Goal: Task Accomplishment & Management: Use online tool/utility

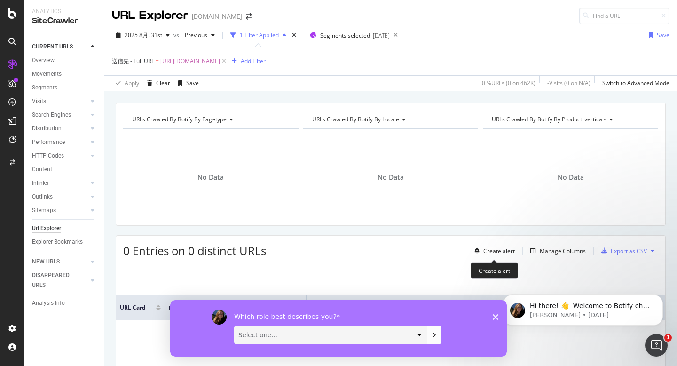
click at [496, 317] on icon "Close survey" at bounding box center [496, 317] width 6 height 6
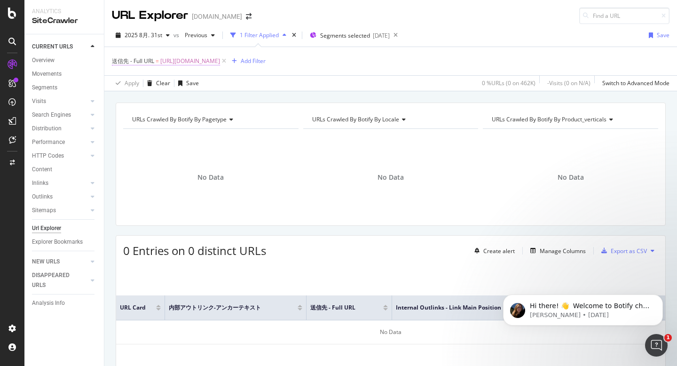
click at [220, 61] on span "https://www.canva.com/vi_vn/thiet-ke/ke-hoach-hang-ngay/" at bounding box center [190, 61] width 60 height 13
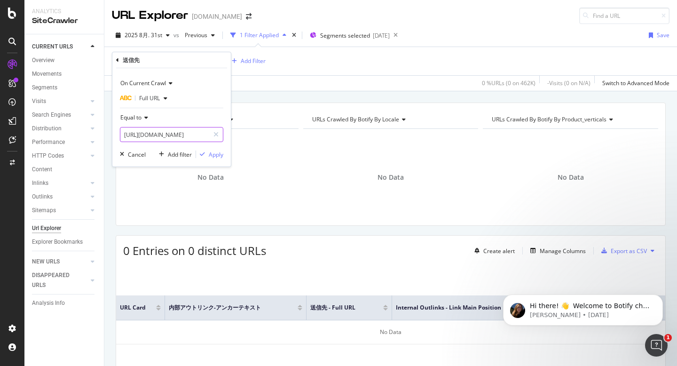
click at [192, 138] on input "https://www.canva.com/vi_vn/thiet-ke/ke-hoach-hang-ngay/" at bounding box center [164, 134] width 89 height 15
paste input "ja_jp/create/kouyou-illustration"
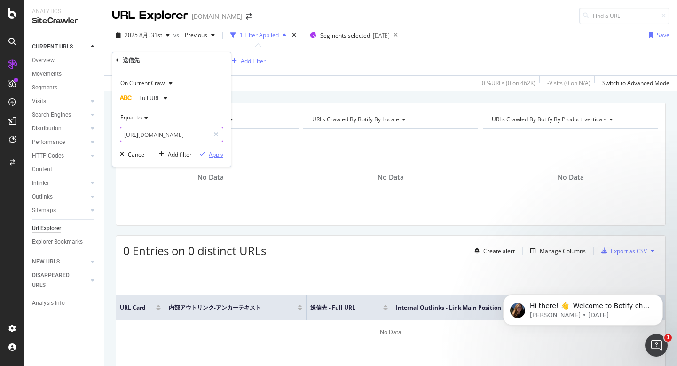
type input "https://www.canva.com/ja_jp/create/kouyou-illustration/"
click at [215, 152] on div "Apply" at bounding box center [216, 155] width 15 height 8
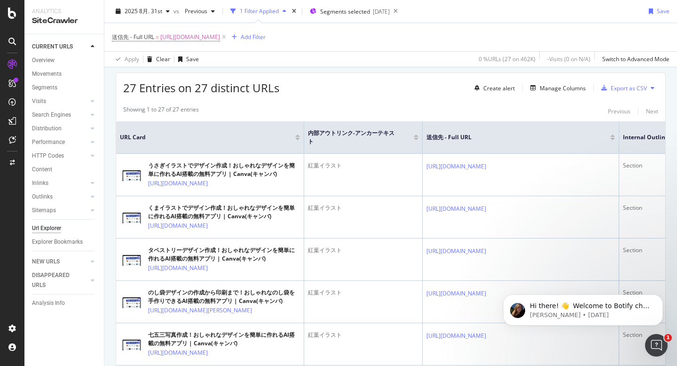
scroll to position [104, 0]
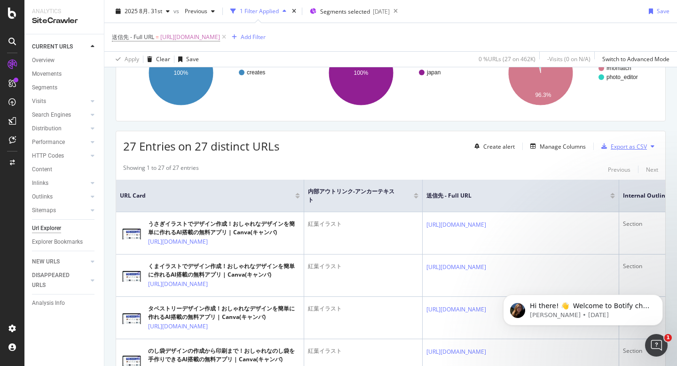
click at [617, 149] on div "Export as CSV" at bounding box center [629, 147] width 36 height 8
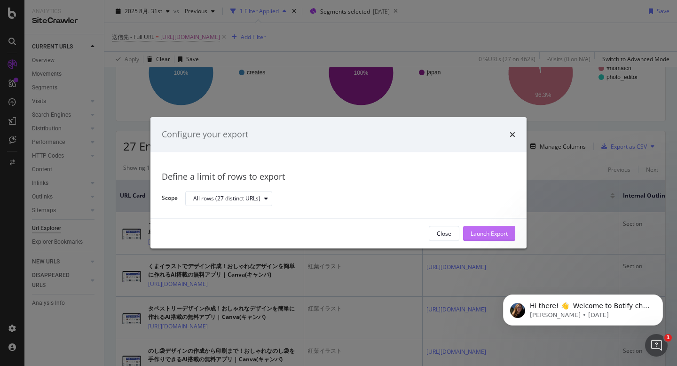
click at [491, 230] on div "Launch Export" at bounding box center [489, 234] width 37 height 8
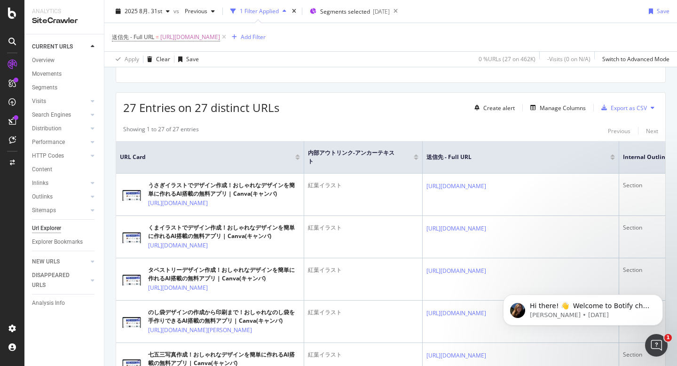
scroll to position [159, 0]
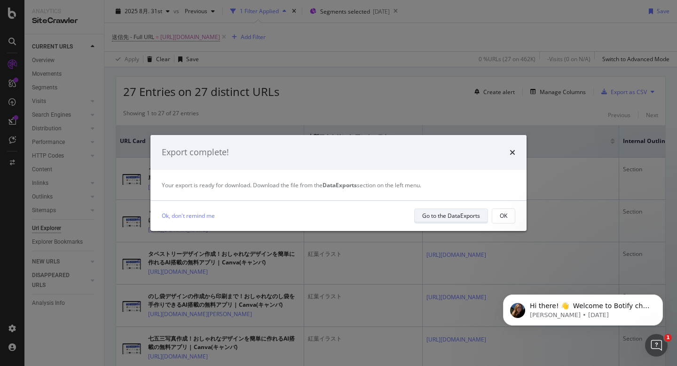
click at [435, 216] on div "Go to the DataExports" at bounding box center [451, 216] width 58 height 8
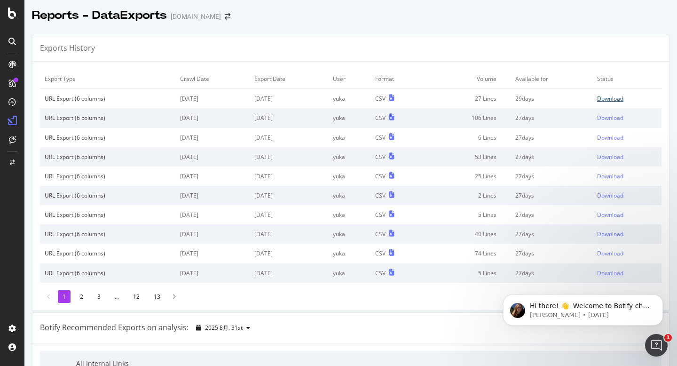
click at [612, 97] on div "Download" at bounding box center [610, 99] width 26 height 8
click at [201, 63] on div "Export Type Crawl Date Export Date User Format Volume Available for Status URL …" at bounding box center [350, 186] width 637 height 249
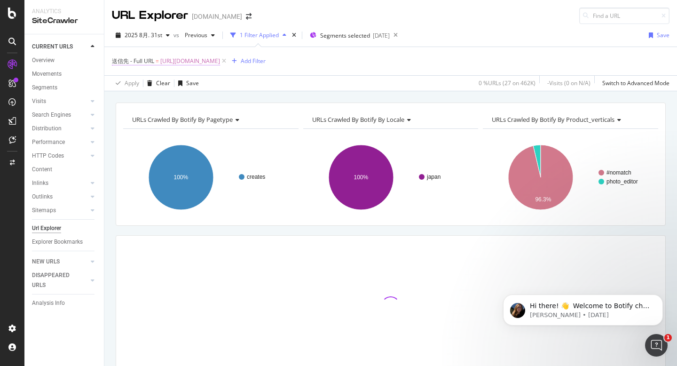
click at [188, 61] on span "https://www.canva.com/ja_jp/create/kouyou-illustration/" at bounding box center [190, 61] width 60 height 13
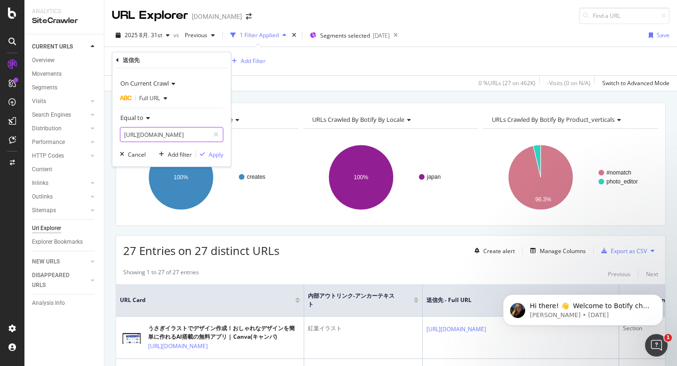
click at [168, 130] on input "https://www.canva.com/ja_jp/create/kouyou-illustration/" at bounding box center [164, 134] width 89 height 15
paste input "osyougatsu-illustration/"
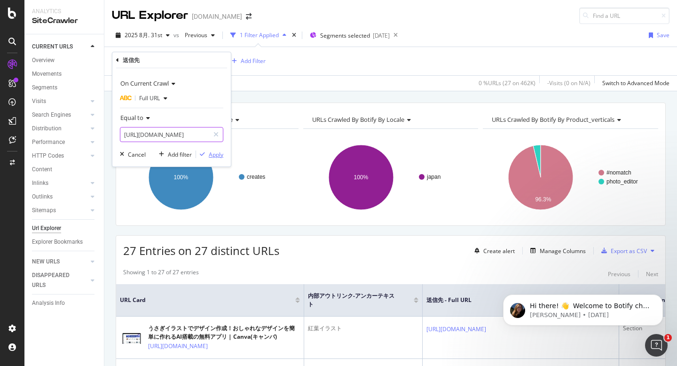
type input "https://www.canva.com/ja_jp/create/osyougatsu-illustration//"
click at [212, 155] on div "Apply" at bounding box center [216, 155] width 15 height 8
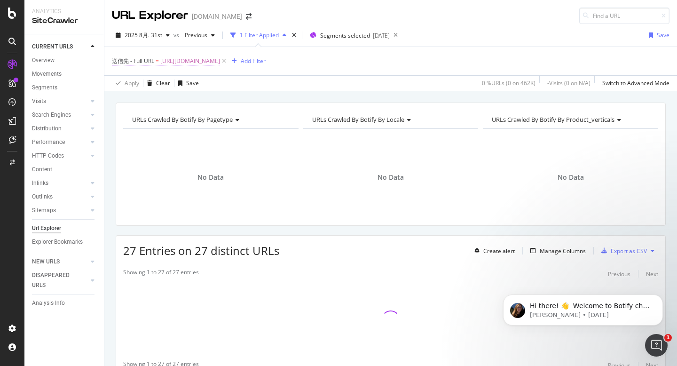
click at [220, 60] on span "https://www.canva.com/ja_jp/create/osyougatsu-illustration//" at bounding box center [190, 61] width 60 height 13
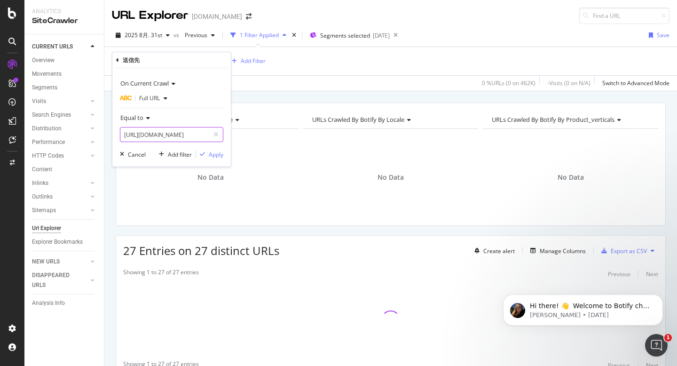
click at [162, 134] on input "https://www.canva.com/ja_jp/create/osyougatsu-illustration//" at bounding box center [164, 134] width 89 height 15
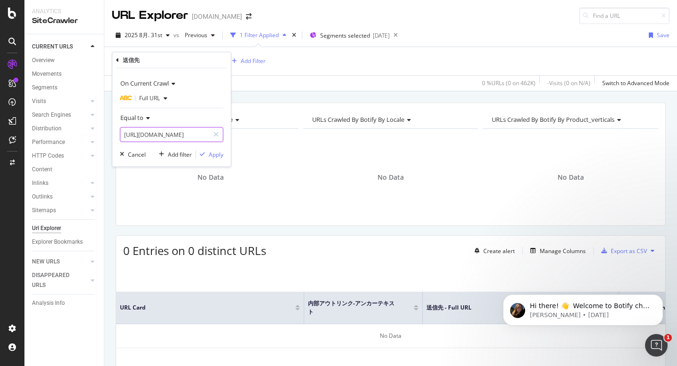
click at [162, 134] on input "https://www.canva.com/ja_jp/create/osyougatsu-illustration//" at bounding box center [164, 134] width 89 height 15
paste input "text"
type input "[URL][DOMAIN_NAME]"
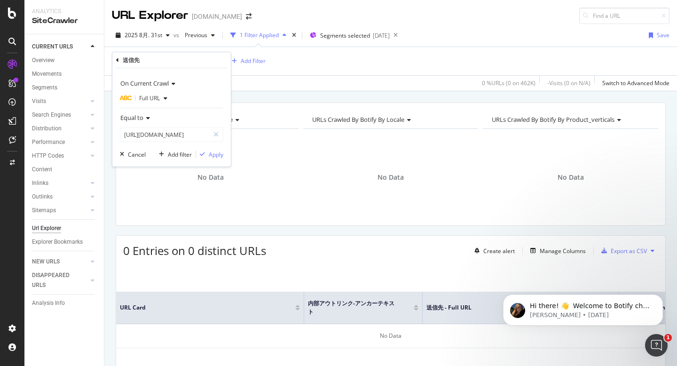
click at [215, 160] on div "On Current Crawl Full URL Equal to https://www.canva.com/ja_jp/create/osyougats…" at bounding box center [171, 117] width 119 height 98
click at [214, 158] on div "Apply" at bounding box center [216, 155] width 15 height 8
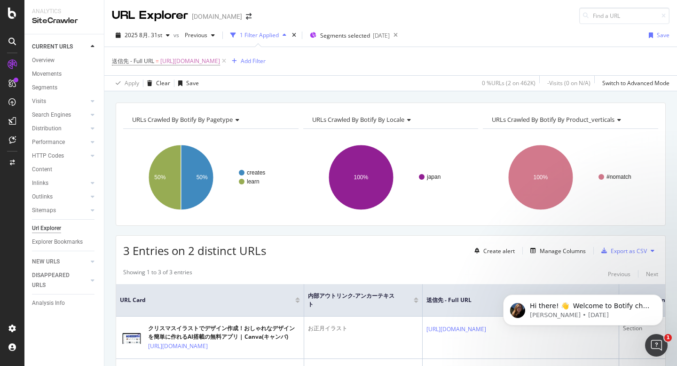
scroll to position [159, 0]
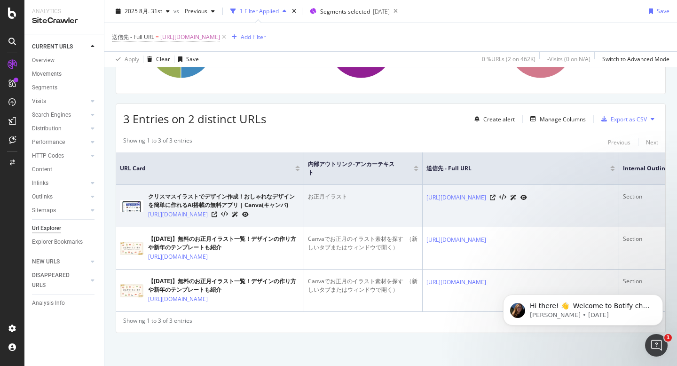
drag, startPoint x: 145, startPoint y: 185, endPoint x: 191, endPoint y: 203, distance: 49.3
click at [191, 203] on td "クリスマスイラストでデザイン作成！おしゃれなデザインを簡単に作れるAI搭載の無料アプリ | Canva(キャンバ) https://www.canva.com…" at bounding box center [210, 206] width 188 height 42
click at [207, 202] on td "クリスマスイラストでデザイン作成！おしゃれなデザインを簡単に作れるAI搭載の無料アプリ | Canva(キャンバ) https://www.canva.com…" at bounding box center [210, 206] width 188 height 42
drag, startPoint x: 211, startPoint y: 202, endPoint x: 149, endPoint y: 190, distance: 62.6
click at [149, 190] on td "クリスマスイラストでデザイン作成！おしゃれなデザインを簡単に作れるAI搭載の無料アプリ | Canva(キャンバ) https://www.canva.com…" at bounding box center [210, 206] width 188 height 42
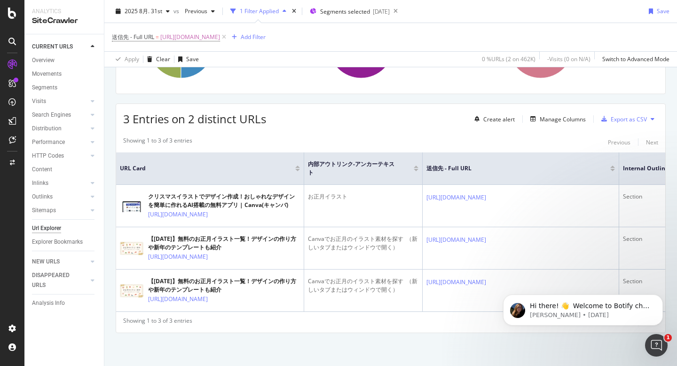
copy link "[URL][DOMAIN_NAME]"
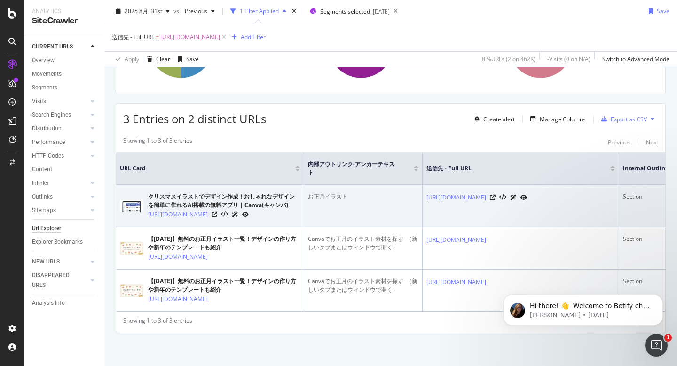
click at [324, 192] on div "お正月イラスト" at bounding box center [363, 196] width 111 height 8
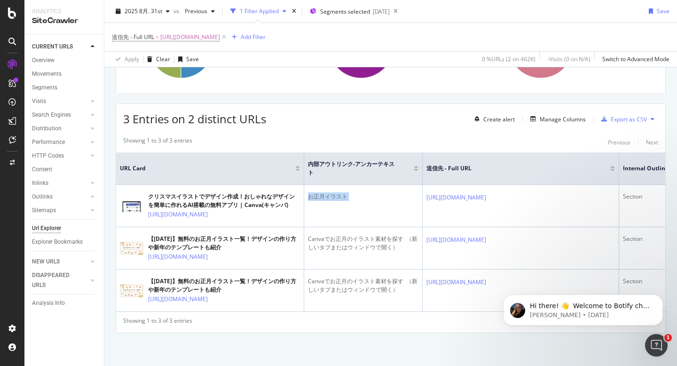
copy div "お正月イラスト"
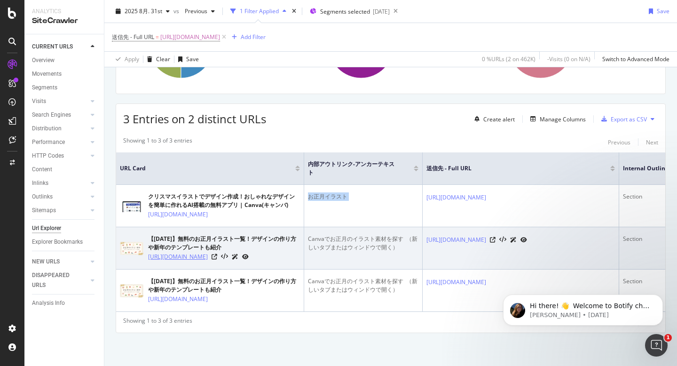
drag, startPoint x: 203, startPoint y: 254, endPoint x: 148, endPoint y: 240, distance: 56.2
click at [148, 240] on td "【2025年】無料のお正月イラスト一覧！デザインの作り方や新年のテンプレートも紹介 https://www.canva.com/ja_jp/learn/new…" at bounding box center [210, 248] width 188 height 42
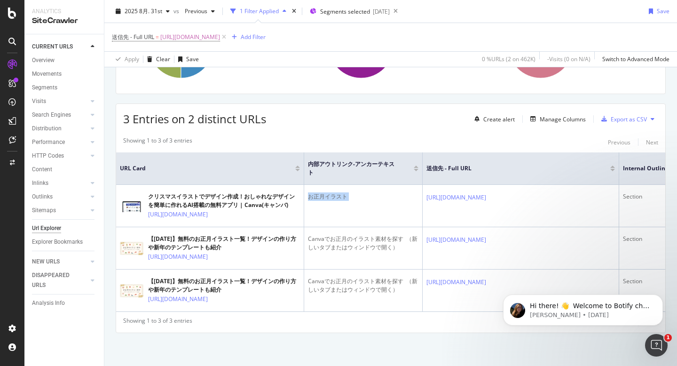
copy link "https://www.canva.com/ja_jp/learn/new-year-illustration/"
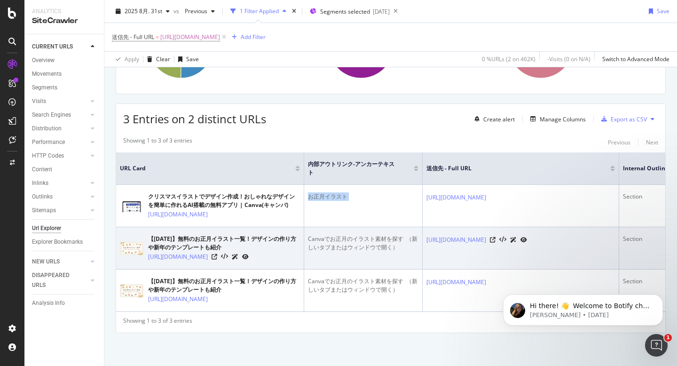
click at [342, 235] on div "Canvaでお正月のイラスト素材を探す ⁠ （新しいタブまたはウィンドウで開く）" at bounding box center [363, 243] width 111 height 17
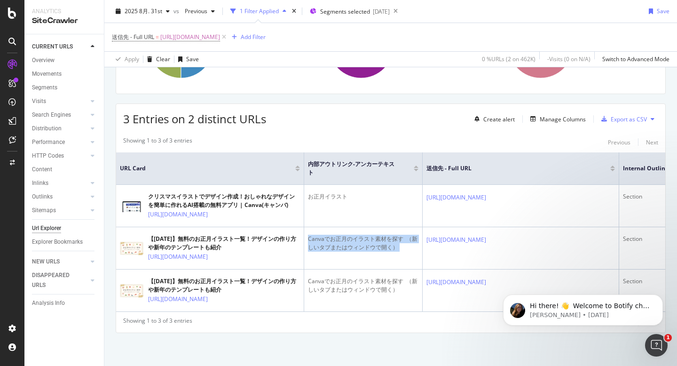
copy div "Canvaでお正月のイラスト素材を探す ⁠ （新しいタブまたはウィンドウで開く）"
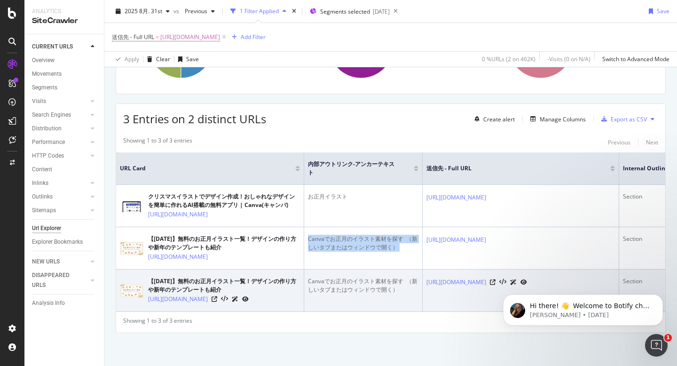
drag, startPoint x: 200, startPoint y: 305, endPoint x: 147, endPoint y: 293, distance: 54.3
click at [147, 293] on td "【2025年】無料のお正月イラスト一覧！デザインの作り方や新年のテンプレートも紹介 https://www.canva.com/ja_jp/learn/new…" at bounding box center [210, 290] width 188 height 42
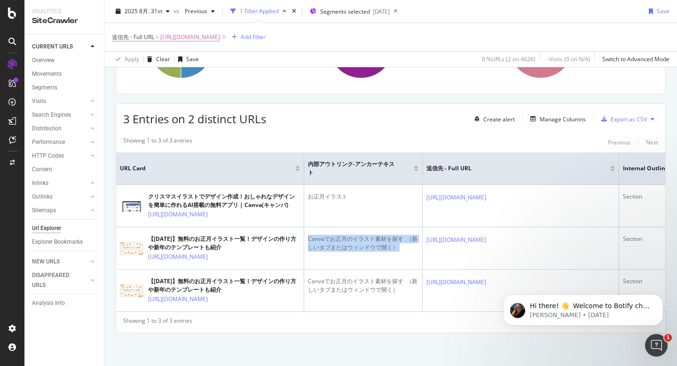
copy link "https://www.canva.com/ja_jp/learn/new-year-illustration/"
click at [220, 38] on span "[URL][DOMAIN_NAME]" at bounding box center [190, 37] width 60 height 13
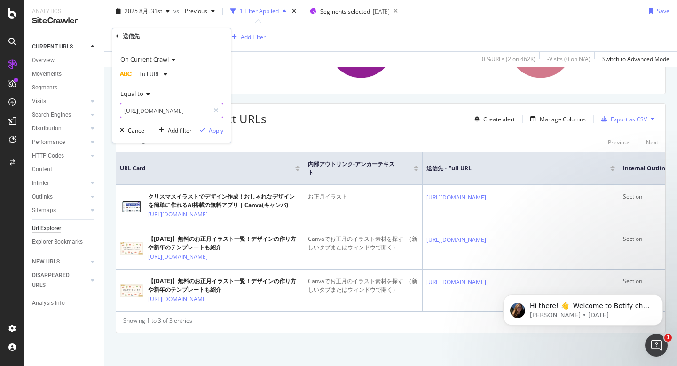
click at [177, 107] on input "[URL][DOMAIN_NAME]" at bounding box center [164, 110] width 89 height 15
paste input "frog"
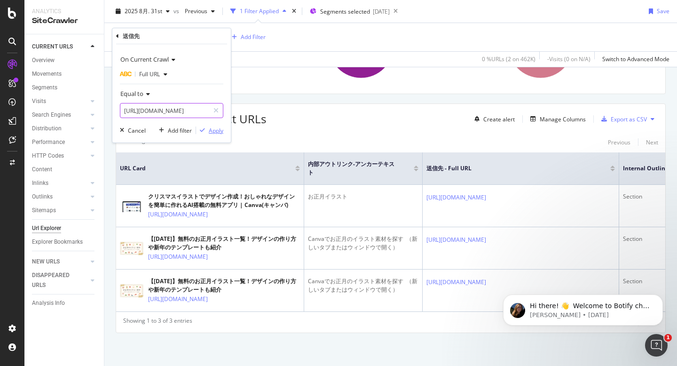
type input "[URL][DOMAIN_NAME]"
click at [212, 128] on div "Apply" at bounding box center [216, 131] width 15 height 8
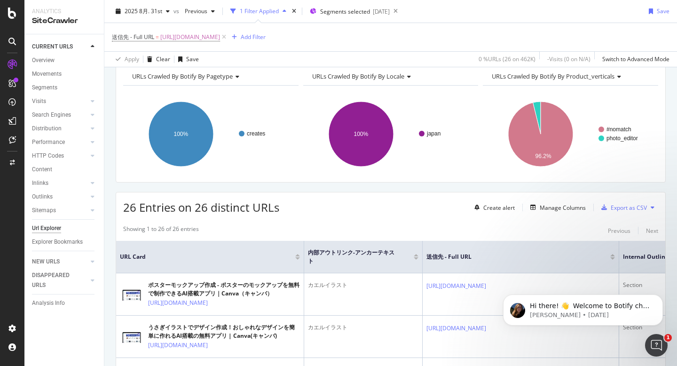
scroll to position [134, 0]
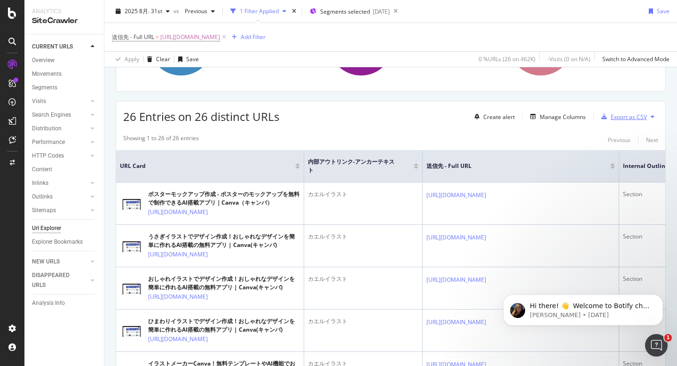
click at [618, 115] on div "Export as CSV" at bounding box center [629, 117] width 36 height 8
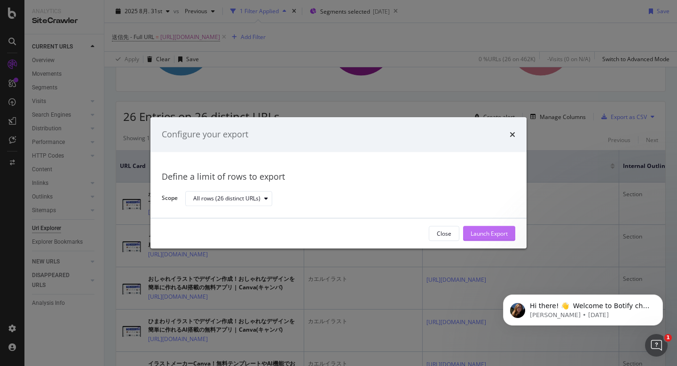
click at [479, 230] on div "Launch Export" at bounding box center [489, 234] width 37 height 8
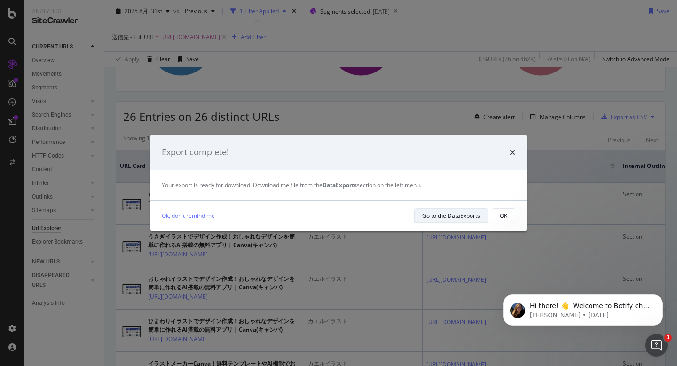
click at [444, 215] on div "Go to the DataExports" at bounding box center [451, 216] width 58 height 8
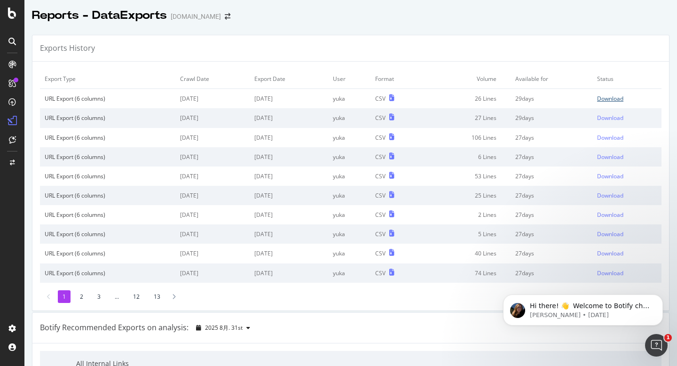
click at [610, 99] on div "Download" at bounding box center [610, 99] width 26 height 8
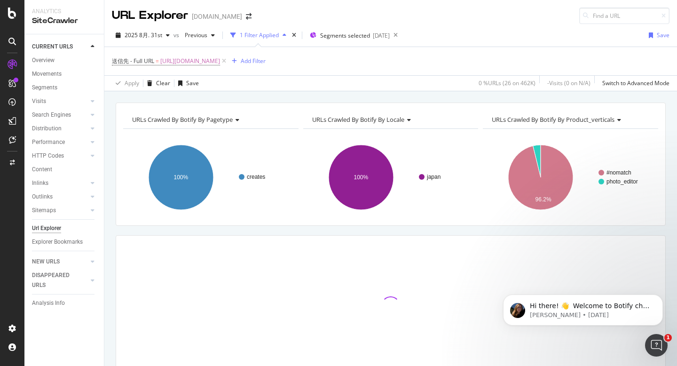
click at [220, 62] on span "[URL][DOMAIN_NAME]" at bounding box center [190, 61] width 60 height 13
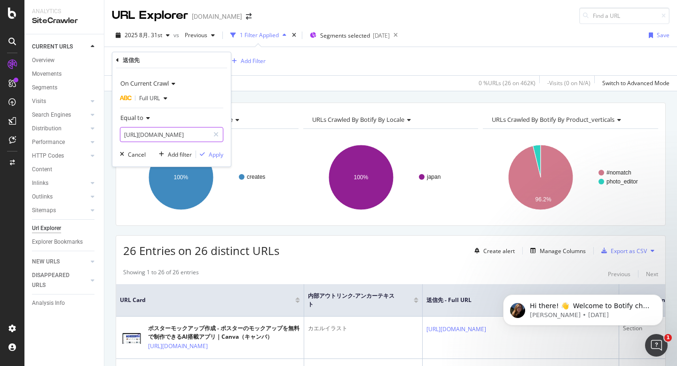
click at [154, 132] on input "[URL][DOMAIN_NAME]" at bounding box center [164, 134] width 89 height 15
paste input "stylish"
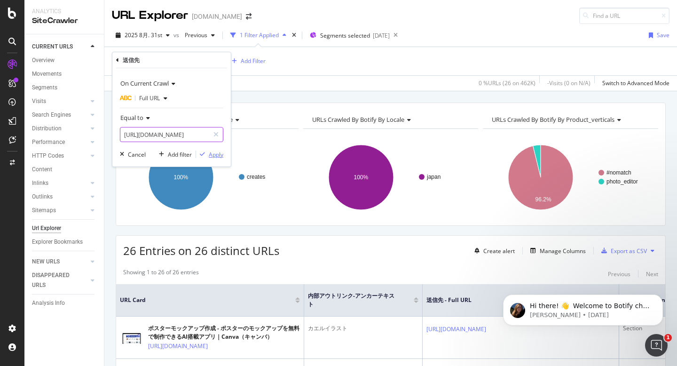
type input "[URL][DOMAIN_NAME]"
click at [213, 152] on div "Apply" at bounding box center [216, 155] width 15 height 8
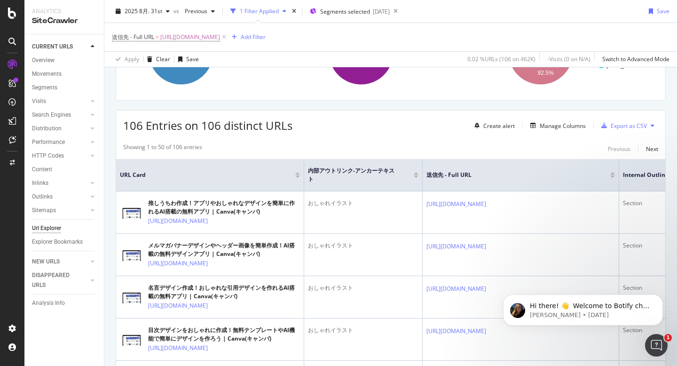
scroll to position [126, 0]
click at [622, 126] on div "Export as CSV" at bounding box center [629, 125] width 36 height 8
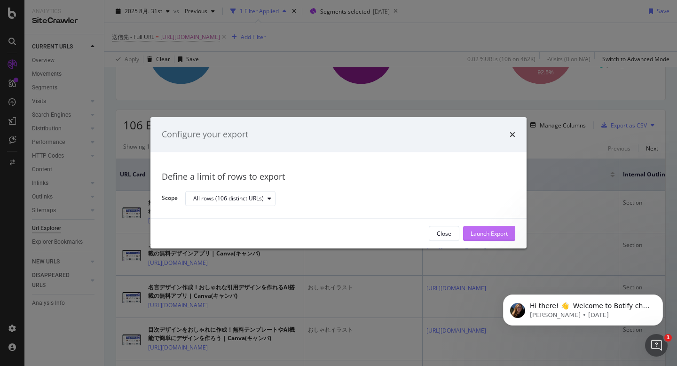
click at [472, 230] on div "Launch Export" at bounding box center [489, 234] width 37 height 8
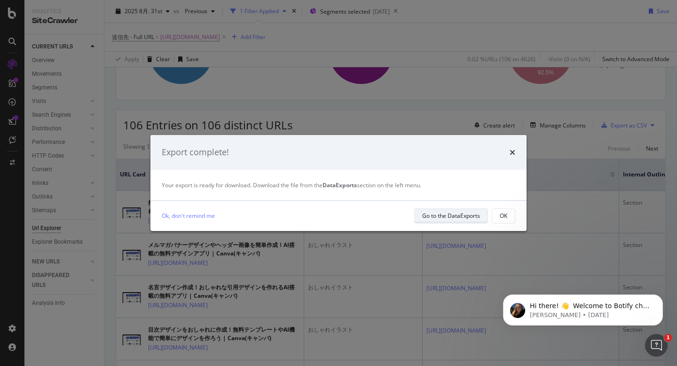
click at [448, 221] on div "Go to the DataExports" at bounding box center [451, 215] width 58 height 13
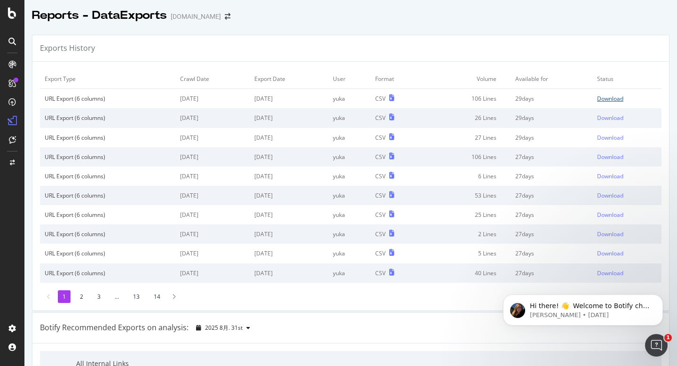
click at [604, 98] on div "Download" at bounding box center [610, 99] width 26 height 8
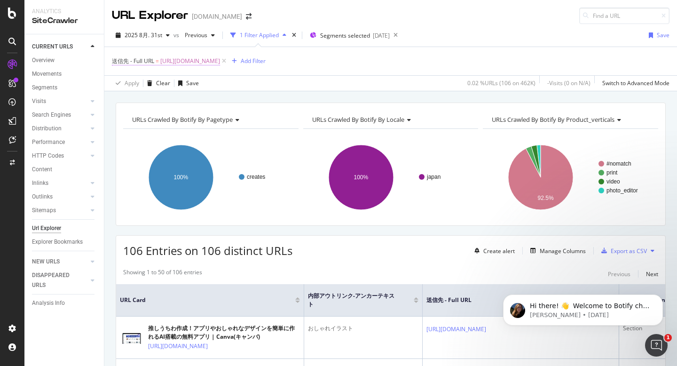
click at [220, 59] on span "[URL][DOMAIN_NAME]" at bounding box center [190, 61] width 60 height 13
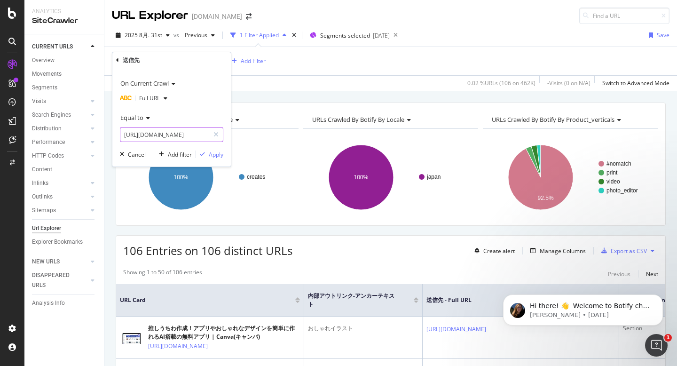
click at [179, 133] on input "[URL][DOMAIN_NAME]" at bounding box center [164, 134] width 89 height 15
paste input "hands"
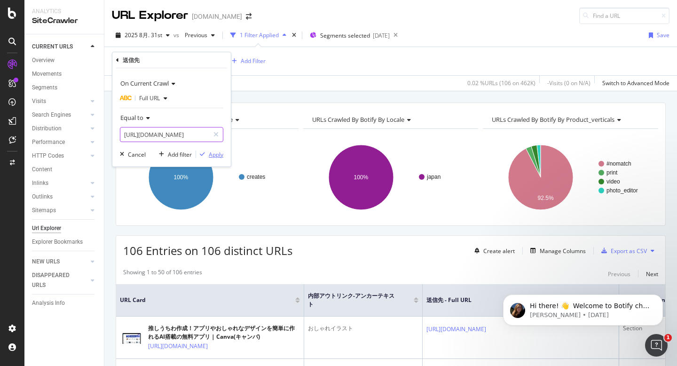
type input "https://www.canva.com/ja_jp/create/hands-illustration/"
click at [217, 156] on div "Apply" at bounding box center [216, 155] width 15 height 8
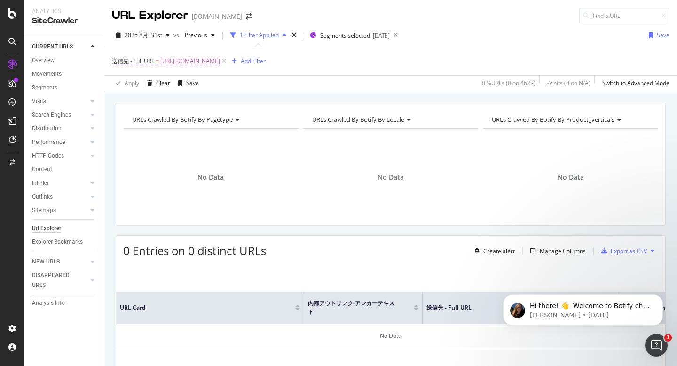
click at [205, 61] on span "https://www.canva.com/ja_jp/create/hands-illustration/" at bounding box center [190, 61] width 60 height 13
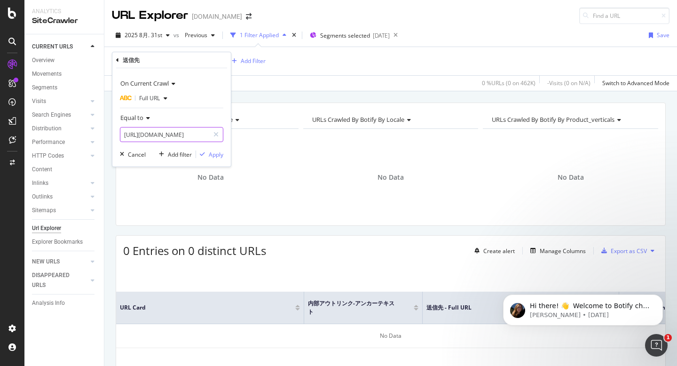
click at [184, 136] on input "https://www.canva.com/ja_jp/create/hands-illustration/" at bounding box center [164, 134] width 89 height 15
paste input "cake"
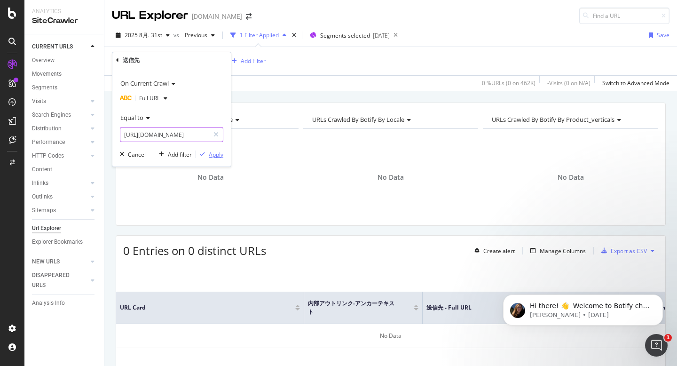
type input "https://www.canva.com/ja_jp/create/cake-illustration/"
click at [217, 150] on div "Apply" at bounding box center [209, 154] width 27 height 8
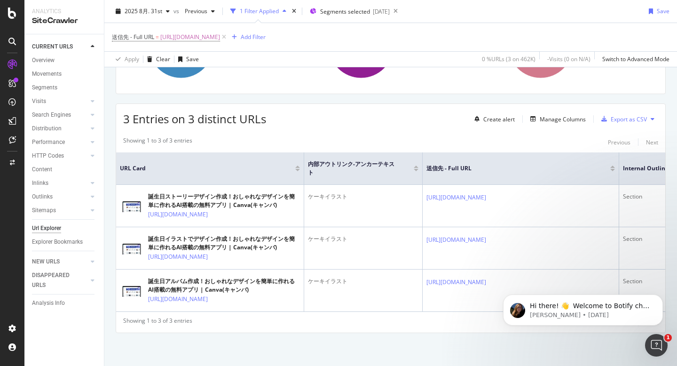
scroll to position [159, 0]
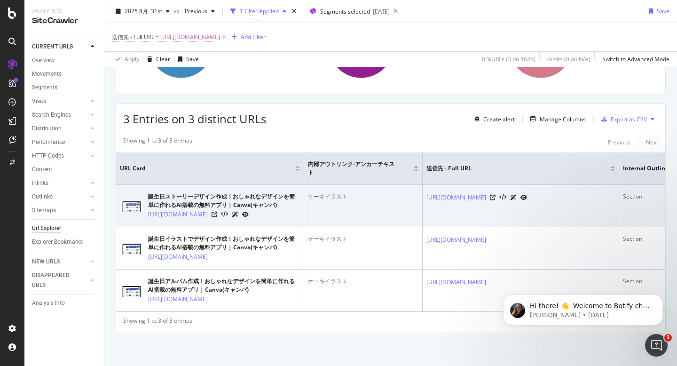
click at [334, 192] on div "ケーキイラスト" at bounding box center [363, 196] width 111 height 8
drag, startPoint x: 145, startPoint y: 185, endPoint x: 166, endPoint y: 194, distance: 22.4
click at [166, 194] on div "誕生日ストーリーデザイン作成！おしゃれなデザインを簡単に作れるAI搭載の無料アプリ | Canva(キャンバ) https://www.canva.com/j…" at bounding box center [210, 205] width 180 height 27
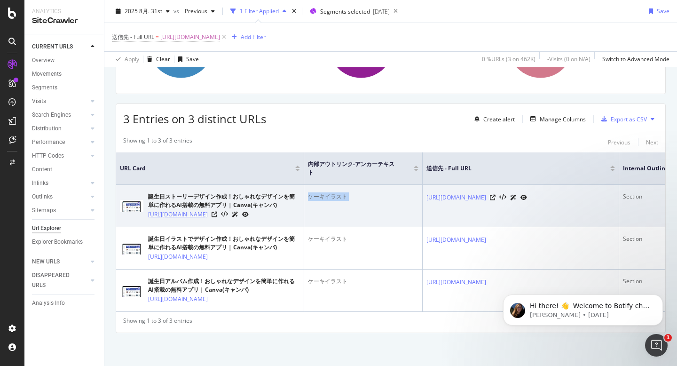
click at [188, 210] on link "https://www.canva.com/ja_jp/create/birthday-story/" at bounding box center [178, 214] width 60 height 9
click at [211, 203] on td "誕生日ストーリーデザイン作成！おしゃれなデザインを簡単に作れるAI搭載の無料アプリ | Canva(キャンバ) https://www.canva.com/j…" at bounding box center [210, 206] width 188 height 42
drag, startPoint x: 190, startPoint y: 201, endPoint x: 149, endPoint y: 190, distance: 42.4
click at [149, 190] on td "誕生日ストーリーデザイン作成！おしゃれなデザインを簡単に作れるAI搭載の無料アプリ | Canva(キャンバ) https://www.canva.com/j…" at bounding box center [210, 206] width 188 height 42
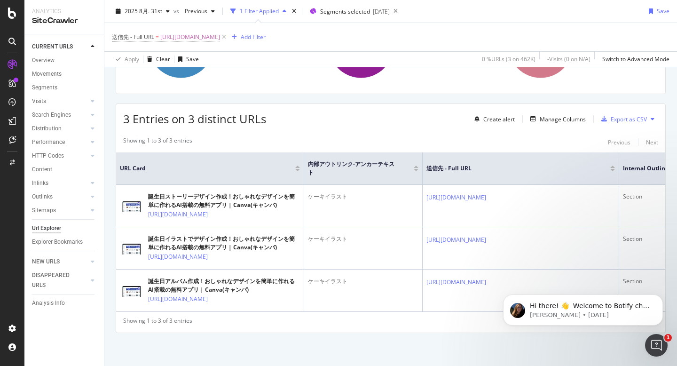
copy link "https://www.canva.com/ja_jp/create/birthday-story/"
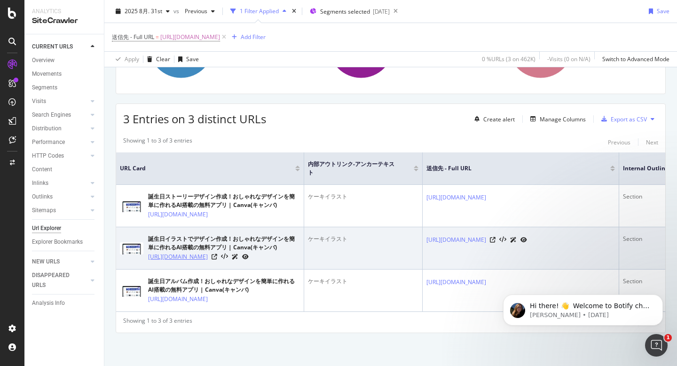
click at [206, 252] on link "https://www.canva.com/ja_jp/create/birthday-illustration/" at bounding box center [178, 256] width 60 height 9
drag, startPoint x: 206, startPoint y: 255, endPoint x: 148, endPoint y: 238, distance: 60.3
click at [148, 238] on td "誕生日イラストでデザイン作成！おしゃれなデザインを簡単に作れるAI搭載の無料アプリ | Canva(キャンバ) https://www.canva.com/j…" at bounding box center [210, 248] width 188 height 42
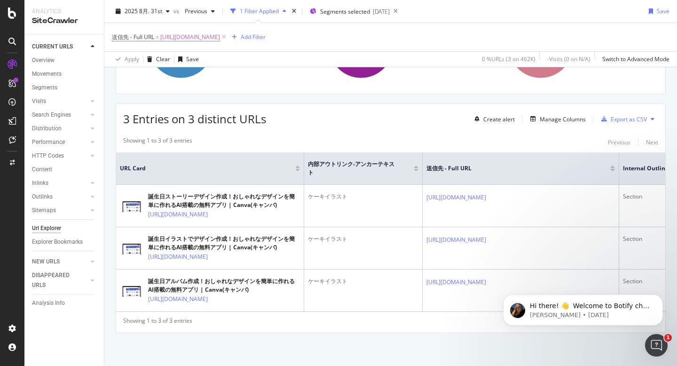
copy link "https://www.canva.com/ja_jp/create/birthday-illustration/"
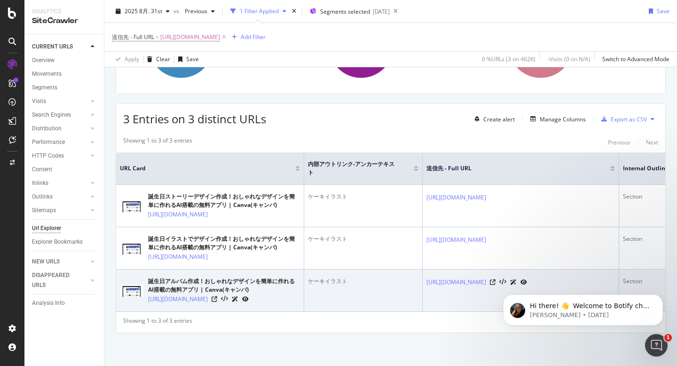
click at [131, 302] on div "誕生日アルバム作成！おしゃれなデザインを簡単に作れるAI搭載の無料アプリ | Canva(キャンバ) https://www.canva.com/ja_jp/…" at bounding box center [210, 290] width 180 height 27
drag, startPoint x: 145, startPoint y: 285, endPoint x: 167, endPoint y: 296, distance: 24.6
click at [166, 296] on div "誕生日アルバム作成！おしゃれなデザインを簡単に作れるAI搭載の無料アプリ | Canva(キャンバ) https://www.canva.com/ja_jp/…" at bounding box center [210, 290] width 180 height 27
click at [198, 304] on td "誕生日アルバム作成！おしゃれなデザインを簡単に作れるAI搭載の無料アプリ | Canva(キャンバ) https://www.canva.com/ja_jp/…" at bounding box center [210, 290] width 188 height 42
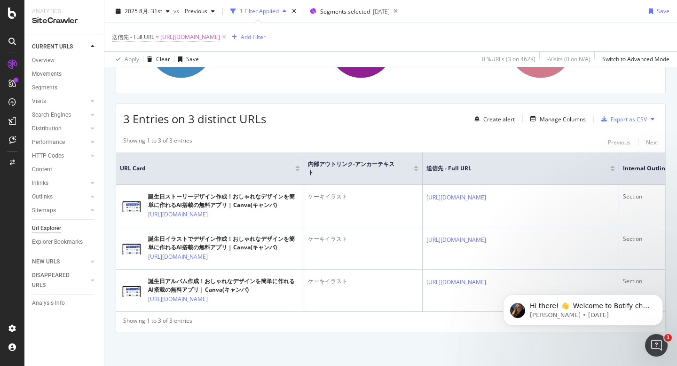
click at [229, 331] on div "Showing 1 to 3 of 3 entries Previous Next URL Card 内部アウトリンク-アンカーテキスト 送信先 - Full…" at bounding box center [390, 232] width 549 height 201
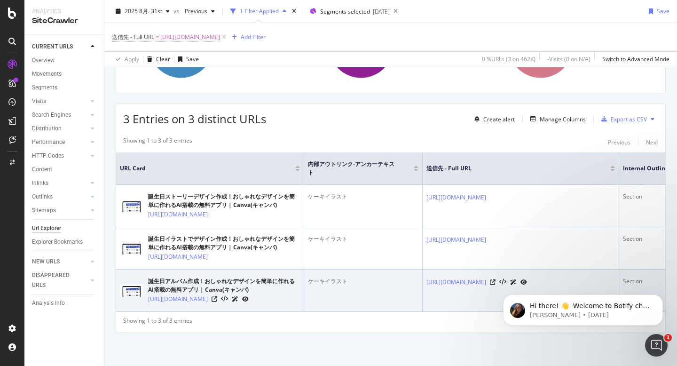
drag, startPoint x: 222, startPoint y: 310, endPoint x: 147, endPoint y: 293, distance: 76.7
click at [147, 293] on td "誕生日アルバム作成！おしゃれなデザインを簡単に作れるAI搭載の無料アプリ | Canva(キャンバ) https://www.canva.com/ja_jp/…" at bounding box center [210, 290] width 188 height 42
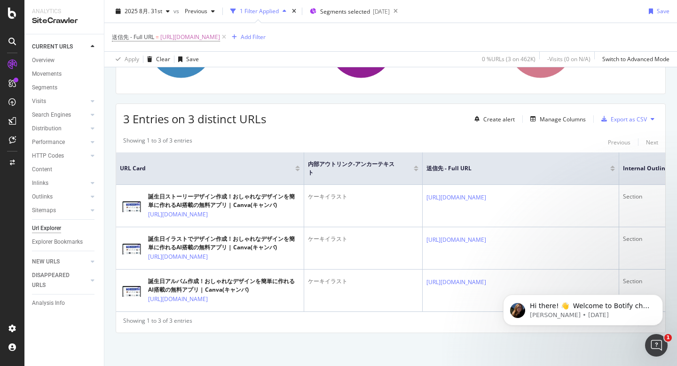
copy link "https://www.canva.com/ja_jp/create/tanjo-bi-album/"
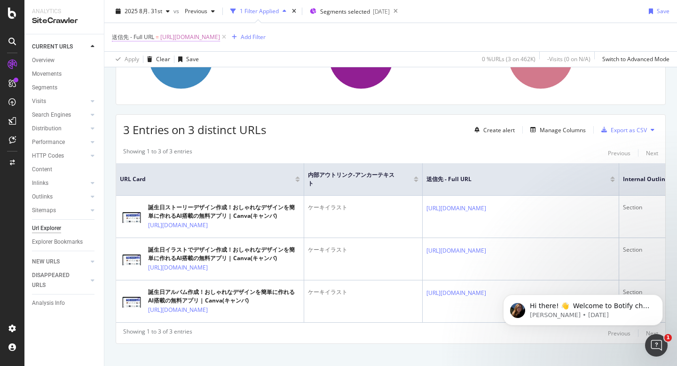
scroll to position [97, 0]
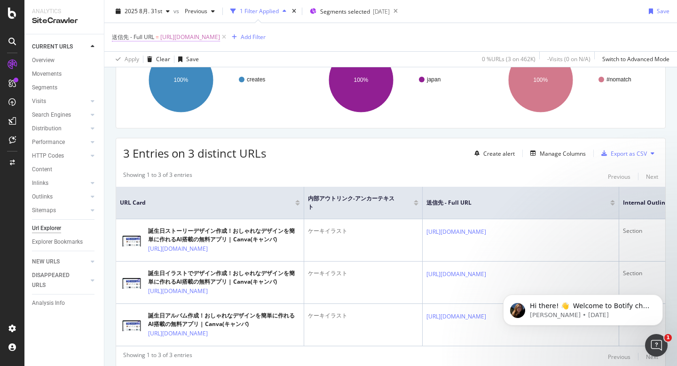
click at [220, 37] on span "https://www.canva.com/ja_jp/create/cake-illustration/" at bounding box center [190, 37] width 60 height 13
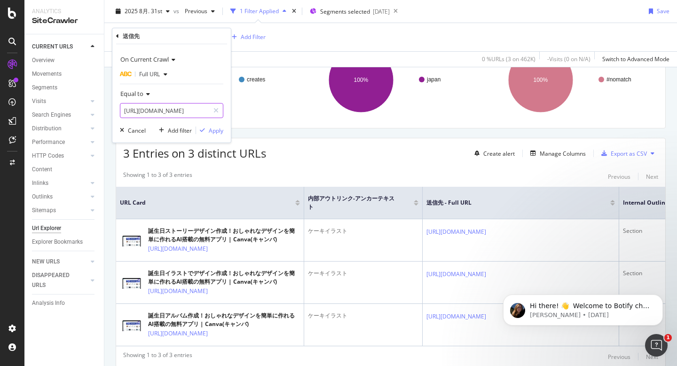
click at [174, 109] on input "https://www.canva.com/ja_jp/create/cake-illustration/" at bounding box center [164, 110] width 89 height 15
paste input "bird"
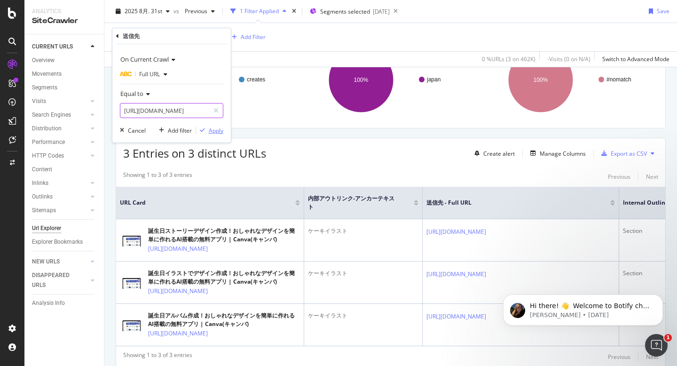
type input "https://www.canva.com/ja_jp/create/bird-illustration/"
click at [215, 132] on div "Apply" at bounding box center [216, 131] width 15 height 8
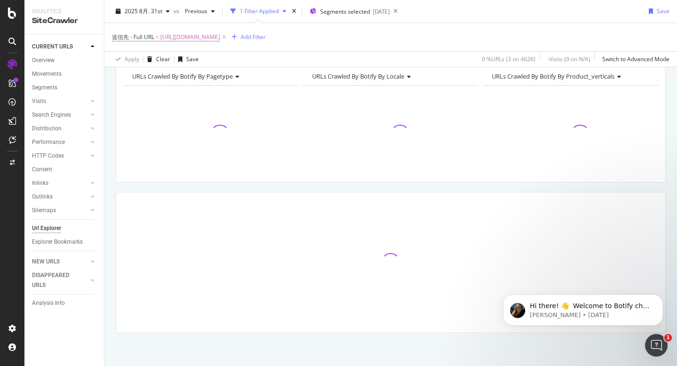
scroll to position [43, 0]
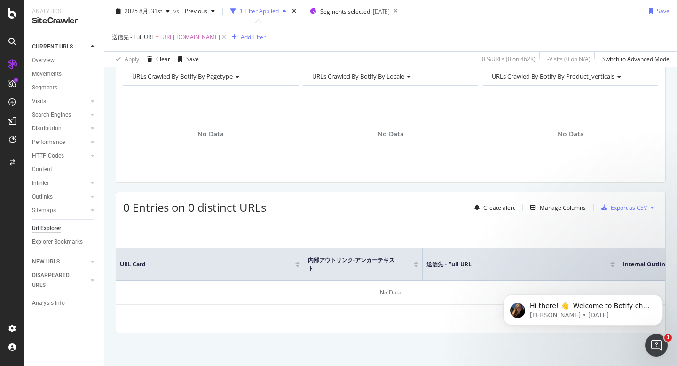
click at [213, 36] on span "https://www.canva.com/ja_jp/create/bird-illustration/" at bounding box center [190, 37] width 60 height 13
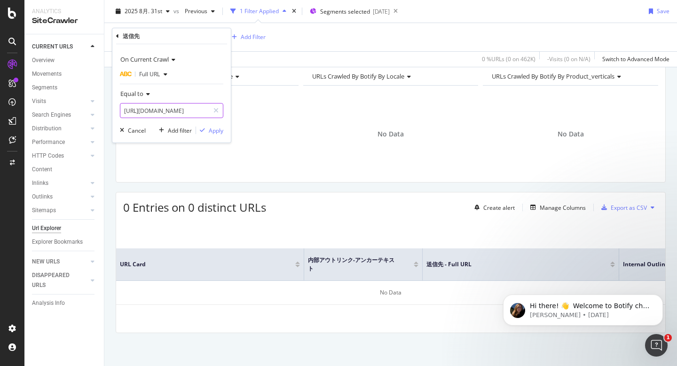
click at [179, 108] on input "https://www.canva.com/ja_jp/create/bird-illustration/" at bounding box center [164, 110] width 89 height 15
paste input "dinasor"
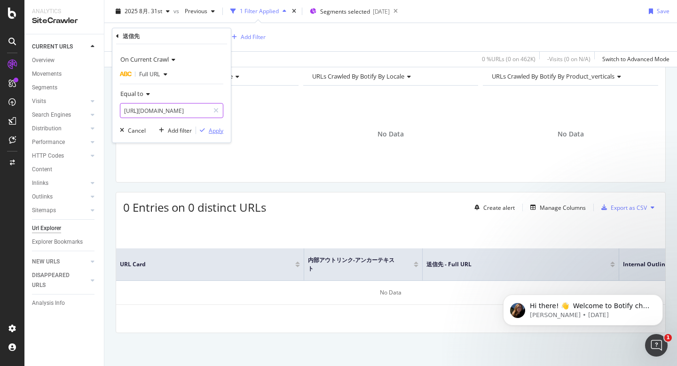
type input "https://www.canva.com/ja_jp/create/dinasor-illustration/"
click at [212, 126] on button "Apply" at bounding box center [209, 130] width 27 height 9
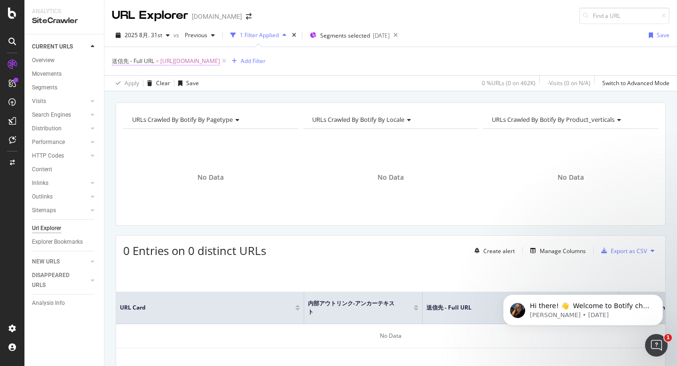
click at [204, 62] on span "https://www.canva.com/ja_jp/create/dinasor-illustration/" at bounding box center [190, 61] width 60 height 13
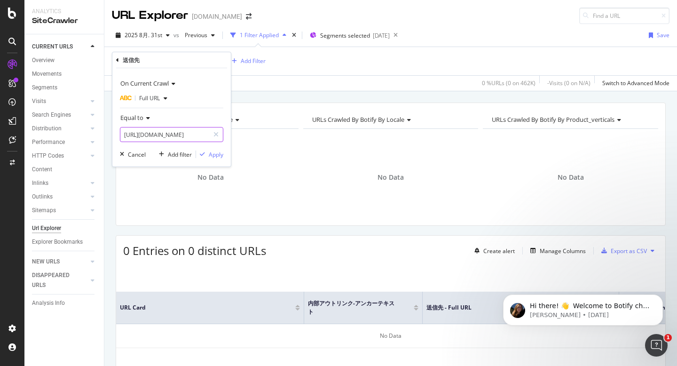
click at [180, 132] on input "https://www.canva.com/ja_jp/create/dinasor-illustration/" at bounding box center [164, 134] width 89 height 15
paste input "sea"
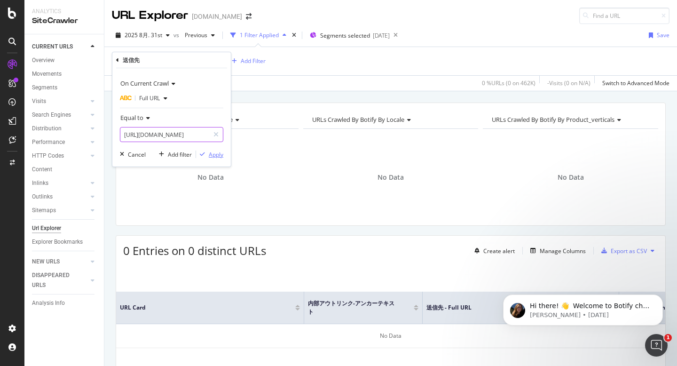
type input "https://www.canva.com/ja_jp/create/sea-illustration/"
click at [217, 155] on div "Apply" at bounding box center [216, 155] width 15 height 8
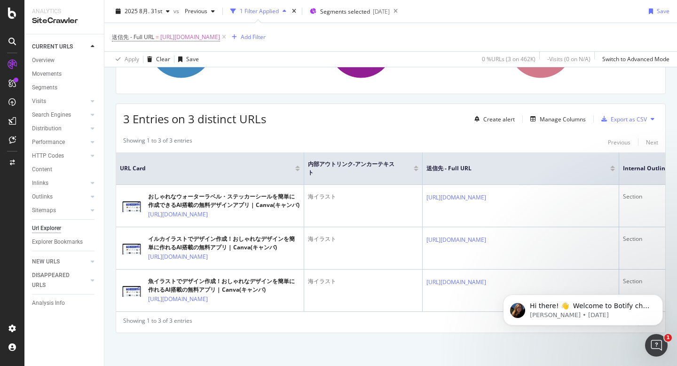
scroll to position [159, 0]
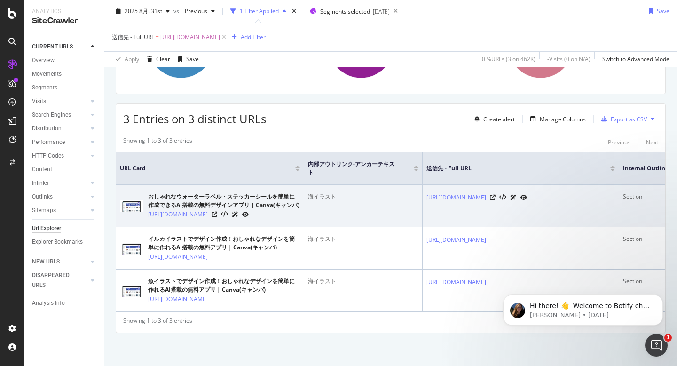
click at [317, 192] on div "海イラスト" at bounding box center [363, 196] width 111 height 8
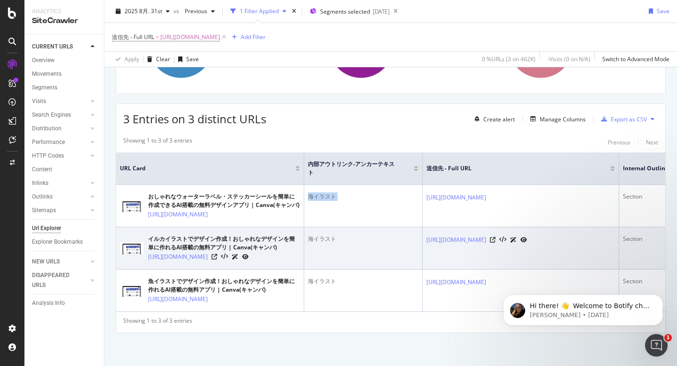
click at [320, 227] on td "海イラスト" at bounding box center [363, 248] width 119 height 42
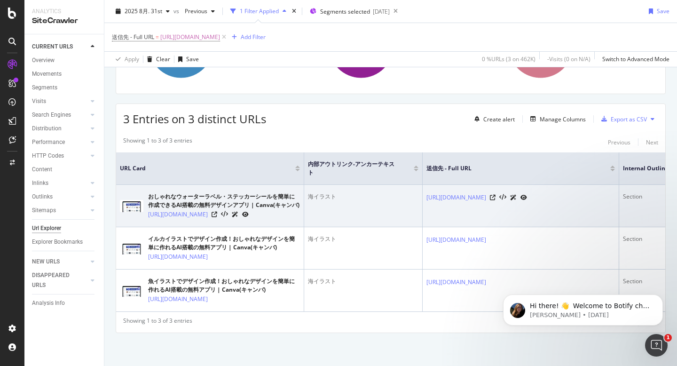
drag, startPoint x: 109, startPoint y: 200, endPoint x: 117, endPoint y: 200, distance: 8.0
click at [109, 200] on div "URLs Crawled By Botify By pagetype Chart (by Value) Table Expand Export as CSV …" at bounding box center [390, 168] width 573 height 395
drag, startPoint x: 206, startPoint y: 203, endPoint x: 149, endPoint y: 190, distance: 58.4
click at [149, 190] on td "おしゃれなウォーターラベル・ステッカーシールを簡単に作成できるAI搭載の無料デザインアプリ | Canva(キャンバ) https://www.canva.c…" at bounding box center [210, 206] width 188 height 42
copy link "[URL][DOMAIN_NAME]"
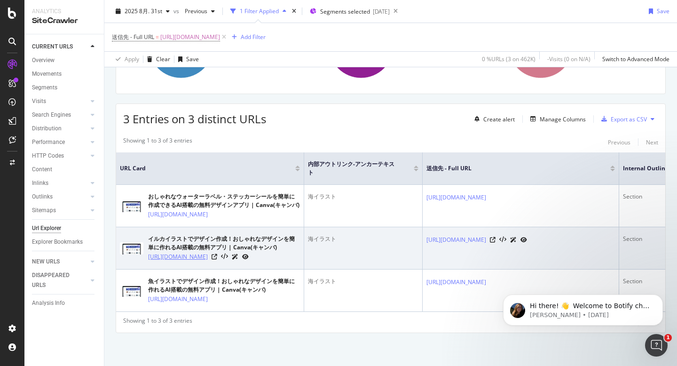
drag, startPoint x: 207, startPoint y: 254, endPoint x: 148, endPoint y: 241, distance: 60.0
click at [148, 241] on td "イルカイラストでデザイン作成！おしゃれなデザインを簡単に作れるAI搭載の無料アプリ | Canva(キャンバ) [URL][DOMAIN_NAME]" at bounding box center [210, 248] width 188 height 42
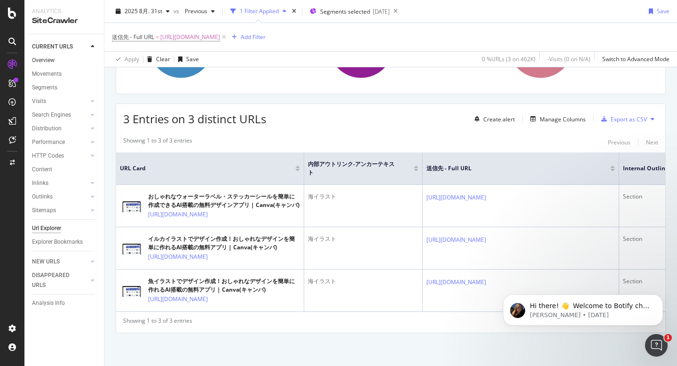
copy link "[URL][DOMAIN_NAME]"
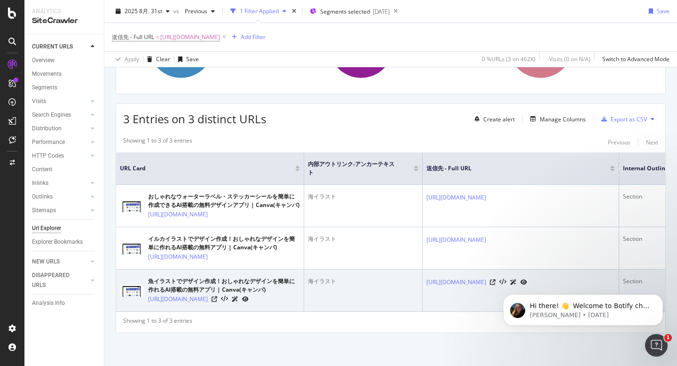
drag, startPoint x: 191, startPoint y: 304, endPoint x: 148, endPoint y: 291, distance: 45.2
click at [148, 291] on td "魚イラストでデザイン作成！おしゃれなデザインを簡単に作れるAI搭載の無料アプリ | Canva(キャンバ) [URL][DOMAIN_NAME]" at bounding box center [210, 290] width 188 height 42
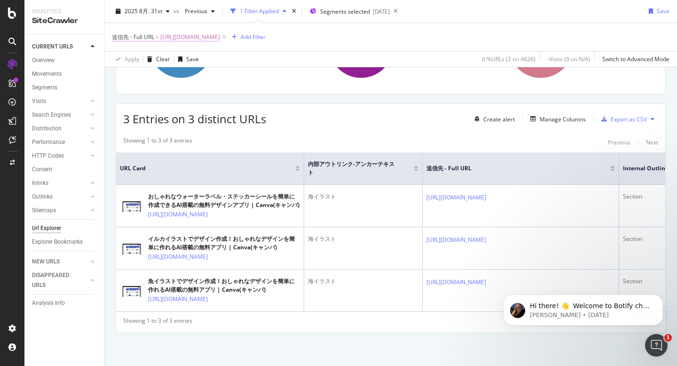
click at [220, 38] on span "https://www.canva.com/ja_jp/create/sea-illustration/" at bounding box center [190, 37] width 60 height 13
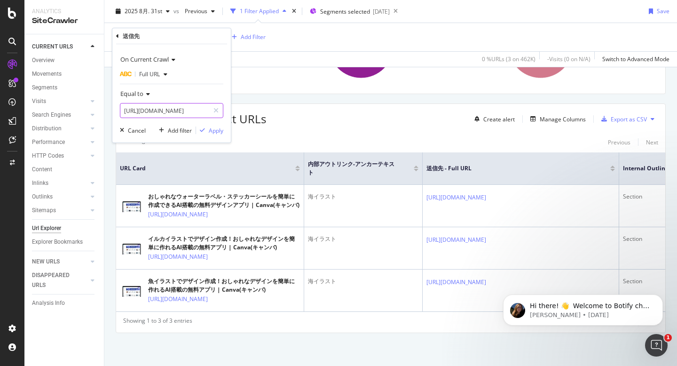
click at [184, 111] on input "https://www.canva.com/ja_jp/create/sea-illustration/" at bounding box center [164, 110] width 89 height 15
paste input "rose"
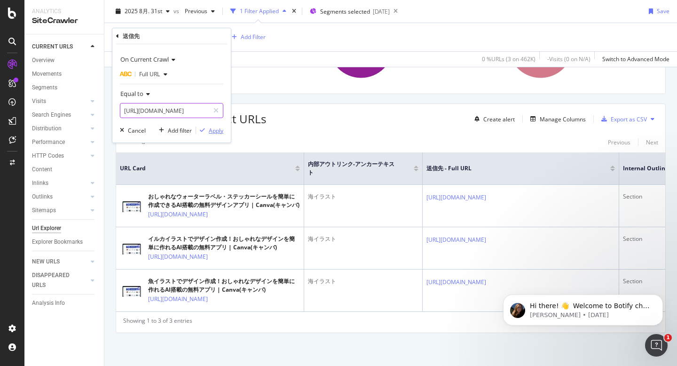
type input "[URL][DOMAIN_NAME]"
click at [212, 129] on div "Apply" at bounding box center [216, 131] width 15 height 8
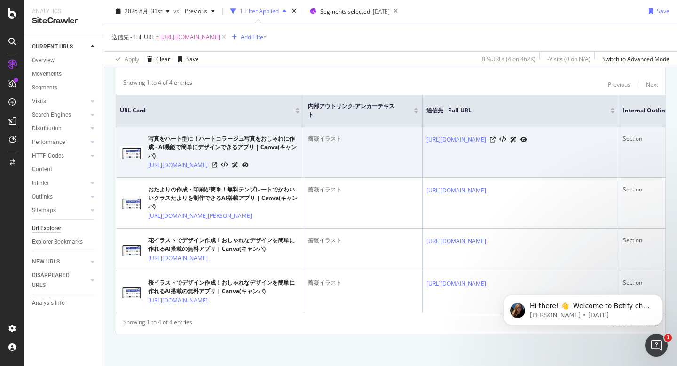
scroll to position [194, 0]
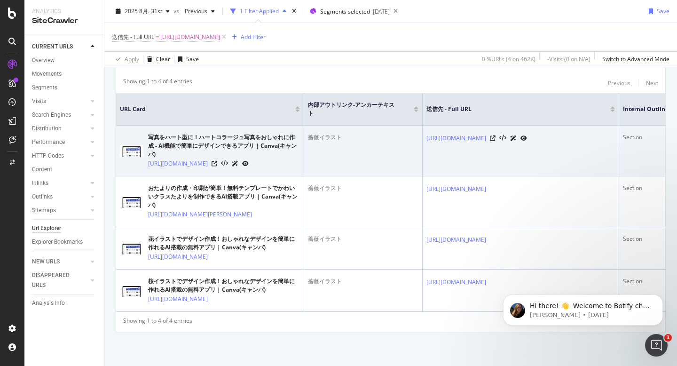
click at [333, 133] on div "薔薇イラスト" at bounding box center [363, 137] width 111 height 8
drag, startPoint x: 224, startPoint y: 167, endPoint x: 147, endPoint y: 154, distance: 78.2
click at [147, 154] on td "写真をハート型に！ハートコラージュ写真をおしゃれに作成 - AI機能で簡単にデザインできるアプリ | Canva(キャンバ) https://www.canv…" at bounding box center [210, 151] width 188 height 51
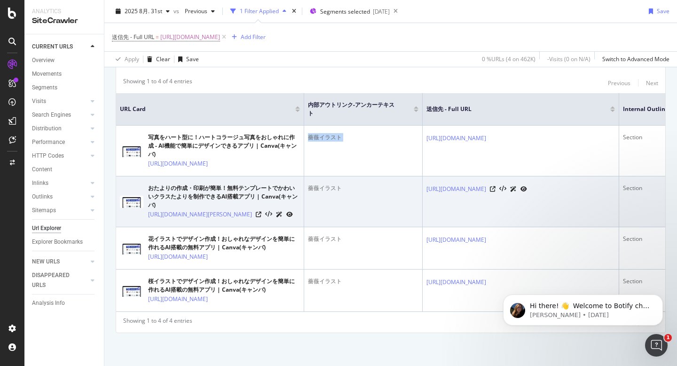
drag, startPoint x: 173, startPoint y: 231, endPoint x: 148, endPoint y: 214, distance: 30.4
click at [148, 214] on td "おたよりの作成・印刷が簡単！無料テンプレートでかわいいクラスたよりを制作できるAI搭載アプリ | Canva(キャンバ) https://www.canva.…" at bounding box center [210, 201] width 188 height 51
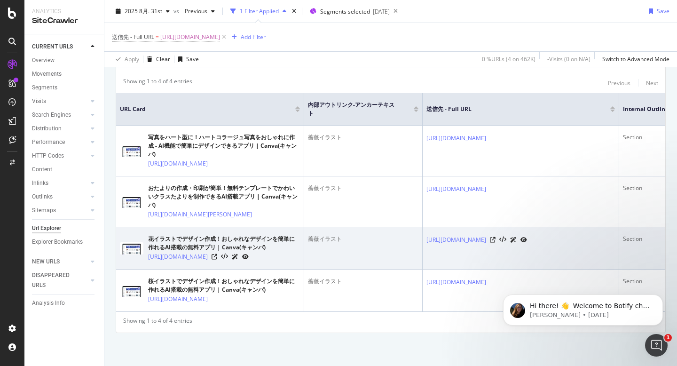
click at [201, 269] on td "花イラストでデザイン作成！おしゃれなデザインを簡単に作れるAI搭載の無料アプリ | Canva(キャンバ) https://www.canva.com/ja_…" at bounding box center [210, 248] width 188 height 42
drag, startPoint x: 210, startPoint y: 279, endPoint x: 148, endPoint y: 265, distance: 63.7
click at [148, 265] on td "花イラストでデザイン作成！おしゃれなデザインを簡単に作れるAI搭載の無料アプリ | Canva(キャンバ) https://www.canva.com/ja_…" at bounding box center [210, 248] width 188 height 42
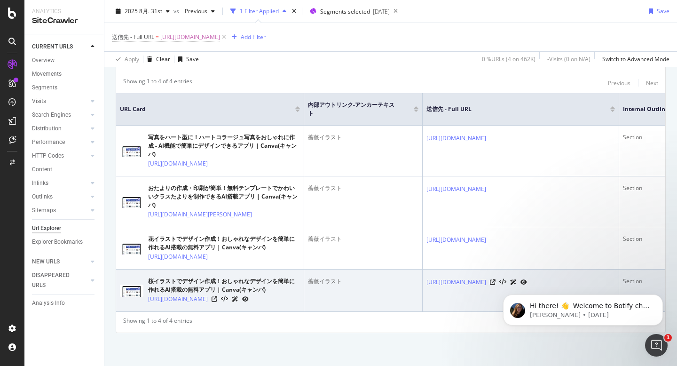
drag, startPoint x: 202, startPoint y: 329, endPoint x: 147, endPoint y: 317, distance: 56.8
click at [146, 312] on td "桜イラストでデザイン作成！おしゃれなデザインを簡単に作れるAI搭載の無料アプリ | Canva(キャンバ) https://www.canva.com/ja_…" at bounding box center [210, 290] width 188 height 42
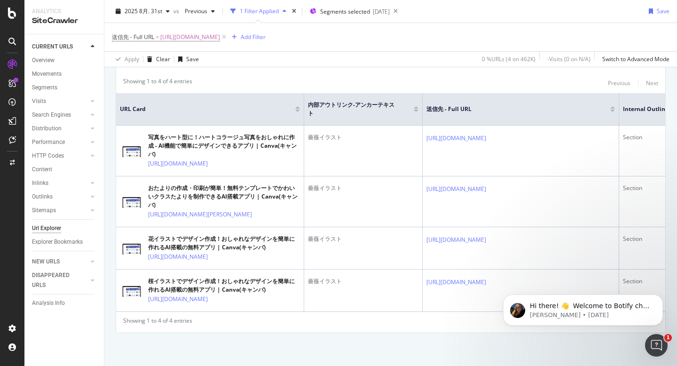
scroll to position [206, 0]
click at [220, 36] on span "[URL][DOMAIN_NAME]" at bounding box center [190, 37] width 60 height 13
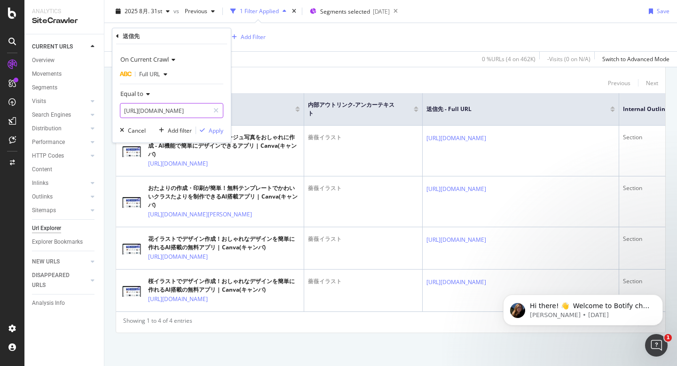
click at [172, 116] on input "[URL][DOMAIN_NAME]" at bounding box center [164, 110] width 89 height 15
paste input "strawberry"
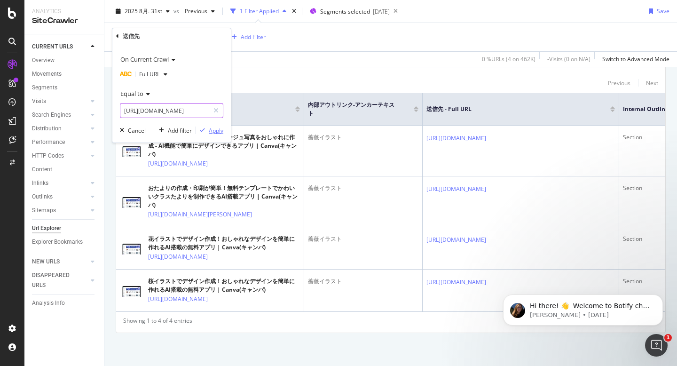
type input "[URL][DOMAIN_NAME]"
click at [214, 128] on div "Apply" at bounding box center [216, 131] width 15 height 8
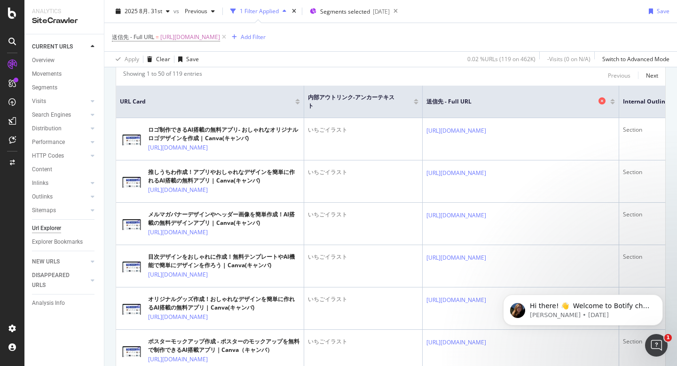
scroll to position [158, 0]
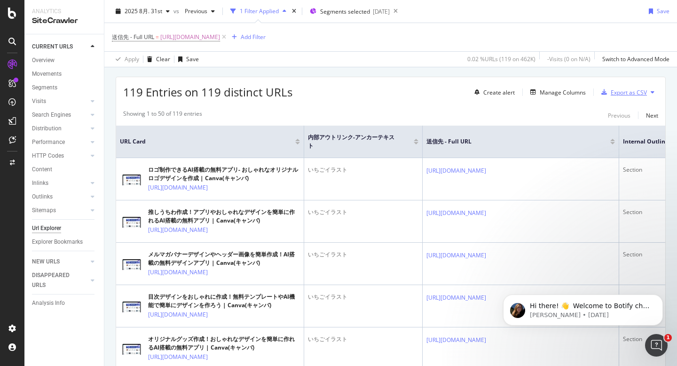
click at [624, 91] on div "Export as CSV" at bounding box center [629, 92] width 36 height 8
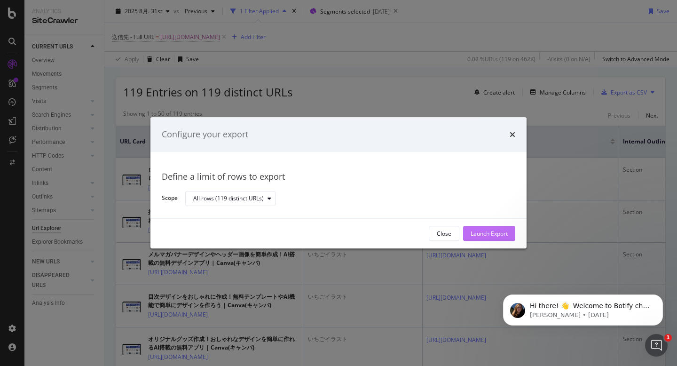
click at [474, 233] on div "Launch Export" at bounding box center [489, 234] width 37 height 8
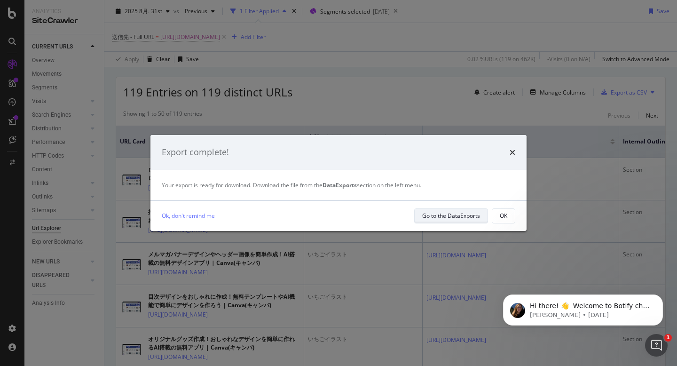
click at [438, 216] on div "Go to the DataExports" at bounding box center [451, 216] width 58 height 8
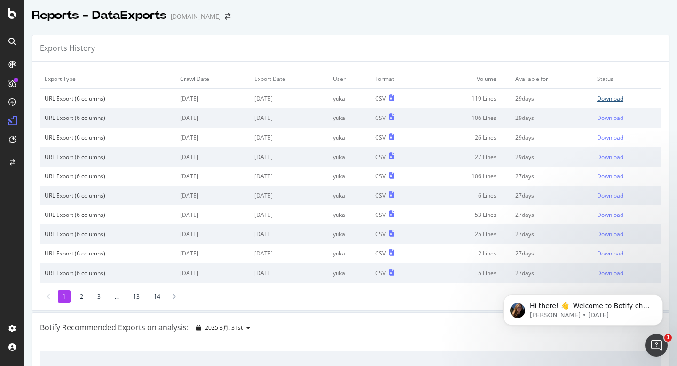
click at [614, 96] on div "Download" at bounding box center [610, 99] width 26 height 8
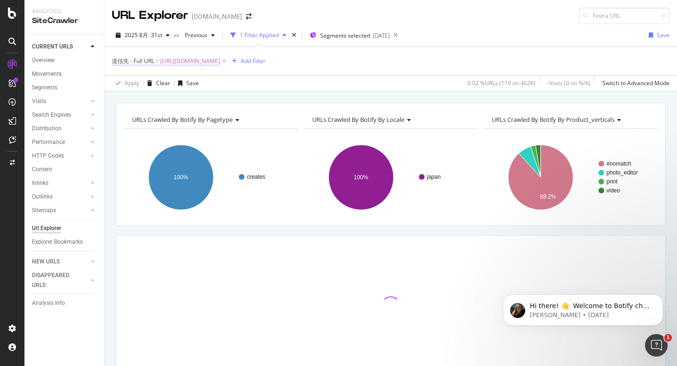
click at [220, 62] on span "[URL][DOMAIN_NAME]" at bounding box center [190, 61] width 60 height 13
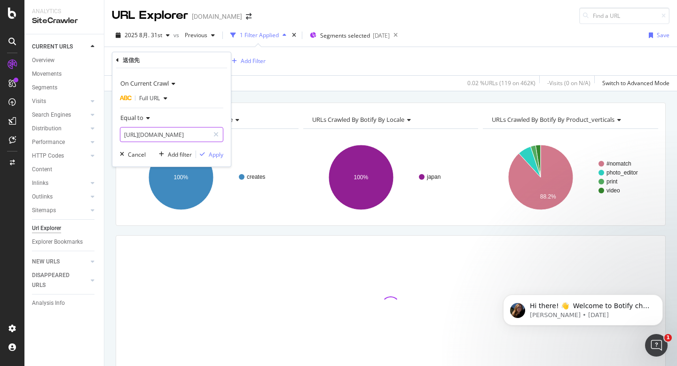
click at [157, 141] on input "[URL][DOMAIN_NAME]" at bounding box center [164, 134] width 89 height 15
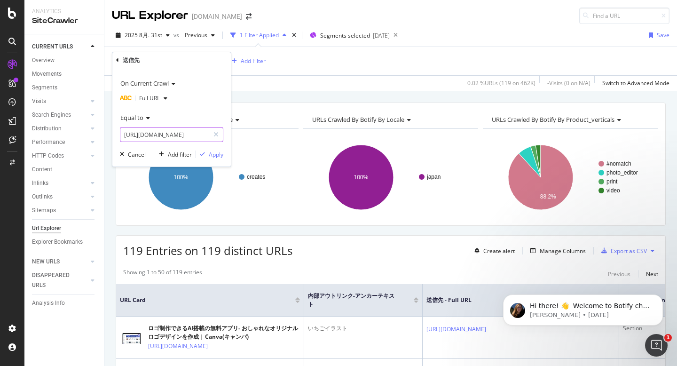
click at [157, 136] on input "[URL][DOMAIN_NAME]" at bounding box center [164, 134] width 89 height 15
paste input "cat"
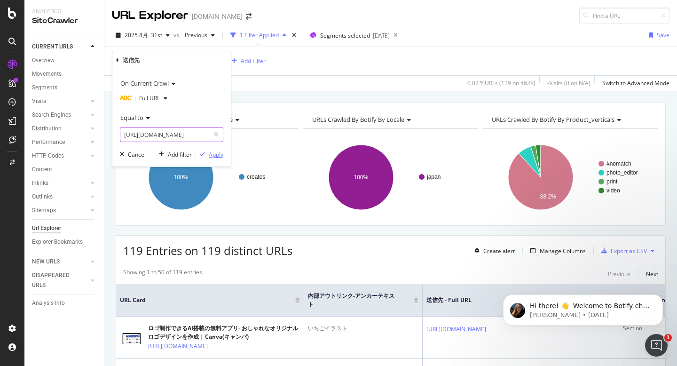
type input "[URL][DOMAIN_NAME]"
click at [213, 153] on div "Apply" at bounding box center [216, 155] width 15 height 8
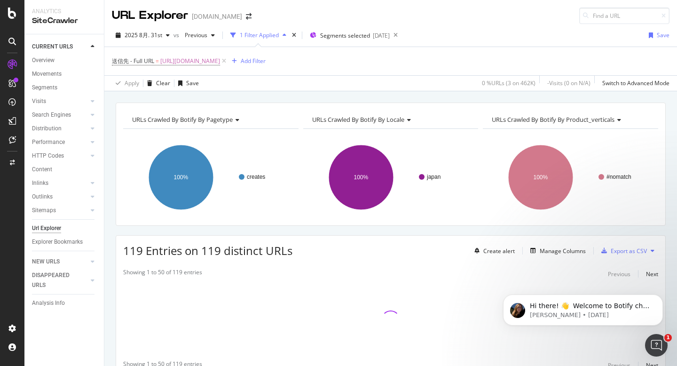
scroll to position [43, 0]
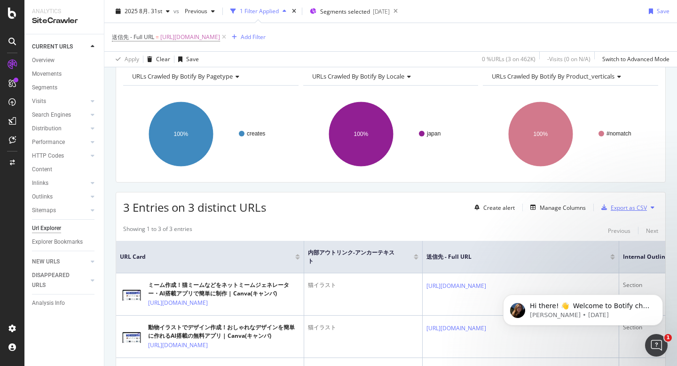
click at [623, 206] on div "Export as CSV" at bounding box center [629, 208] width 36 height 8
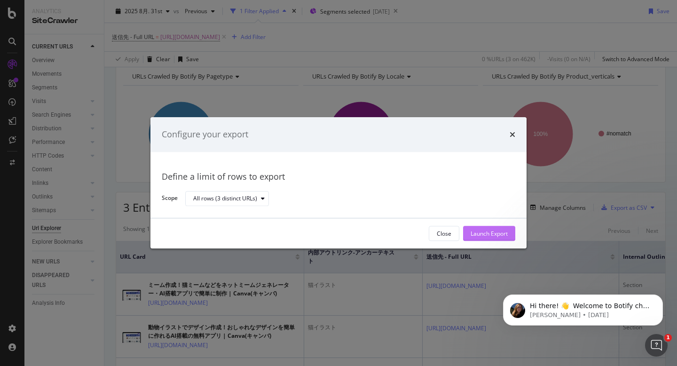
click at [490, 230] on div "Launch Export" at bounding box center [489, 234] width 37 height 8
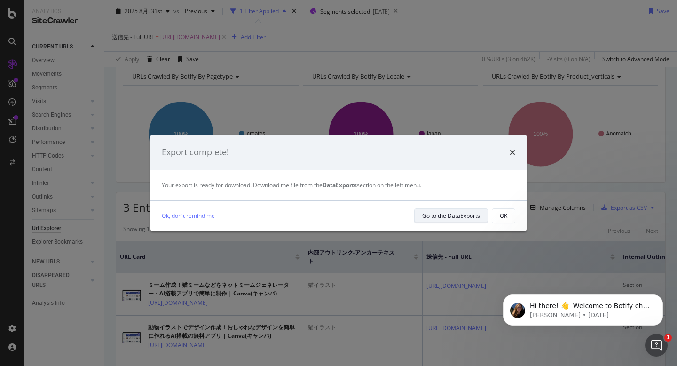
click at [444, 214] on div "Go to the DataExports" at bounding box center [451, 216] width 58 height 8
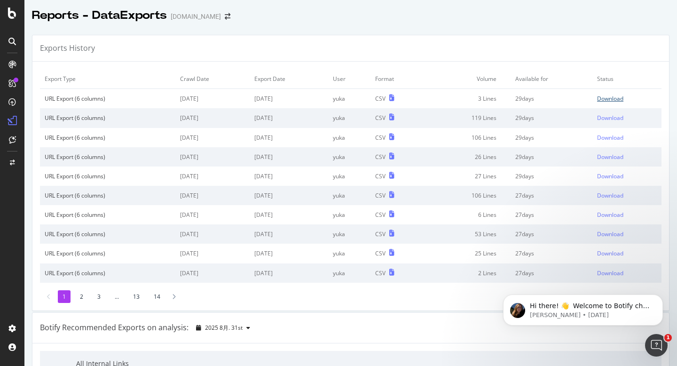
click at [611, 99] on div "Download" at bounding box center [610, 99] width 26 height 8
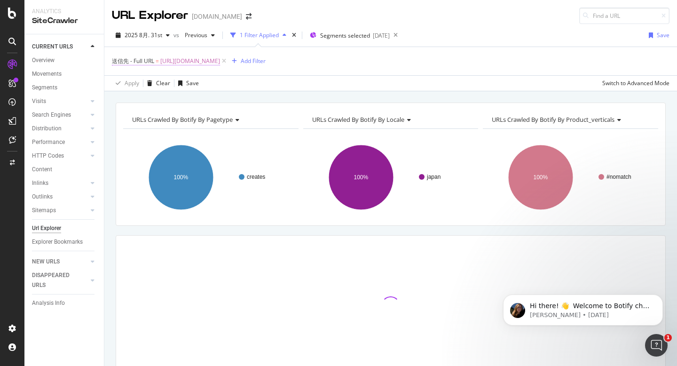
click at [220, 64] on span "[URL][DOMAIN_NAME]" at bounding box center [190, 61] width 60 height 13
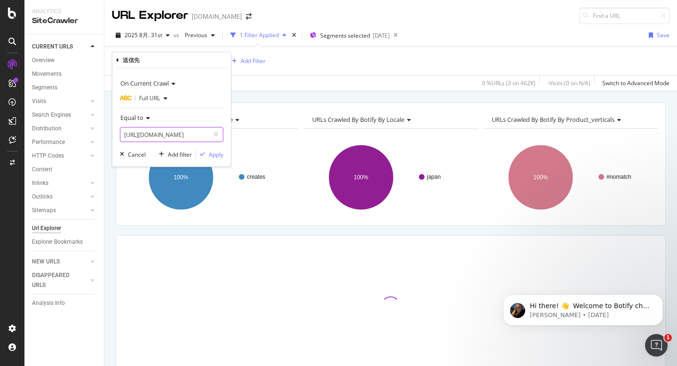
click at [154, 137] on input "[URL][DOMAIN_NAME]" at bounding box center [164, 134] width 89 height 15
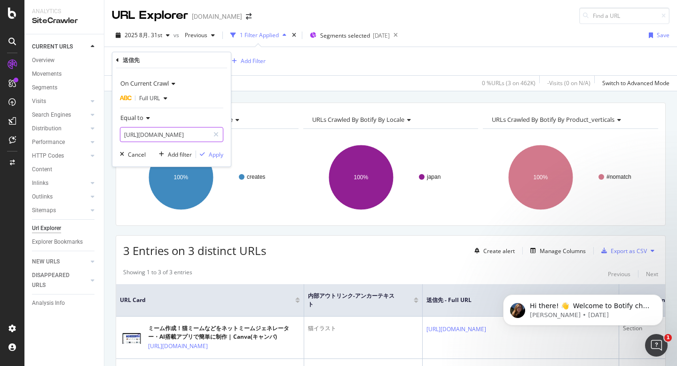
click at [154, 137] on input "[URL][DOMAIN_NAME]" at bounding box center [164, 134] width 89 height 15
paste input "rabbi"
type input "[URL][DOMAIN_NAME]"
click at [219, 156] on div "Apply" at bounding box center [216, 155] width 15 height 8
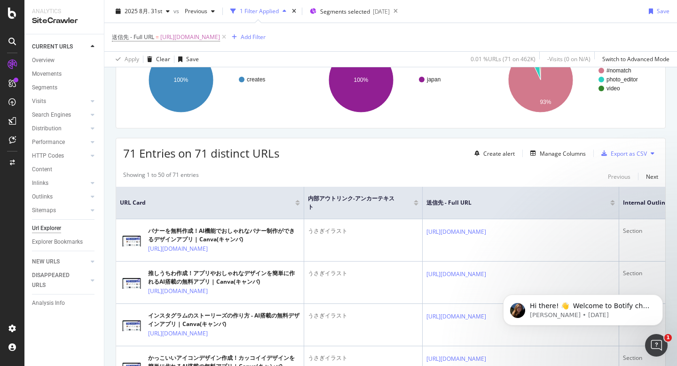
scroll to position [120, 0]
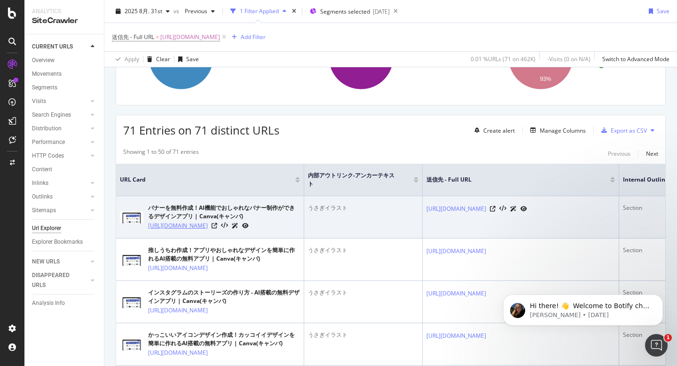
drag, startPoint x: 144, startPoint y: 223, endPoint x: 156, endPoint y: 231, distance: 14.0
click at [156, 230] on div "バナーを無料作成！AI機能でおしゃれなバナー制作ができるデザインアプリ | Canva(キャンバ) https://www.canva.com/ja_jp/c…" at bounding box center [210, 217] width 180 height 27
click at [196, 238] on td "バナーを無料作成！AI機能でおしゃれなバナー制作ができるデザインアプリ | Canva(キャンバ) https://www.canva.com/ja_jp/c…" at bounding box center [210, 217] width 188 height 42
drag, startPoint x: 183, startPoint y: 243, endPoint x: 148, endPoint y: 230, distance: 38.1
click at [148, 230] on td "バナーを無料作成！AI機能でおしゃれなバナー制作ができるデザインアプリ | Canva(キャンバ) https://www.canva.com/ja_jp/c…" at bounding box center [210, 217] width 188 height 42
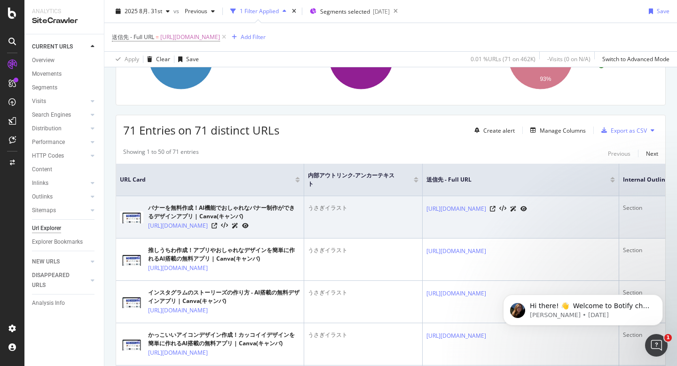
click at [333, 208] on div "うさぎイラスト" at bounding box center [363, 208] width 111 height 8
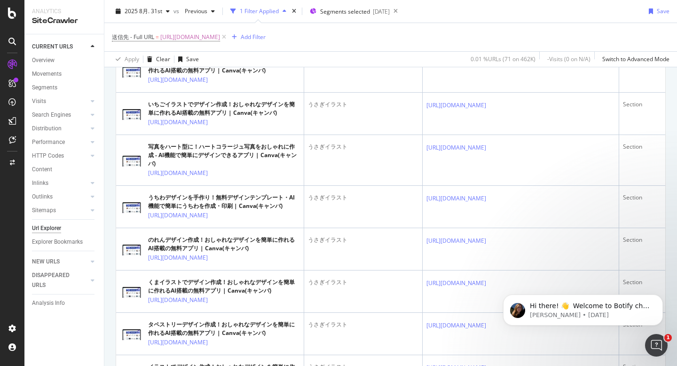
scroll to position [0, 0]
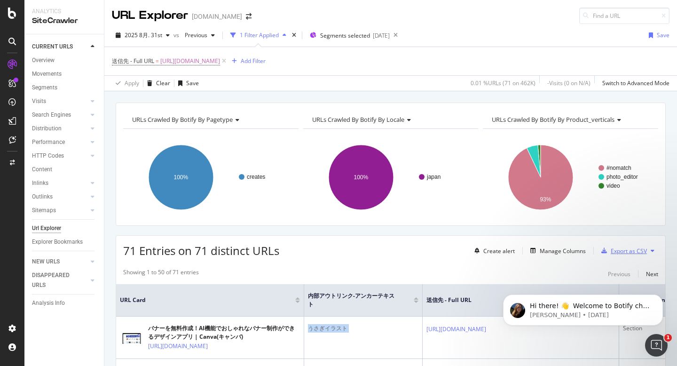
click at [642, 254] on div "Export as CSV" at bounding box center [629, 251] width 36 height 8
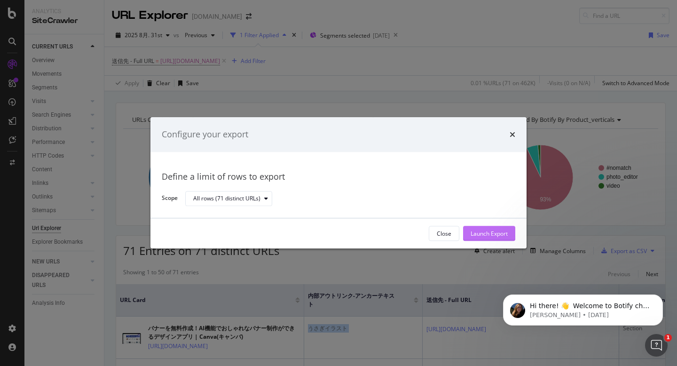
click at [486, 230] on div "Launch Export" at bounding box center [489, 234] width 37 height 8
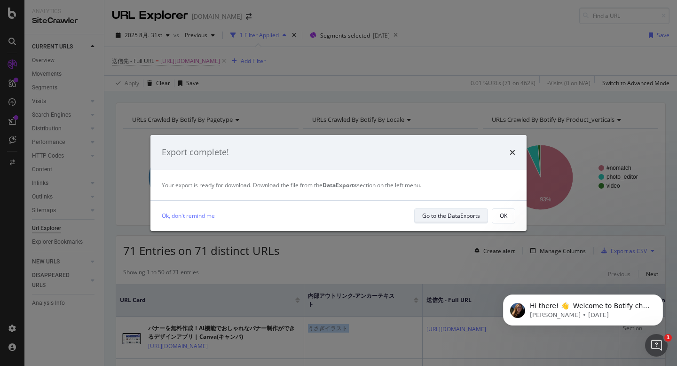
click at [459, 215] on div "Go to the DataExports" at bounding box center [451, 216] width 58 height 8
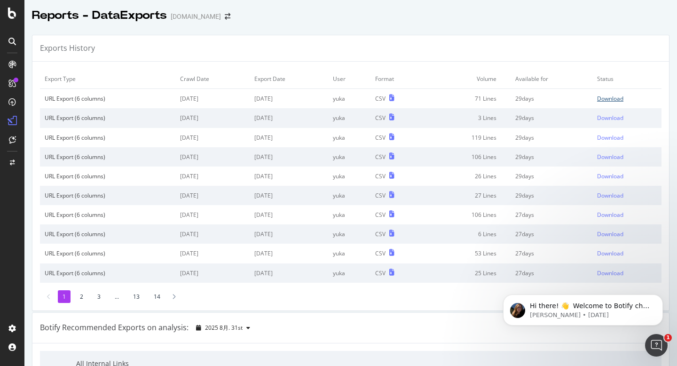
click at [609, 97] on div "Download" at bounding box center [610, 99] width 26 height 8
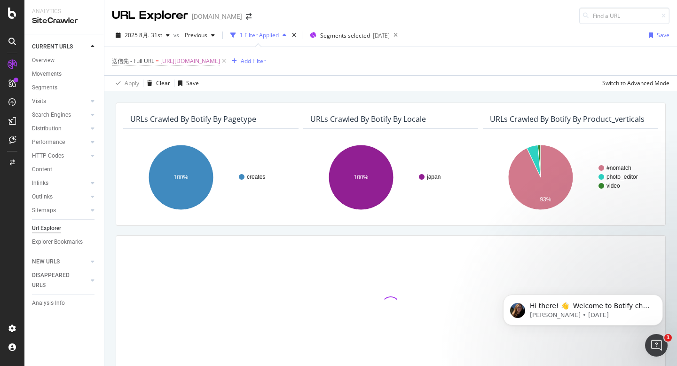
click at [220, 62] on span "[URL][DOMAIN_NAME]" at bounding box center [190, 61] width 60 height 13
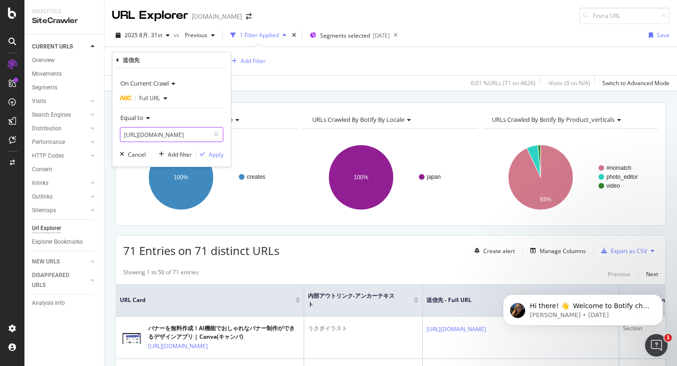
click at [173, 136] on input "[URL][DOMAIN_NAME]" at bounding box center [164, 134] width 89 height 15
paste input "panda"
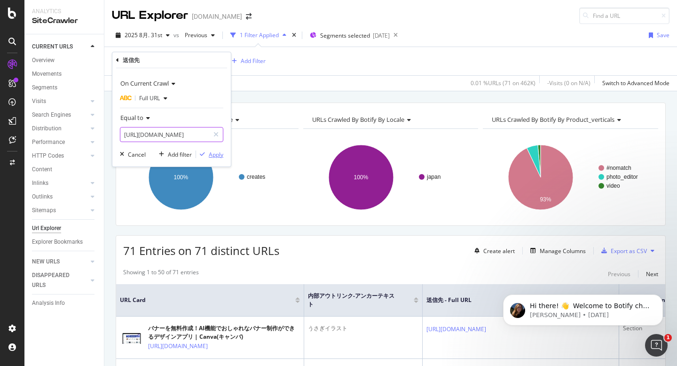
type input "[URL][DOMAIN_NAME]"
click at [220, 151] on div "Apply" at bounding box center [216, 155] width 15 height 8
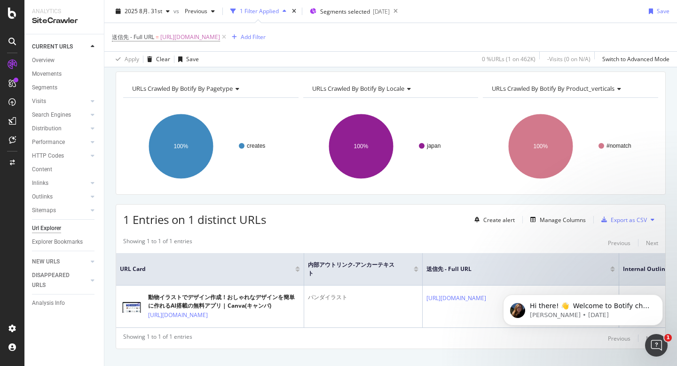
scroll to position [56, 0]
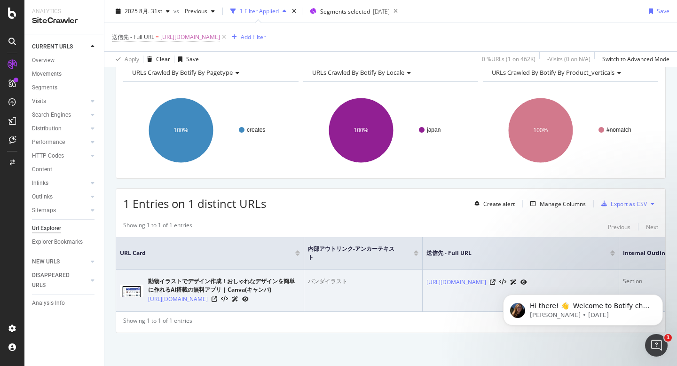
click at [332, 269] on td "パンダイラスト" at bounding box center [363, 290] width 119 height 42
click at [332, 277] on div "パンダイラスト" at bounding box center [363, 281] width 111 height 8
drag, startPoint x: 145, startPoint y: 289, endPoint x: 189, endPoint y: 301, distance: 45.3
click at [189, 301] on div "動物イラストでデザイン作成！おしゃれなデザインを簡単に作れるAI搭載の無料アプリ | Canva(キャンバ) https://www.canva.com/ja…" at bounding box center [210, 290] width 180 height 27
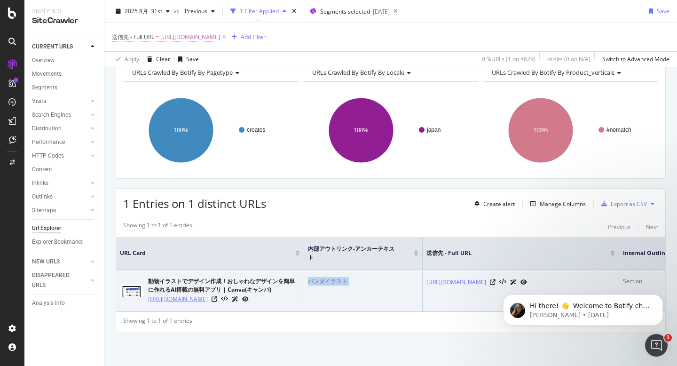
click at [206, 302] on link "[URL][DOMAIN_NAME]" at bounding box center [178, 298] width 60 height 9
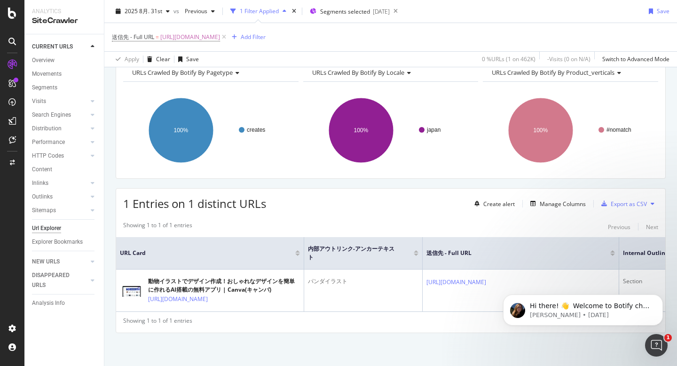
click at [219, 341] on div "URLs Crawled By Botify By pagetype Chart (by Value) Table Expand Export as CSV …" at bounding box center [390, 210] width 573 height 310
click at [216, 338] on div "URLs Crawled By Botify By pagetype Chart (by Value) Table Expand Export as CSV …" at bounding box center [390, 210] width 573 height 310
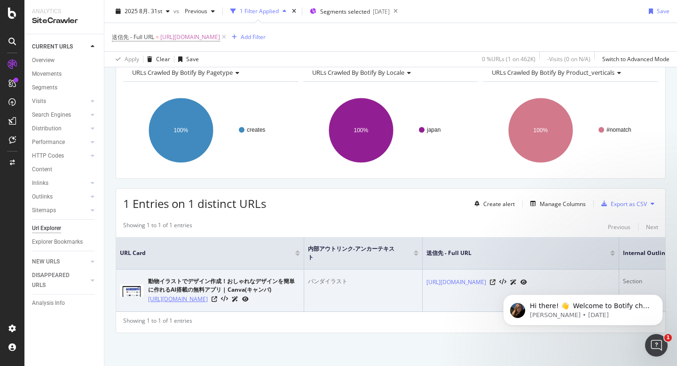
drag, startPoint x: 226, startPoint y: 308, endPoint x: 148, endPoint y: 290, distance: 80.0
click at [148, 290] on td "動物イラストでデザイン作成！おしゃれなデザインを簡単に作れるAI搭載の無料アプリ | Canva(キャンバ) https://www.canva.com/ja…" at bounding box center [210, 290] width 188 height 42
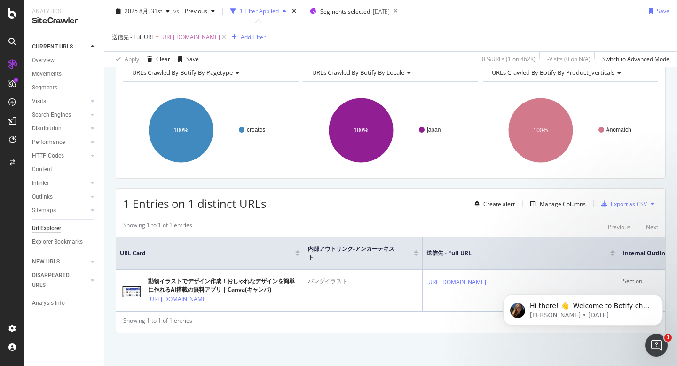
scroll to position [0, 0]
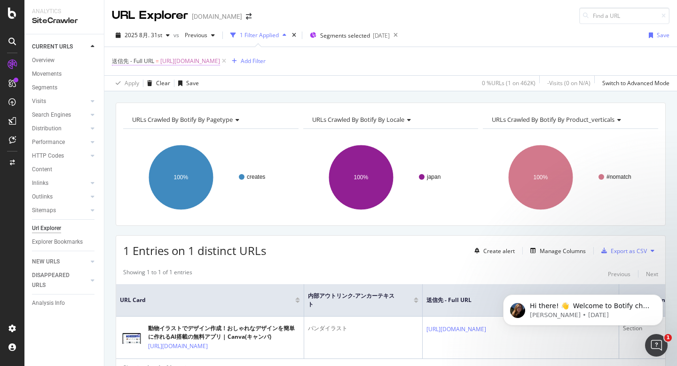
click at [220, 59] on span "[URL][DOMAIN_NAME]" at bounding box center [190, 61] width 60 height 13
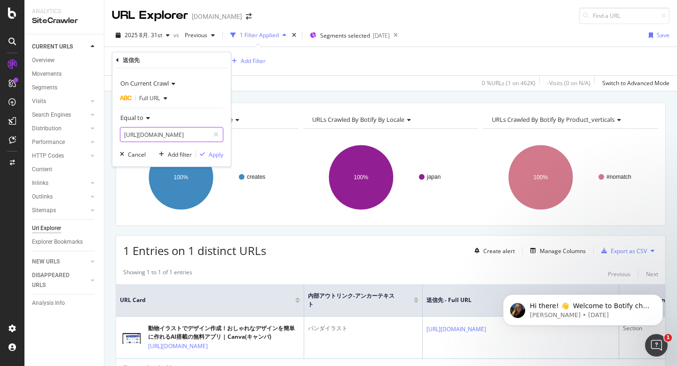
click at [155, 136] on input "[URL][DOMAIN_NAME]" at bounding box center [164, 134] width 89 height 15
paste input "bear"
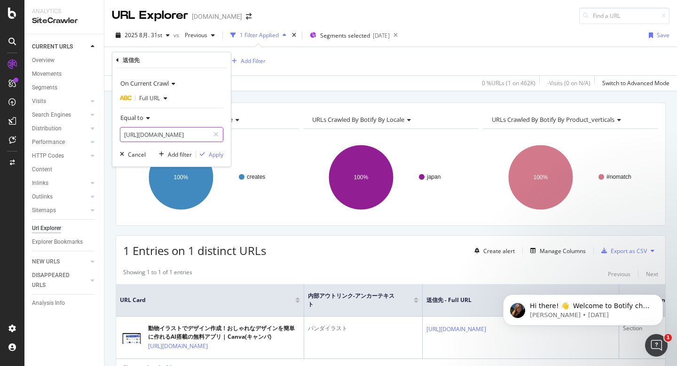
type input "[URL][DOMAIN_NAME]"
click at [220, 160] on div "On Current Crawl Full URL Equal to https://www.canva.com/ja_jp/create/bear-illu…" at bounding box center [171, 117] width 119 height 98
click at [213, 154] on div "Apply" at bounding box center [216, 155] width 15 height 8
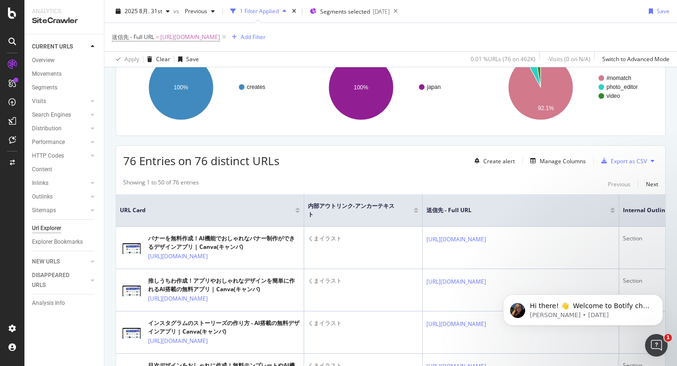
scroll to position [144, 0]
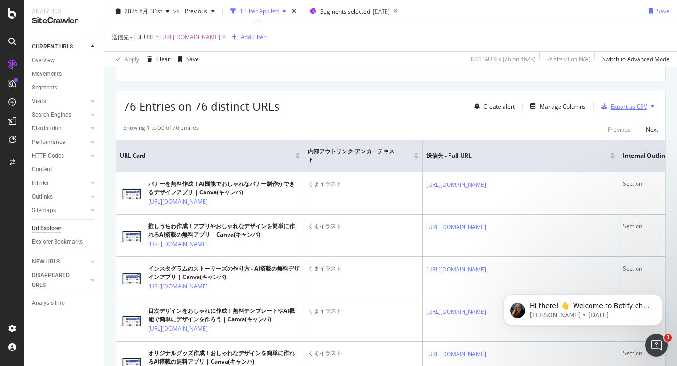
click at [616, 106] on div "Export as CSV" at bounding box center [629, 107] width 36 height 8
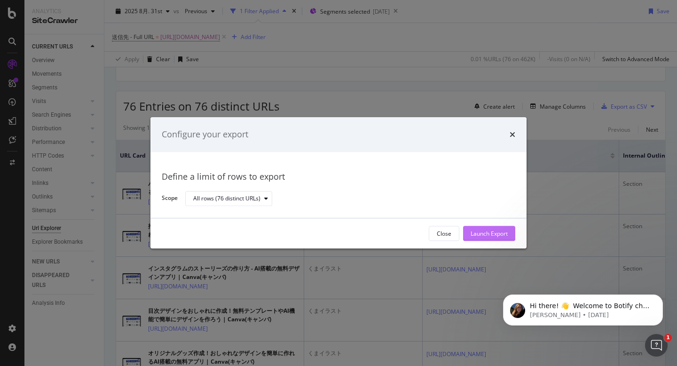
click at [467, 232] on button "Launch Export" at bounding box center [489, 233] width 52 height 15
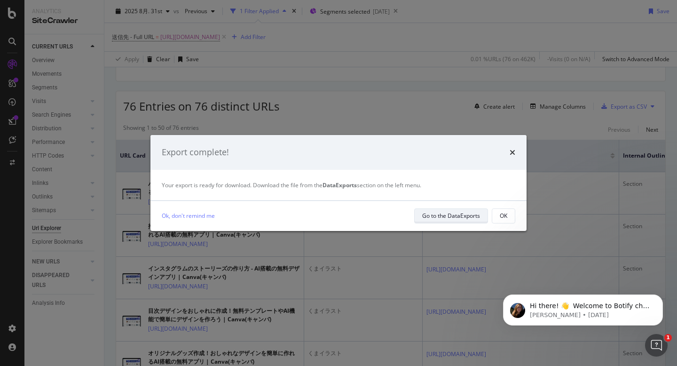
click at [458, 218] on div "Go to the DataExports" at bounding box center [451, 216] width 58 height 8
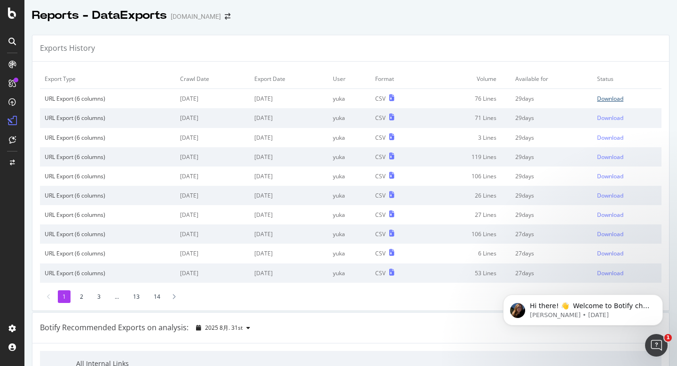
click at [618, 98] on div "Download" at bounding box center [610, 99] width 26 height 8
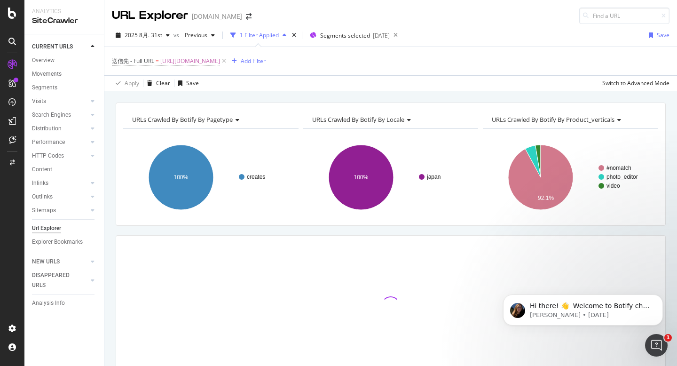
click at [206, 60] on span "[URL][DOMAIN_NAME]" at bounding box center [190, 61] width 60 height 13
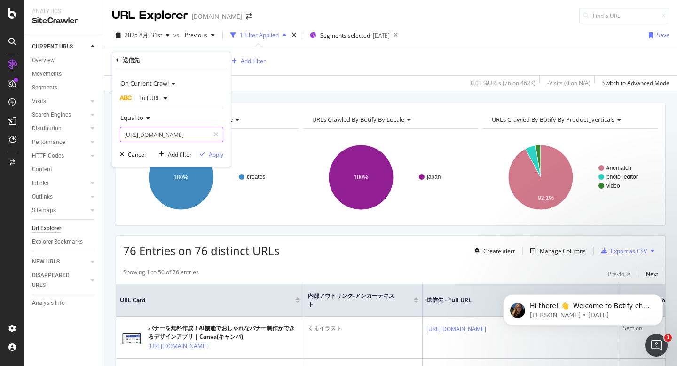
click at [182, 131] on input "[URL][DOMAIN_NAME]" at bounding box center [164, 134] width 89 height 15
paste input "features/palm-tree"
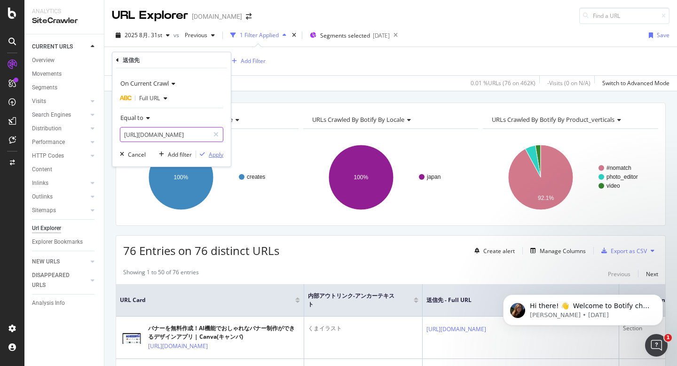
type input "[URL][DOMAIN_NAME]"
click at [220, 155] on div "Apply" at bounding box center [216, 155] width 15 height 8
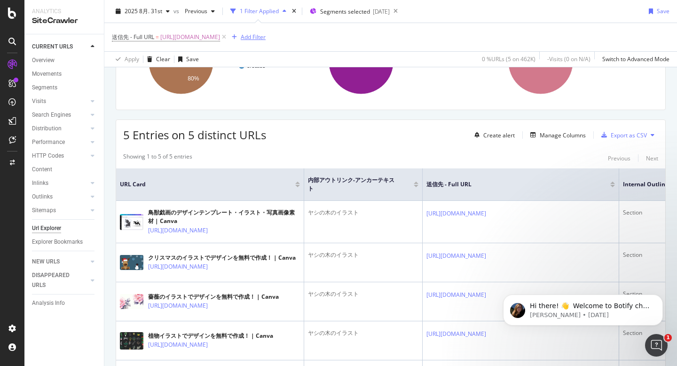
scroll to position [236, 0]
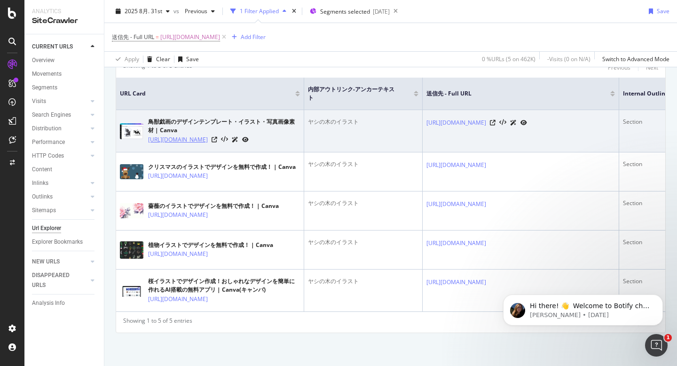
drag, startPoint x: 197, startPoint y: 127, endPoint x: 148, endPoint y: 110, distance: 51.8
click at [148, 110] on td "鳥獣戯画のデザインテンプレート・イラスト・写真画像素材 | Canva https://www.canva.com/ja_jp/features/choujy…" at bounding box center [210, 131] width 188 height 42
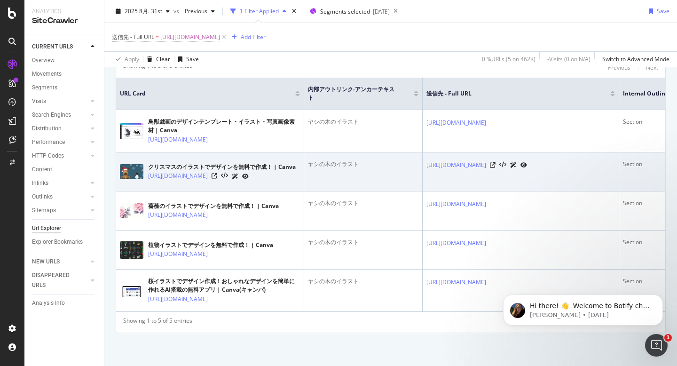
drag, startPoint x: 228, startPoint y: 174, endPoint x: 147, endPoint y: 152, distance: 83.7
click at [147, 152] on td "クリスマスのイラストでデザインを無料で作成！ | Canva https://www.canva.com/ja_jp/features/christmas-i…" at bounding box center [210, 171] width 188 height 39
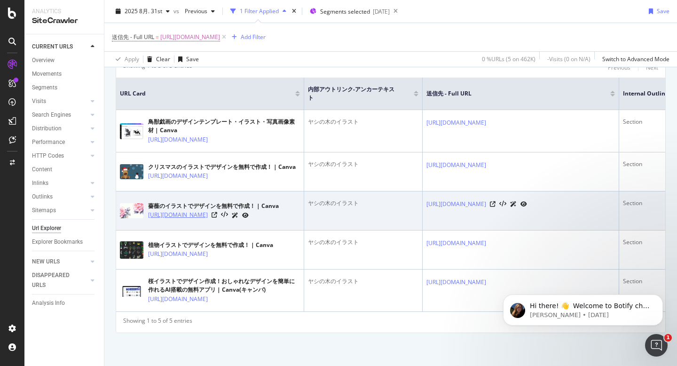
drag, startPoint x: 218, startPoint y: 214, endPoint x: 148, endPoint y: 196, distance: 72.4
click at [148, 196] on td "薔薇のイラストでデザインを無料で作成！ | Canva [URL][DOMAIN_NAME]" at bounding box center [210, 210] width 188 height 39
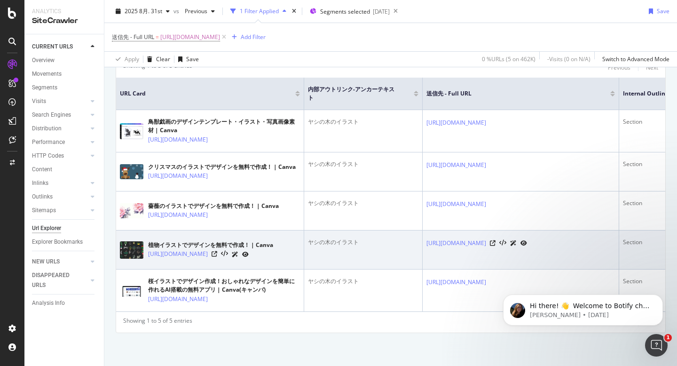
drag, startPoint x: 218, startPoint y: 255, endPoint x: 147, endPoint y: 241, distance: 72.3
click at [147, 241] on td "植物イラストでデザインを無料で作成！ | Canva [URL][DOMAIN_NAME]" at bounding box center [210, 249] width 188 height 39
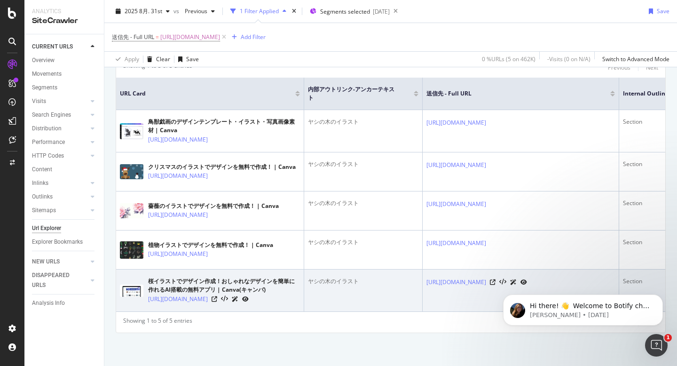
click at [209, 306] on td "桜イラストでデザイン作成！おしゃれなデザインを簡単に作れるAI搭載の無料アプリ | Canva(キャンバ) https://www.canva.com/ja_…" at bounding box center [210, 290] width 188 height 42
drag, startPoint x: 203, startPoint y: 306, endPoint x: 148, endPoint y: 291, distance: 56.5
click at [148, 291] on td "桜イラストでデザイン作成！おしゃれなデザインを簡単に作れるAI搭載の無料アプリ | Canva(キャンバ) https://www.canva.com/ja_…" at bounding box center [210, 290] width 188 height 42
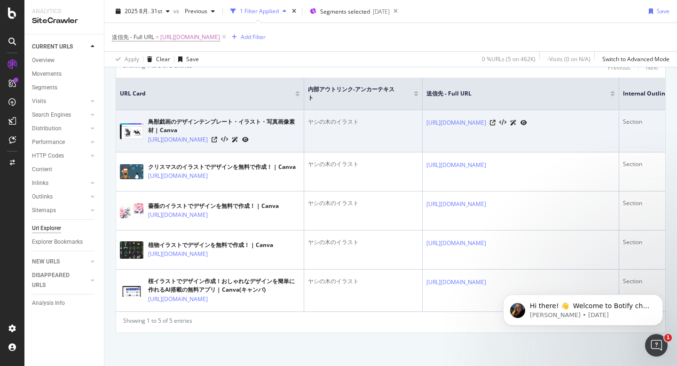
click at [347, 118] on div "ヤシの木のイラスト" at bounding box center [363, 122] width 111 height 8
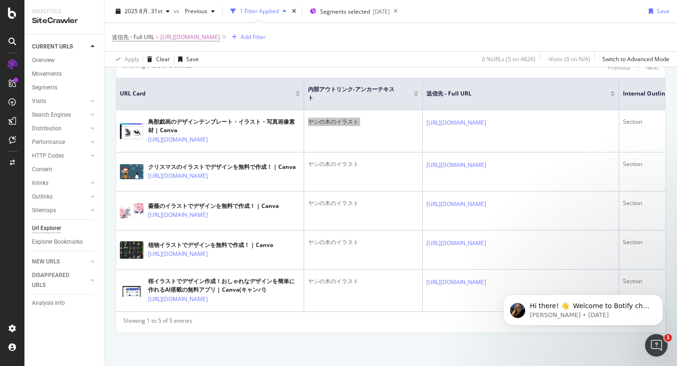
scroll to position [211, 0]
click at [220, 38] on span "[URL][DOMAIN_NAME]" at bounding box center [190, 37] width 60 height 13
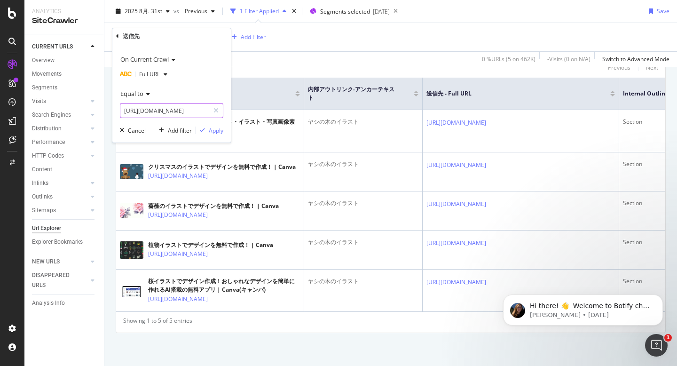
click at [181, 111] on input "[URL][DOMAIN_NAME]" at bounding box center [164, 110] width 89 height 15
paste input "speech-bubbl"
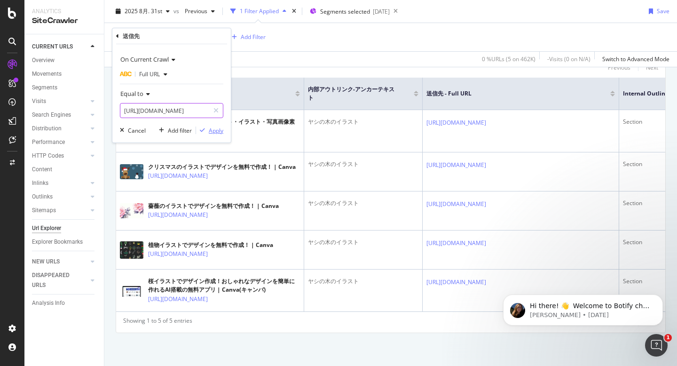
type input "[URL][DOMAIN_NAME]"
click at [217, 132] on div "Apply" at bounding box center [216, 131] width 15 height 8
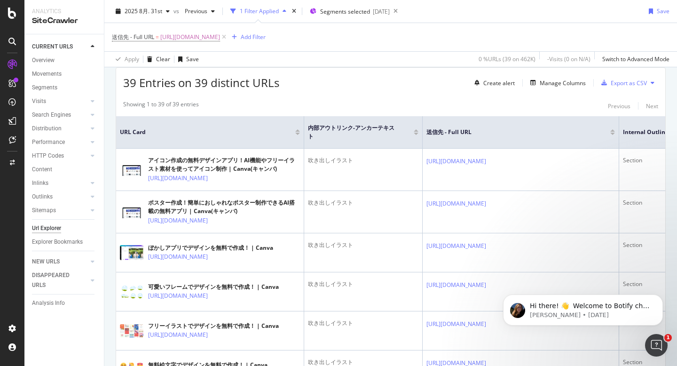
scroll to position [166, 0]
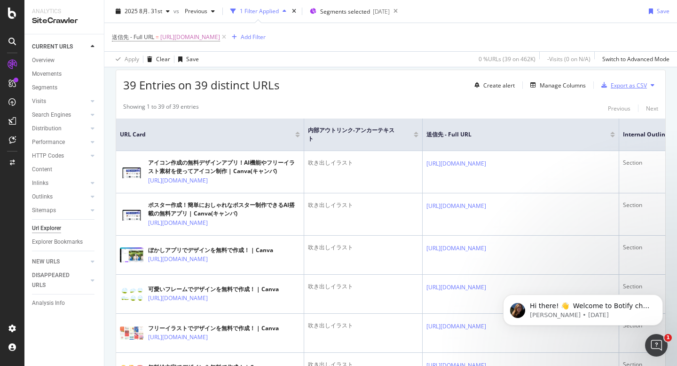
click at [638, 80] on div "Export as CSV" at bounding box center [622, 85] width 49 height 14
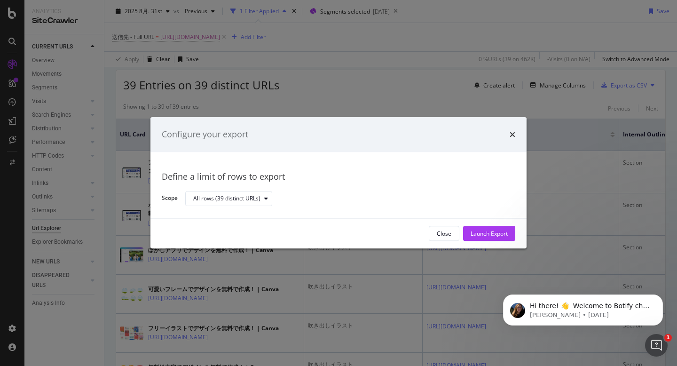
click at [475, 225] on div "Close Launch Export" at bounding box center [339, 234] width 376 height 30
click at [475, 229] on div "Launch Export" at bounding box center [489, 234] width 37 height 14
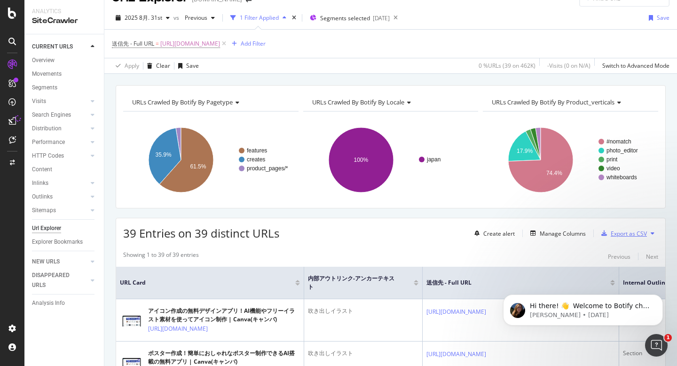
scroll to position [0, 0]
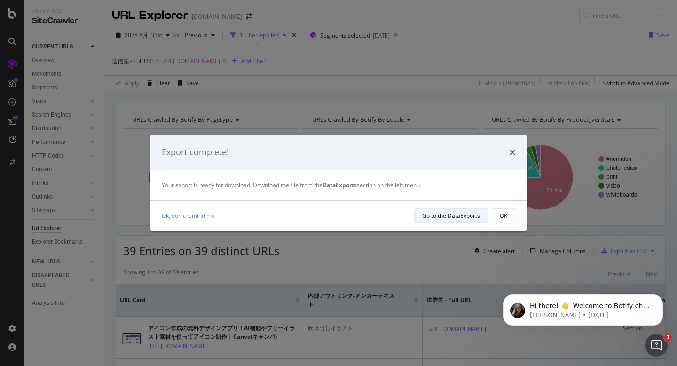
click at [440, 217] on div "Go to the DataExports" at bounding box center [451, 216] width 58 height 8
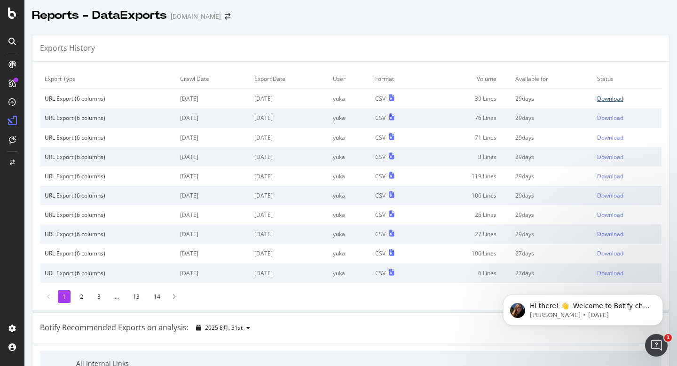
click at [621, 100] on div "Download" at bounding box center [610, 99] width 26 height 8
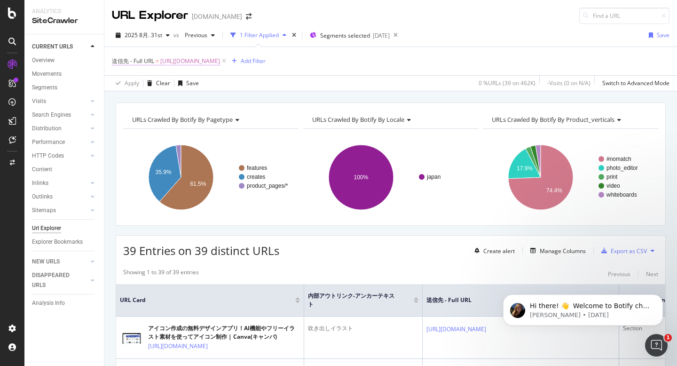
click at [220, 62] on span "[URL][DOMAIN_NAME]" at bounding box center [190, 61] width 60 height 13
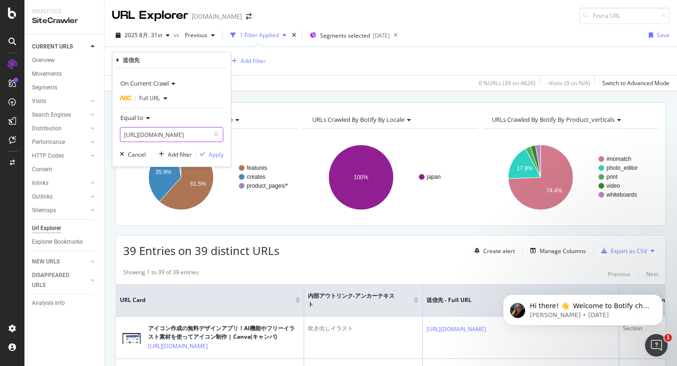
click at [170, 134] on input "[URL][DOMAIN_NAME]" at bounding box center [164, 134] width 89 height 15
paste input "bouquet"
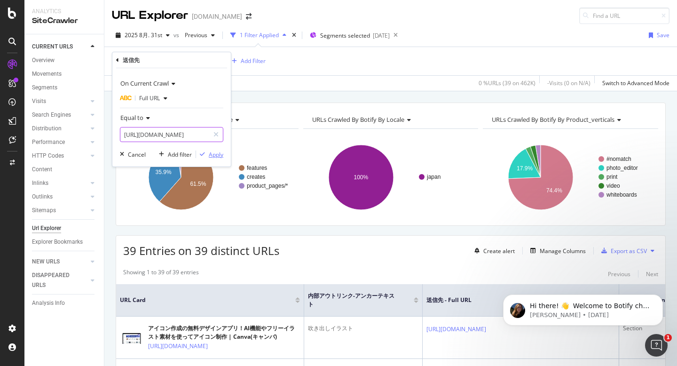
type input "[URL][DOMAIN_NAME]"
click at [219, 151] on div "Apply" at bounding box center [216, 155] width 15 height 8
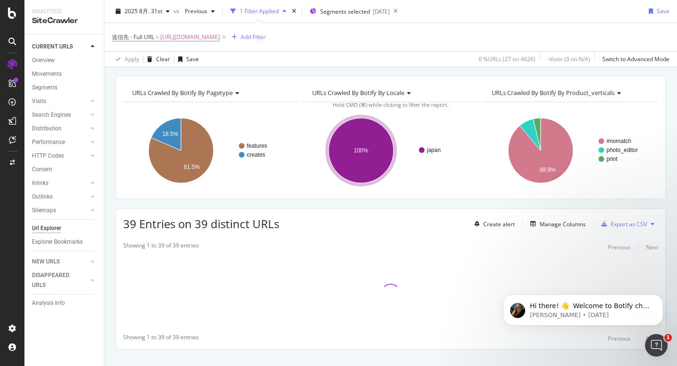
scroll to position [43, 0]
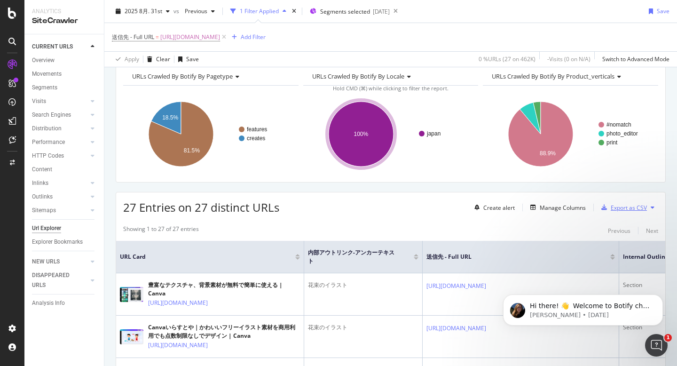
click at [618, 208] on div "Export as CSV" at bounding box center [629, 208] width 36 height 8
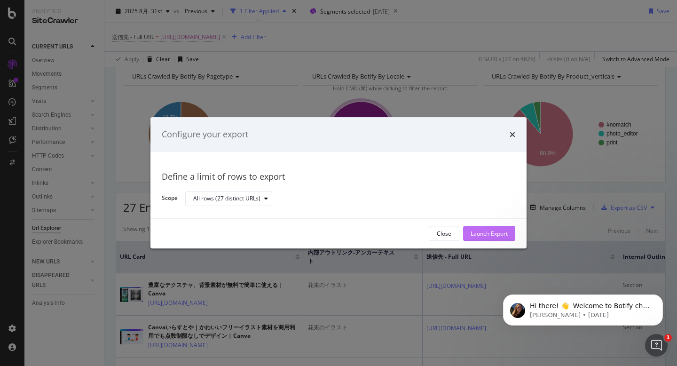
click at [482, 230] on div "Launch Export" at bounding box center [489, 234] width 37 height 8
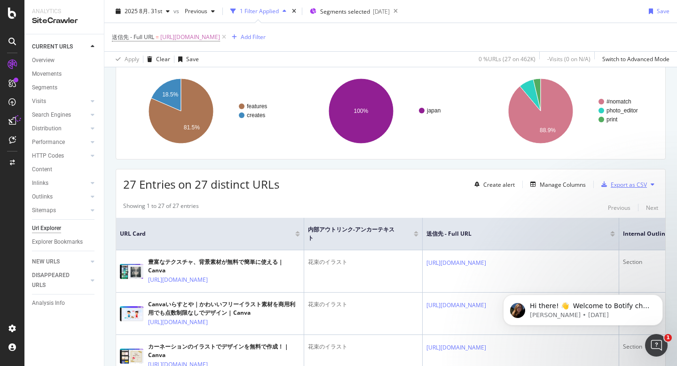
scroll to position [82, 0]
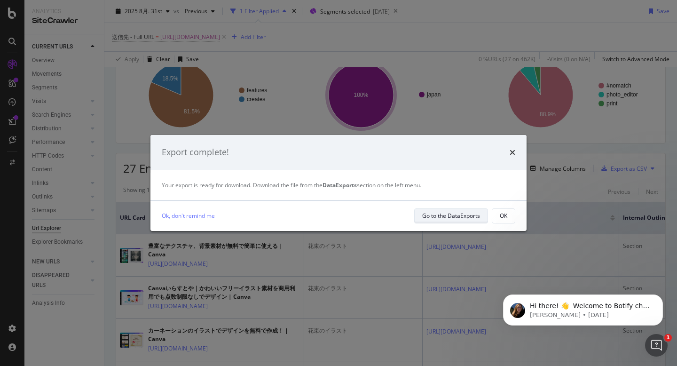
click at [432, 216] on div "Go to the DataExports" at bounding box center [451, 216] width 58 height 8
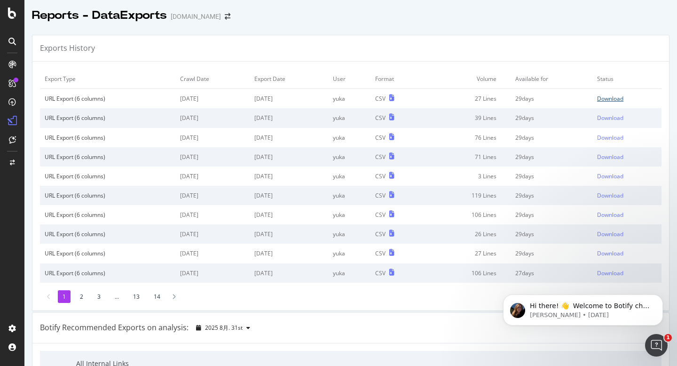
click at [609, 100] on div "Download" at bounding box center [610, 99] width 26 height 8
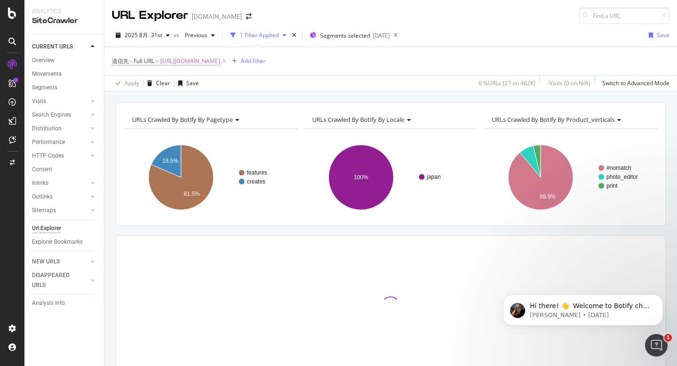
click at [220, 59] on span "[URL][DOMAIN_NAME]" at bounding box center [190, 61] width 60 height 13
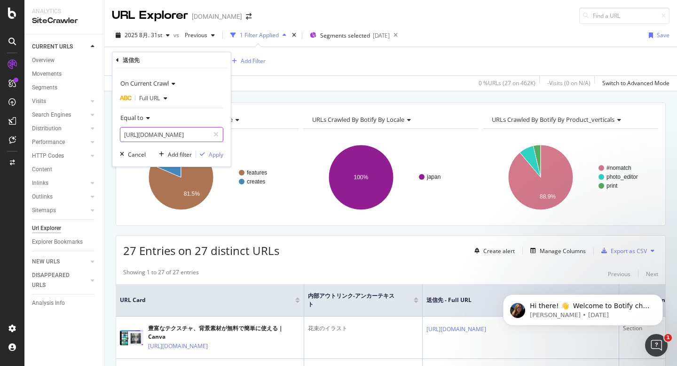
click at [186, 134] on input "[URL][DOMAIN_NAME]" at bounding box center [164, 134] width 89 height 15
paste input "roses-illustrations"
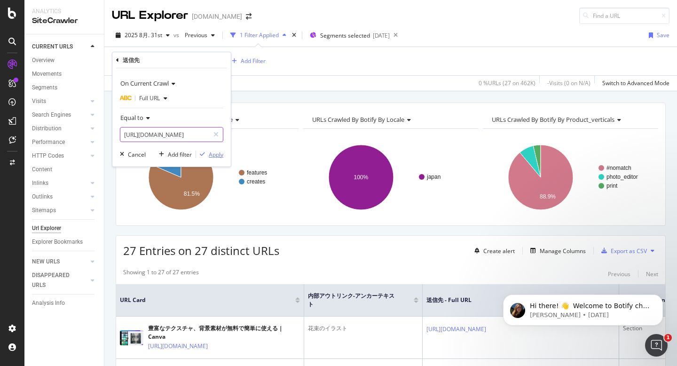
type input "[URL][DOMAIN_NAME]"
click at [222, 151] on div "Apply" at bounding box center [216, 155] width 15 height 8
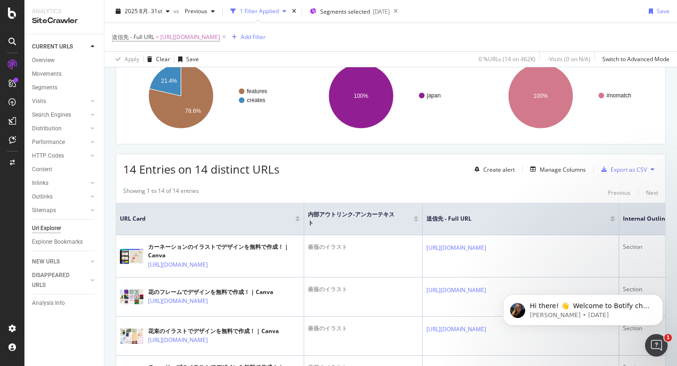
scroll to position [92, 0]
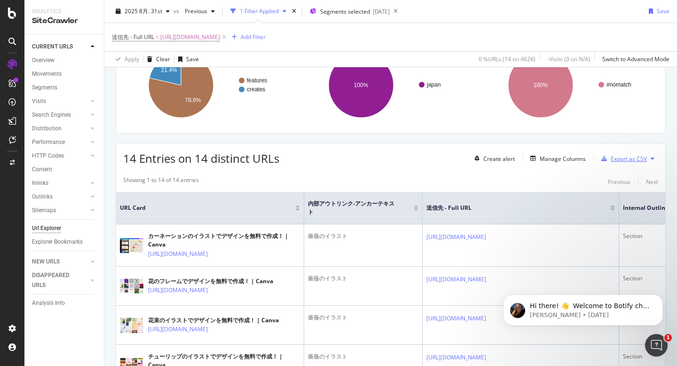
click at [622, 161] on div "Export as CSV" at bounding box center [629, 159] width 36 height 8
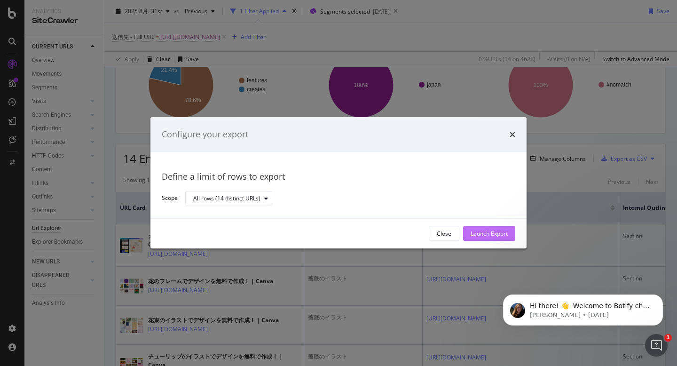
click at [482, 231] on div "Launch Export" at bounding box center [489, 234] width 37 height 8
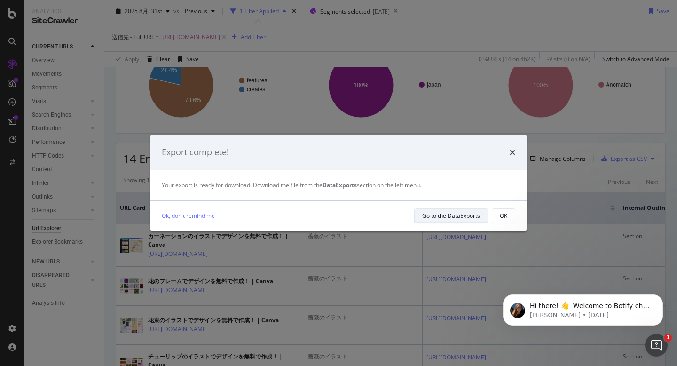
click at [423, 213] on div "Go to the DataExports" at bounding box center [451, 216] width 58 height 8
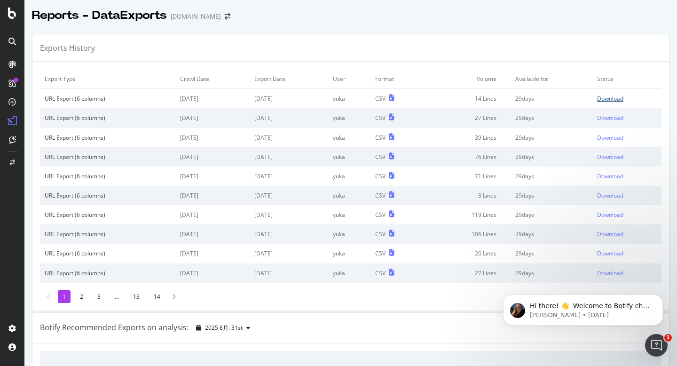
click at [609, 98] on div "Download" at bounding box center [610, 99] width 26 height 8
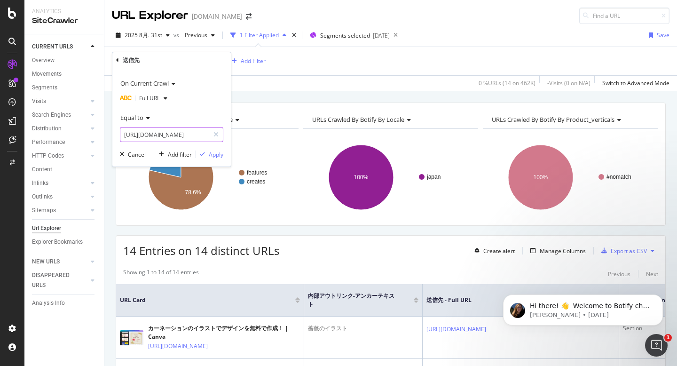
click at [166, 133] on input "[URL][DOMAIN_NAME]" at bounding box center [164, 134] width 89 height 15
paste input "city-illustration"
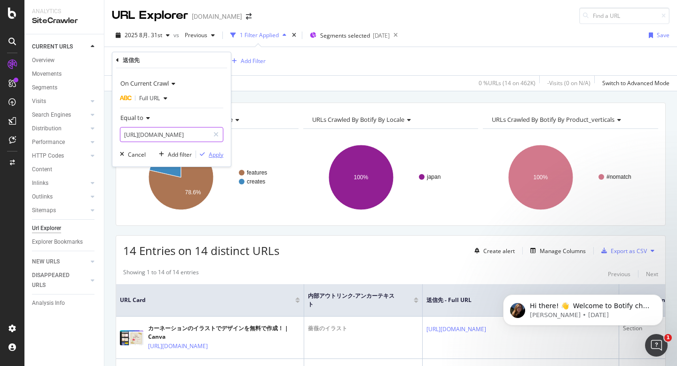
type input "[URL][DOMAIN_NAME]"
click at [214, 151] on div "Apply" at bounding box center [216, 155] width 15 height 8
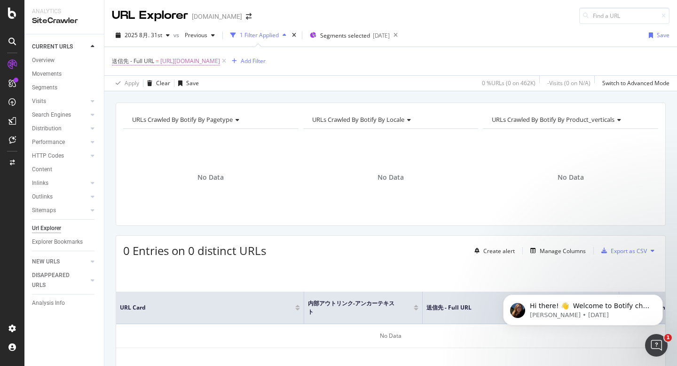
click at [220, 60] on span "[URL][DOMAIN_NAME]" at bounding box center [190, 61] width 60 height 13
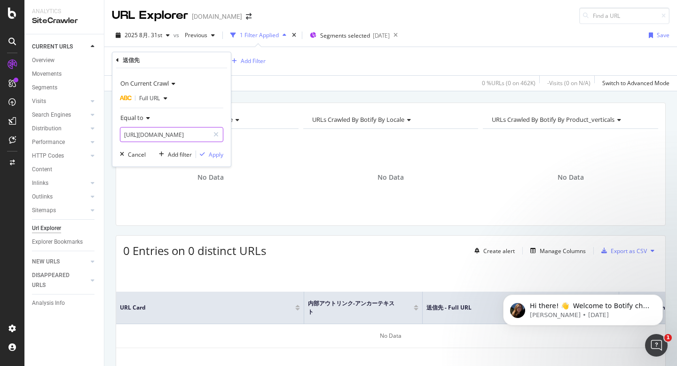
click at [191, 133] on input "[URL][DOMAIN_NAME]" at bounding box center [164, 134] width 89 height 15
paste input "ume"
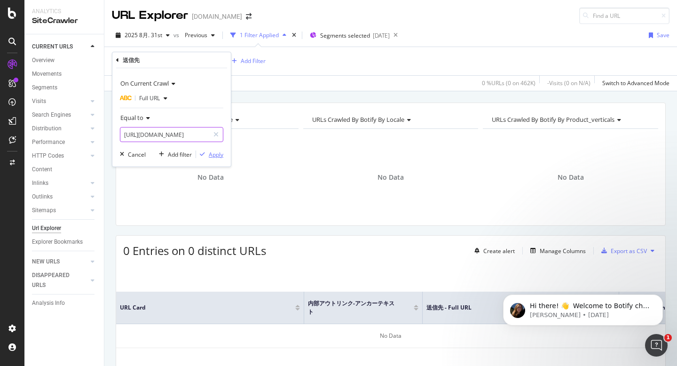
type input "[URL][DOMAIN_NAME]"
click at [218, 156] on div "Apply" at bounding box center [216, 155] width 15 height 8
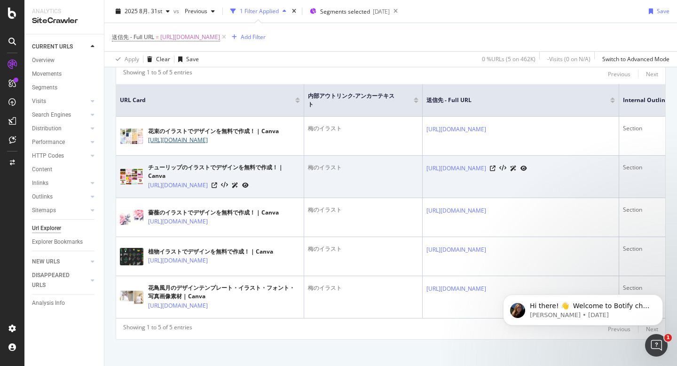
scroll to position [214, 0]
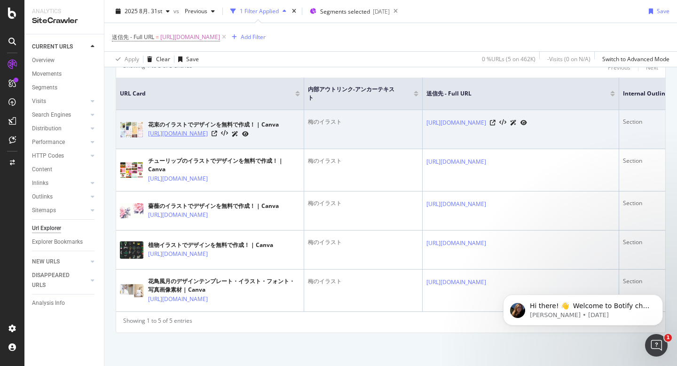
drag, startPoint x: 224, startPoint y: 139, endPoint x: 149, endPoint y: 125, distance: 76.9
click at [149, 125] on td "花束のイラストでデザインを無料で作成！ | Canva [URL][DOMAIN_NAME]" at bounding box center [210, 129] width 188 height 39
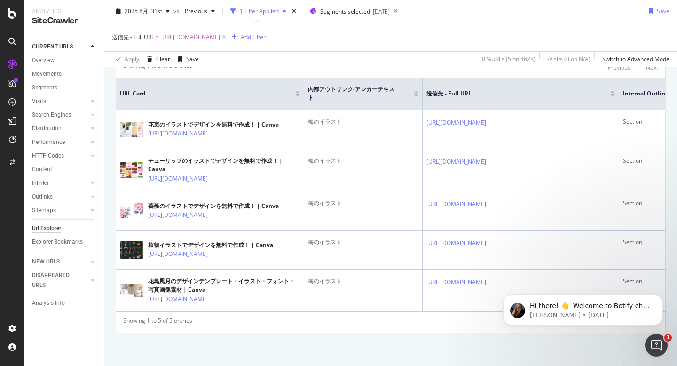
copy link "[URL][DOMAIN_NAME]"
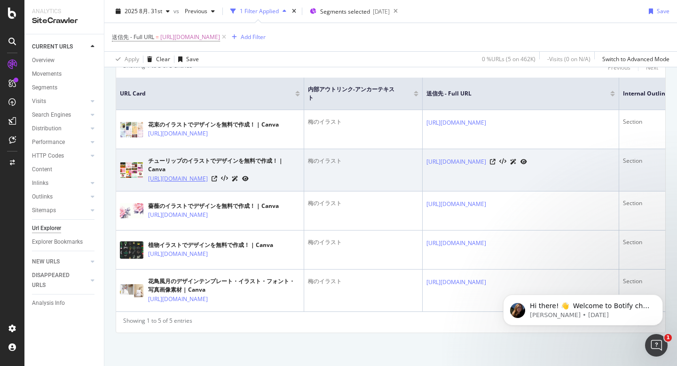
drag, startPoint x: 206, startPoint y: 190, endPoint x: 148, endPoint y: 177, distance: 59.7
click at [148, 177] on td "チューリップのイラストでデザインを無料で作成！ | Canva [URL][DOMAIN_NAME]" at bounding box center [210, 170] width 188 height 42
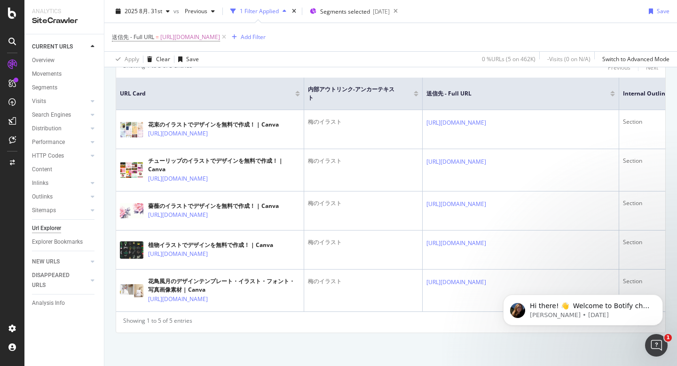
copy link "[URL][DOMAIN_NAME]"
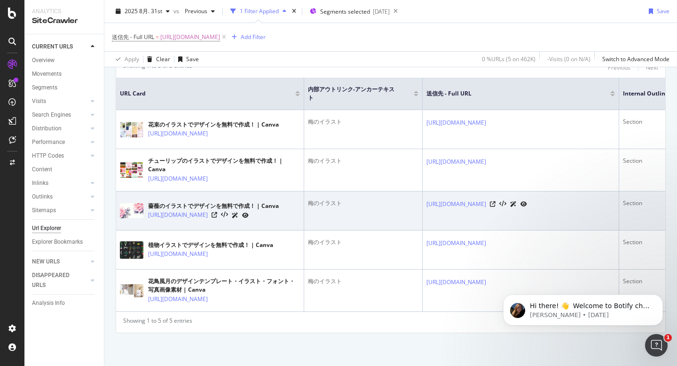
drag, startPoint x: 213, startPoint y: 234, endPoint x: 147, endPoint y: 220, distance: 67.3
click at [147, 220] on td "薔薇のイラストでデザインを無料で作成！ | Canva [URL][DOMAIN_NAME]" at bounding box center [210, 210] width 188 height 39
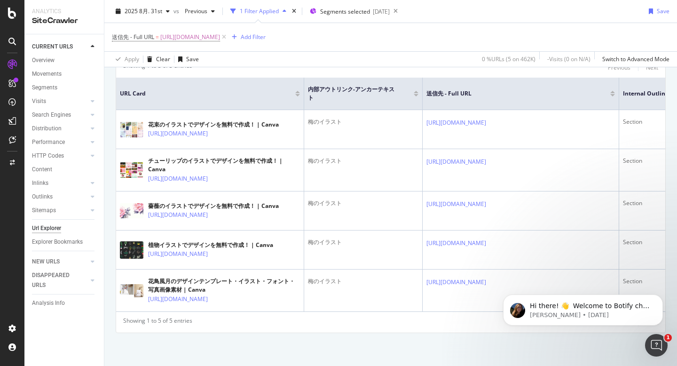
copy link "[URL][DOMAIN_NAME]"
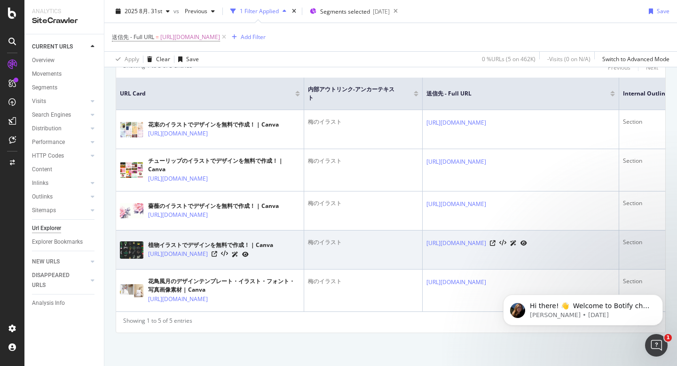
drag, startPoint x: 222, startPoint y: 279, endPoint x: 145, endPoint y: 263, distance: 78.3
click at [145, 263] on td "植物イラストでデザインを無料で作成！ | Canva [URL][DOMAIN_NAME]" at bounding box center [210, 249] width 188 height 39
click at [227, 269] on td "植物イラストでデザインを無料で作成！ | Canva [URL][DOMAIN_NAME]" at bounding box center [210, 249] width 188 height 39
drag, startPoint x: 220, startPoint y: 279, endPoint x: 148, endPoint y: 264, distance: 74.0
click at [148, 264] on td "植物イラストでデザインを無料で作成！ | Canva [URL][DOMAIN_NAME]" at bounding box center [210, 249] width 188 height 39
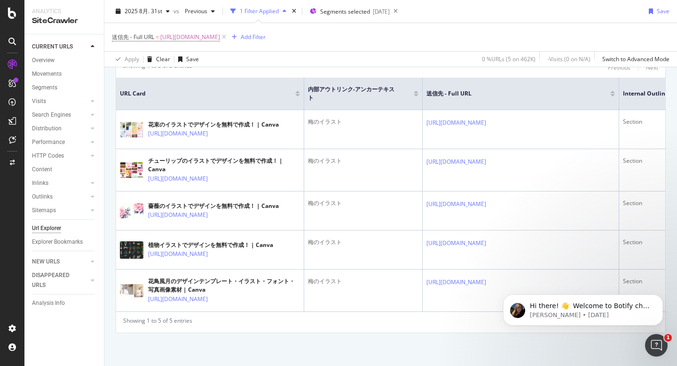
copy link "[URL][DOMAIN_NAME]"
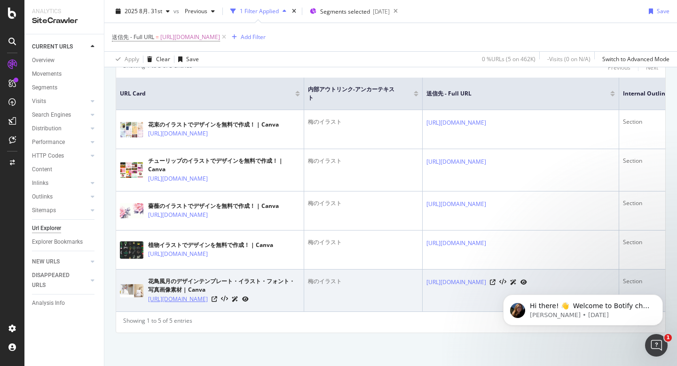
drag, startPoint x: 203, startPoint y: 329, endPoint x: 148, endPoint y: 314, distance: 56.5
click at [148, 312] on td "花鳥風月のデザインテンプレート・イラスト・フォント・写真画像素材 | Canva [URL][DOMAIN_NAME]" at bounding box center [210, 290] width 188 height 42
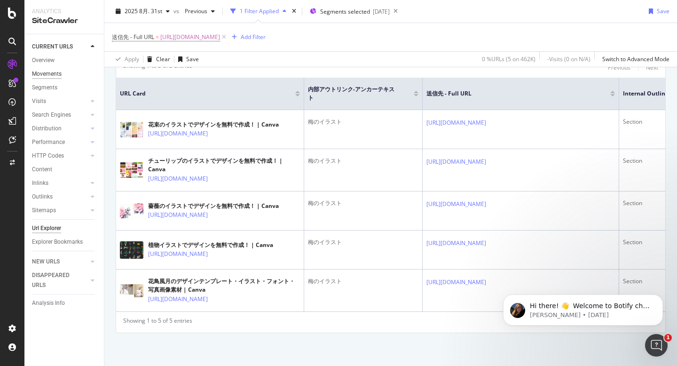
copy link "[URL][DOMAIN_NAME]"
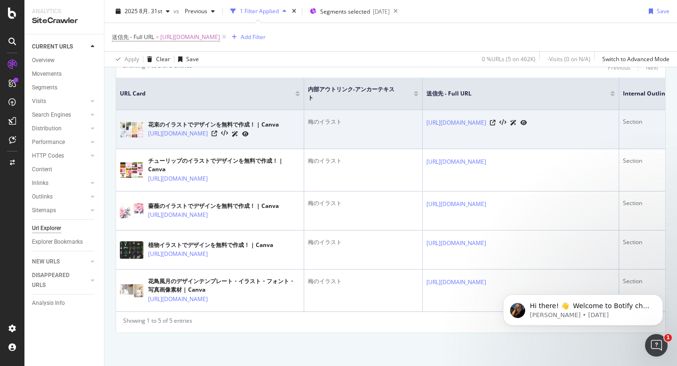
click at [321, 110] on td "梅のイラスト" at bounding box center [363, 129] width 119 height 39
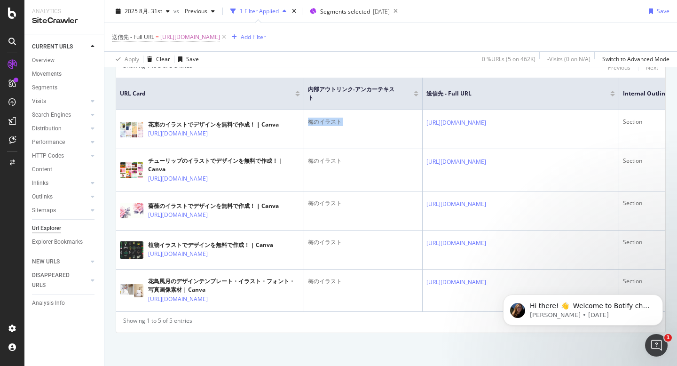
copy div "梅のイラスト"
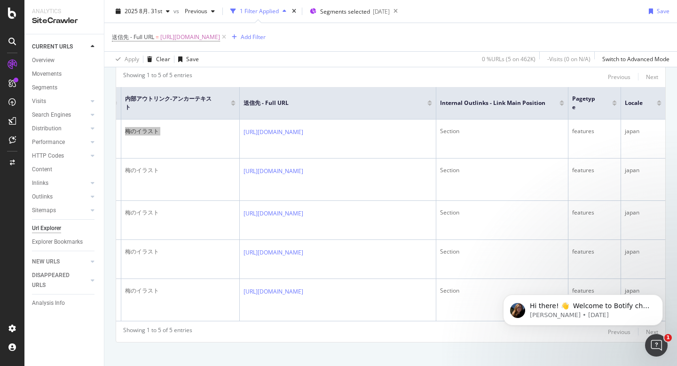
scroll to position [0, 0]
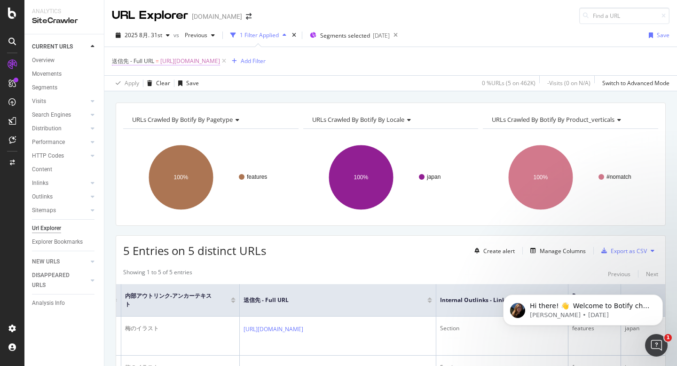
click at [220, 62] on span "[URL][DOMAIN_NAME]" at bounding box center [190, 61] width 60 height 13
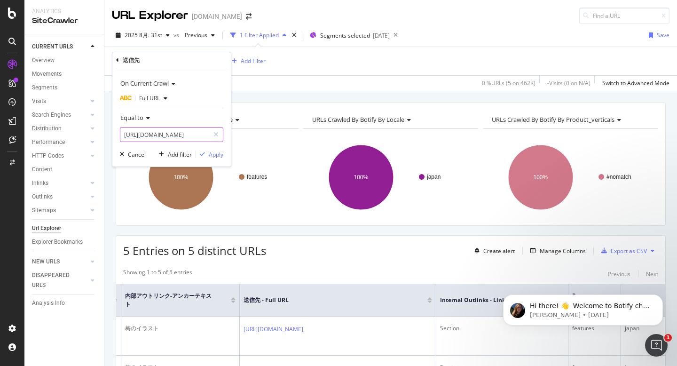
click at [186, 135] on input "[URL][DOMAIN_NAME]" at bounding box center [164, 134] width 89 height 15
paste input "amabie"
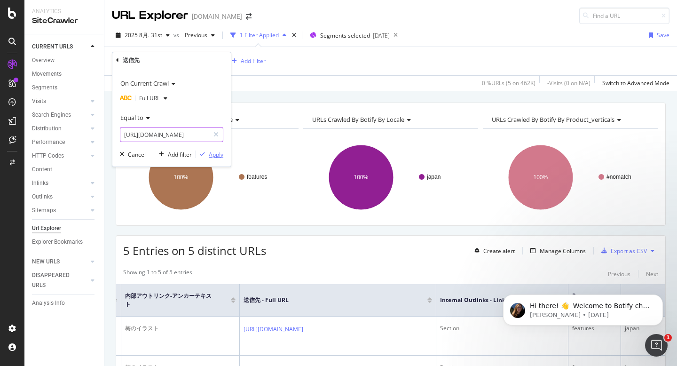
type input "[URL][DOMAIN_NAME]"
click at [221, 157] on div "Apply" at bounding box center [216, 155] width 15 height 8
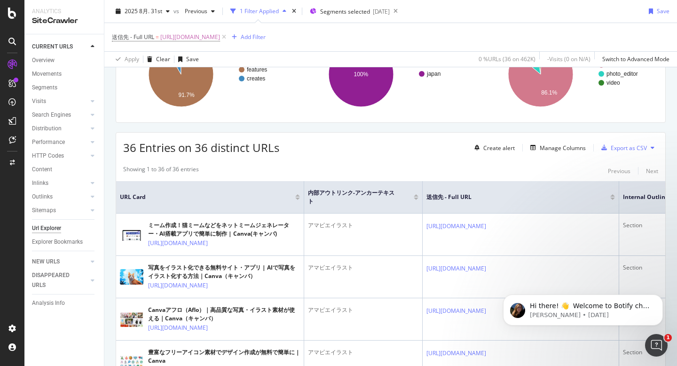
scroll to position [116, 0]
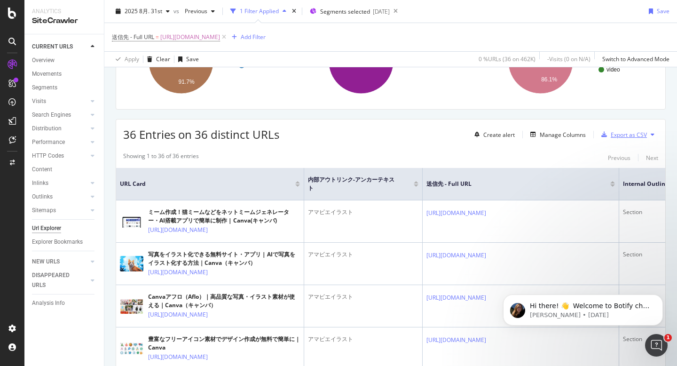
click at [619, 136] on div "Export as CSV" at bounding box center [629, 135] width 36 height 8
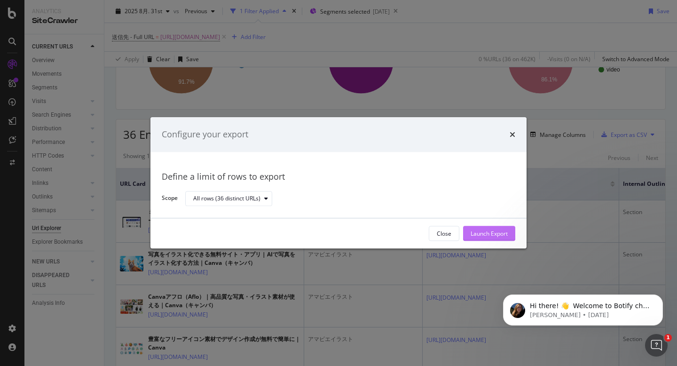
click at [490, 229] on div "Launch Export" at bounding box center [489, 234] width 37 height 14
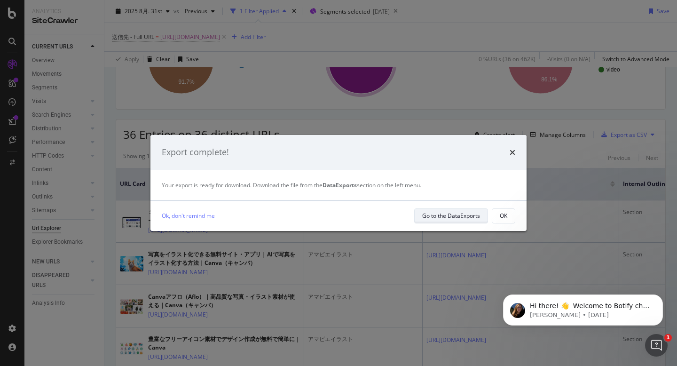
click at [447, 216] on div "Go to the DataExports" at bounding box center [451, 216] width 58 height 8
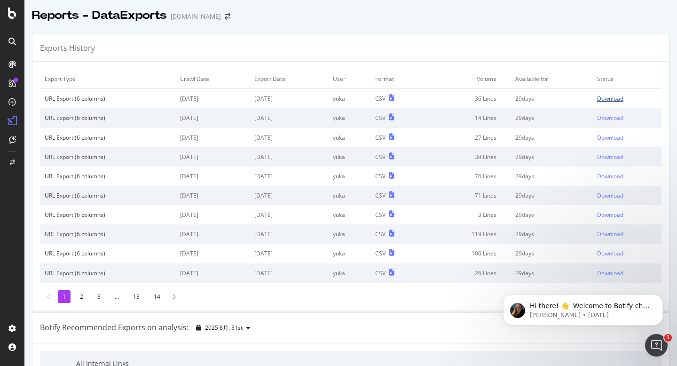
click at [617, 98] on div "Download" at bounding box center [610, 99] width 26 height 8
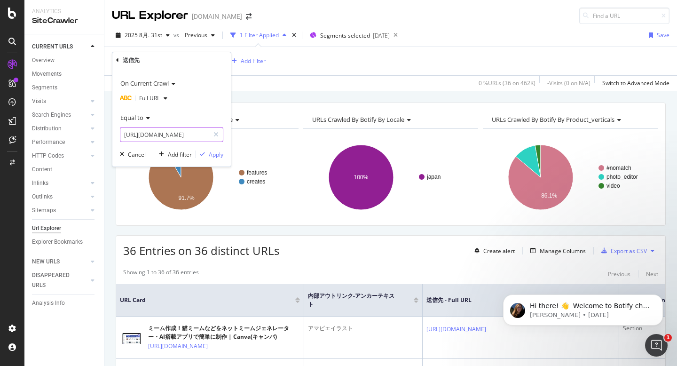
click at [175, 135] on input "[URL][DOMAIN_NAME]" at bounding box center [164, 134] width 89 height 15
paste input "plant-illustration"
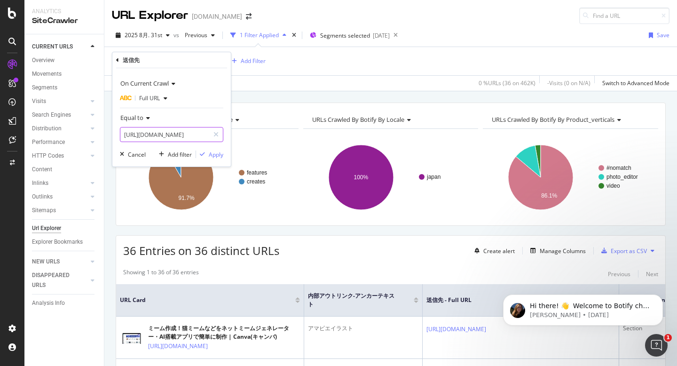
type input "[URL][DOMAIN_NAME]"
click at [224, 156] on div "On Current Crawl Full URL Equal to [URL][DOMAIN_NAME] Cancel Add filter Apply" at bounding box center [171, 117] width 119 height 98
click at [212, 153] on div "Apply" at bounding box center [216, 155] width 15 height 8
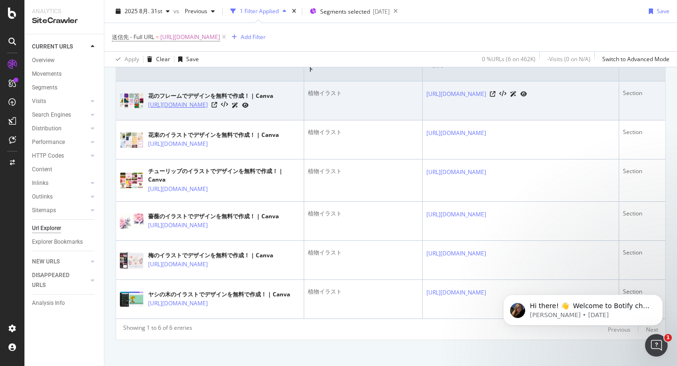
drag, startPoint x: 190, startPoint y: 117, endPoint x: 148, endPoint y: 104, distance: 43.7
click at [148, 104] on td "花のフレームでデザインを無料で作成！ | Canva [URL][DOMAIN_NAME]" at bounding box center [210, 100] width 188 height 39
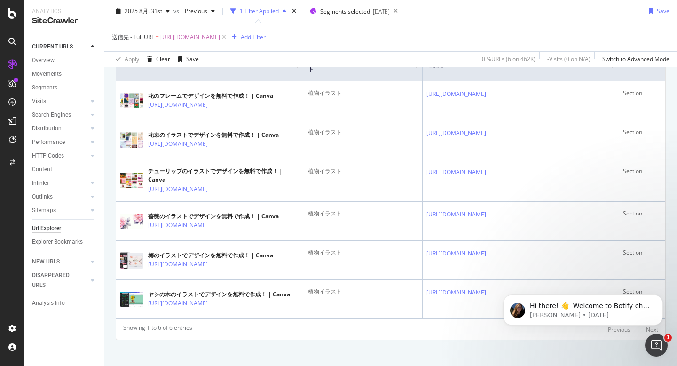
copy link "[URL][DOMAIN_NAME]"
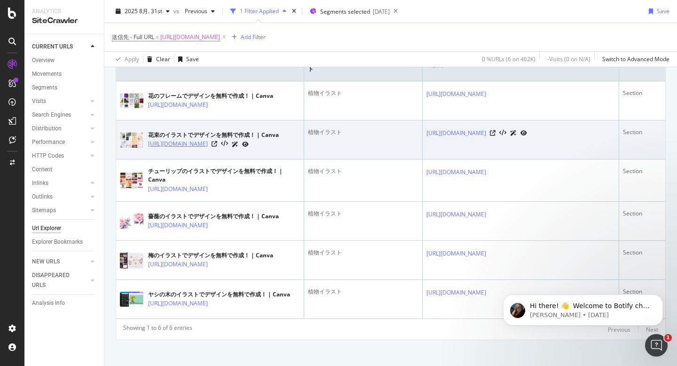
drag, startPoint x: 227, startPoint y: 161, endPoint x: 148, endPoint y: 147, distance: 80.3
click at [148, 147] on td "花束のイラストでデザインを無料で作成！ | Canva [URL][DOMAIN_NAME]" at bounding box center [210, 139] width 188 height 39
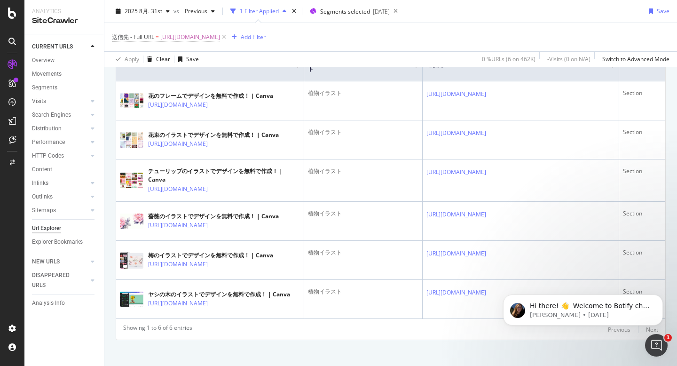
copy link "[URL][DOMAIN_NAME]"
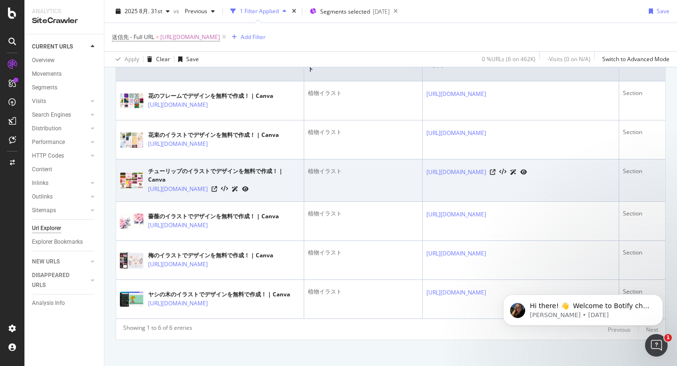
scroll to position [270, 0]
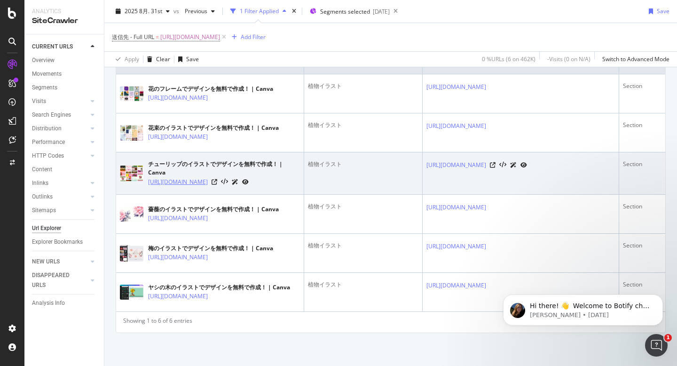
drag, startPoint x: 199, startPoint y: 174, endPoint x: 224, endPoint y: 172, distance: 25.0
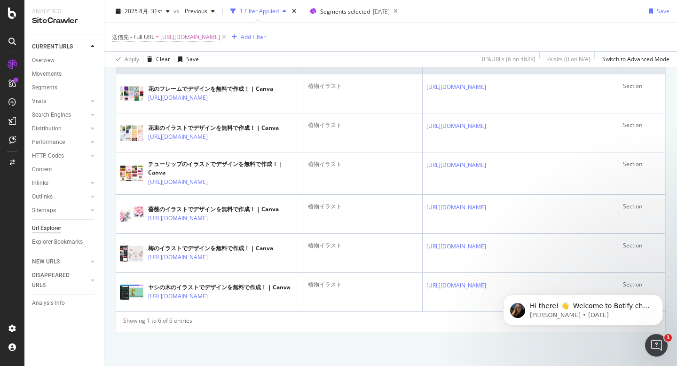
click at [107, 172] on div "URLs Crawled By Botify By pagetype Chart (by Value) Table Expand Export as CSV …" at bounding box center [390, 113] width 573 height 506
click at [109, 182] on div "URLs Crawled By Botify By pagetype Chart (by Value) Table Expand Export as CSV …" at bounding box center [390, 113] width 573 height 506
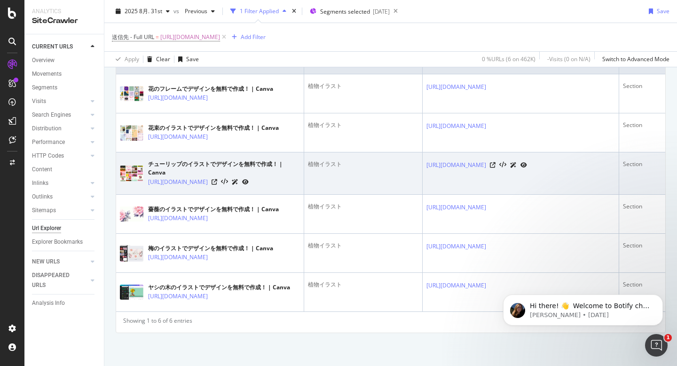
drag, startPoint x: 210, startPoint y: 177, endPoint x: 145, endPoint y: 162, distance: 66.7
click at [145, 162] on td "チューリップのイラストでデザインを無料で作成！ | Canva [URL][DOMAIN_NAME]" at bounding box center [210, 173] width 188 height 42
click at [202, 182] on td "チューリップのイラストでデザインを無料で作成！ | Canva [URL][DOMAIN_NAME]" at bounding box center [210, 173] width 188 height 42
drag, startPoint x: 206, startPoint y: 180, endPoint x: 148, endPoint y: 165, distance: 59.9
click at [148, 165] on td "チューリップのイラストでデザインを無料で作成！ | Canva [URL][DOMAIN_NAME]" at bounding box center [210, 173] width 188 height 42
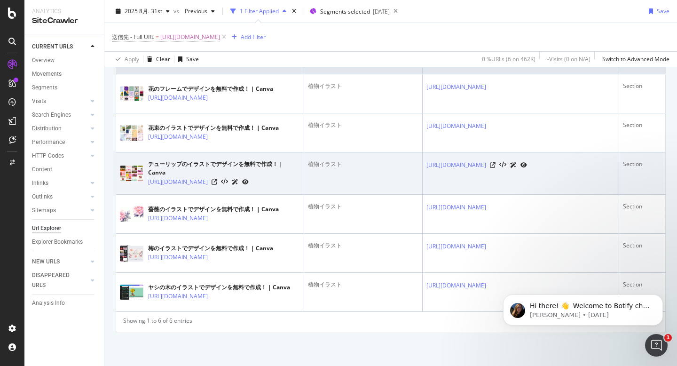
copy link "[URL][DOMAIN_NAME]"
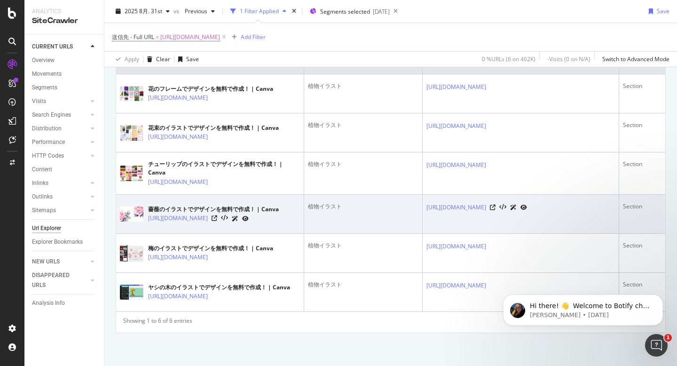
drag, startPoint x: 206, startPoint y: 220, endPoint x: 147, endPoint y: 207, distance: 60.1
click at [147, 207] on td "薔薇のイラストでデザインを無料で作成！ | Canva [URL][DOMAIN_NAME]" at bounding box center [210, 214] width 188 height 39
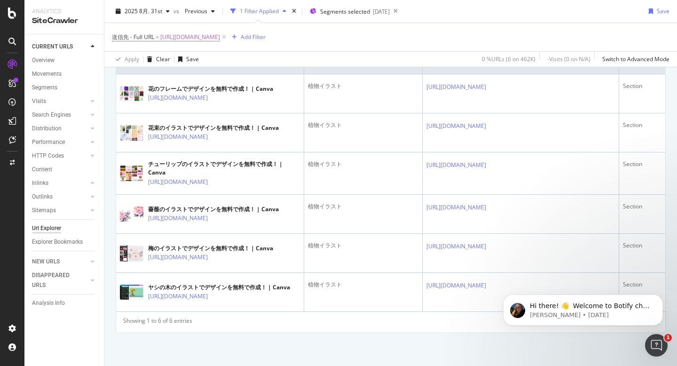
copy link "[URL][DOMAIN_NAME]"
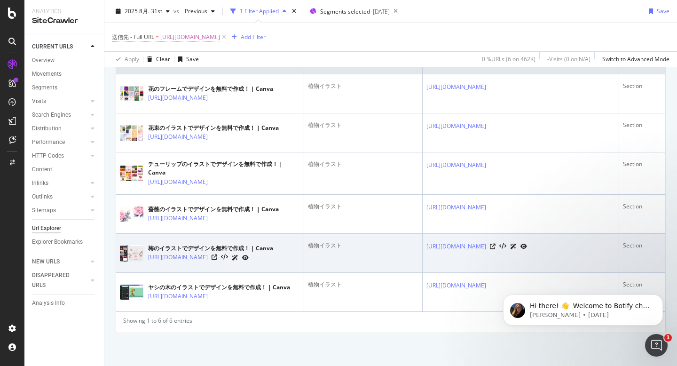
drag, startPoint x: 200, startPoint y: 261, endPoint x: 145, endPoint y: 248, distance: 56.1
click at [145, 248] on td "梅のイラストでデザインを無料で作成！ | Canva [URL][DOMAIN_NAME]" at bounding box center [210, 253] width 188 height 39
click at [214, 262] on td "梅のイラストでデザインを無料で作成！ | Canva [URL][DOMAIN_NAME]" at bounding box center [210, 253] width 188 height 39
drag, startPoint x: 208, startPoint y: 263, endPoint x: 148, endPoint y: 251, distance: 61.4
click at [148, 251] on td "梅のイラストでデザインを無料で作成！ | Canva [URL][DOMAIN_NAME]" at bounding box center [210, 253] width 188 height 39
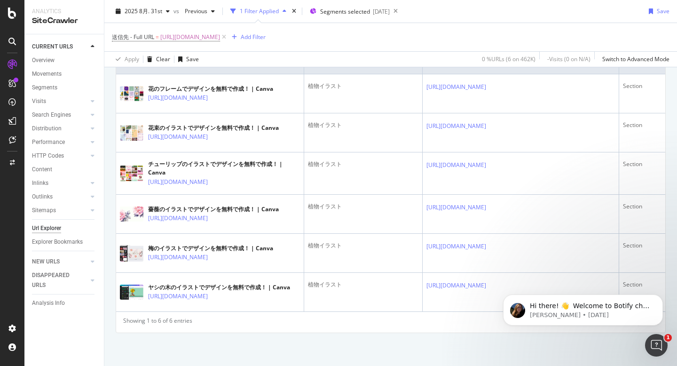
click at [246, 349] on div "URLs Crawled By Botify By pagetype Chart (by Value) Table Expand Export as CSV …" at bounding box center [390, 113] width 573 height 506
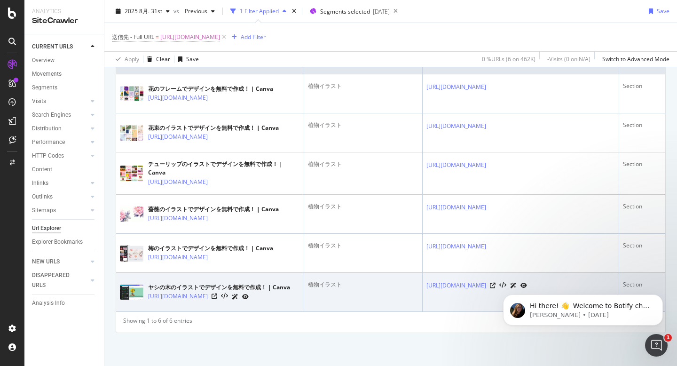
drag, startPoint x: 213, startPoint y: 304, endPoint x: 149, endPoint y: 293, distance: 65.3
click at [149, 293] on td "ヤシの木のイラストでデザインを無料で作成！ | Canva [URL][DOMAIN_NAME]" at bounding box center [210, 292] width 188 height 39
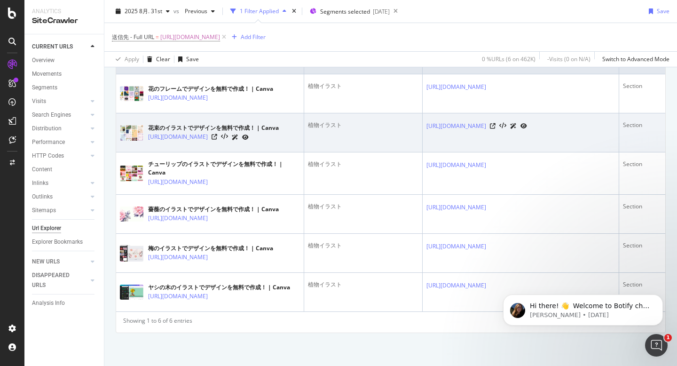
click at [330, 121] on div "植物イラスト" at bounding box center [363, 125] width 111 height 8
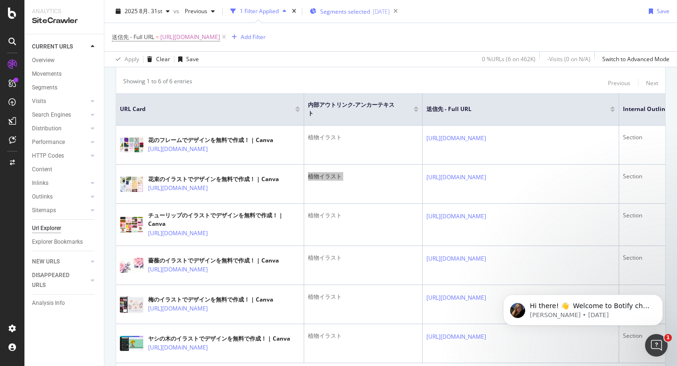
scroll to position [234, 0]
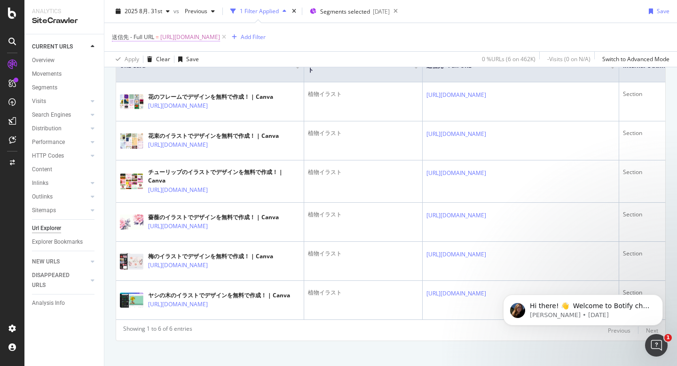
click at [186, 37] on span "[URL][DOMAIN_NAME]" at bounding box center [190, 37] width 60 height 13
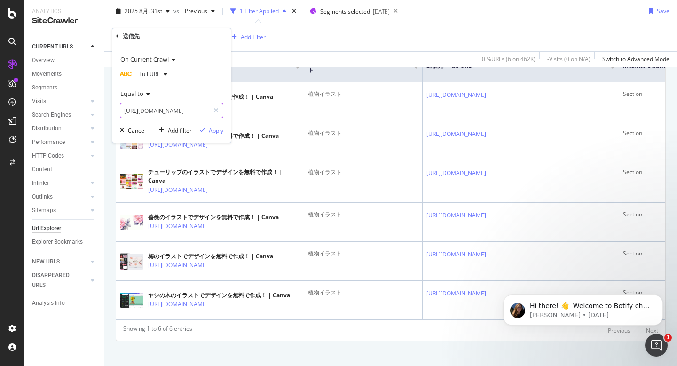
click at [177, 112] on input "[URL][DOMAIN_NAME]" at bounding box center [164, 110] width 89 height 15
paste input "create/halloween"
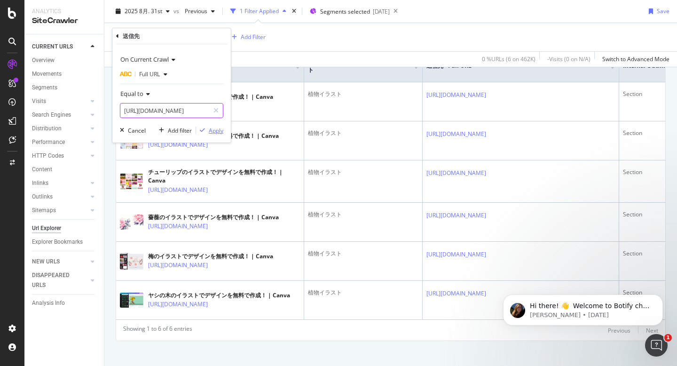
type input "[URL][DOMAIN_NAME]"
click at [220, 131] on div "Apply" at bounding box center [216, 131] width 15 height 8
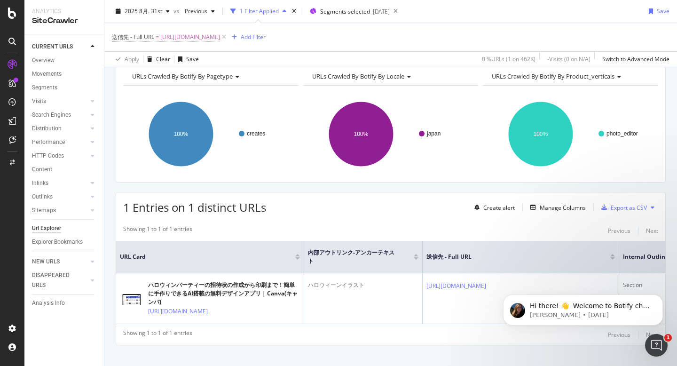
scroll to position [65, 0]
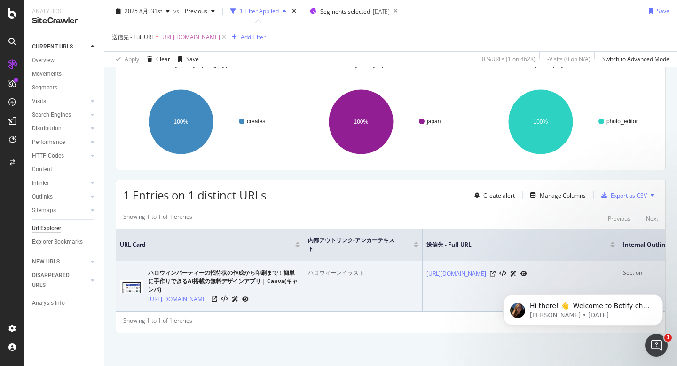
drag, startPoint x: 237, startPoint y: 305, endPoint x: 149, endPoint y: 292, distance: 89.3
click at [149, 292] on td "ハロウィンパーティーの招待状の作成から印刷まで！簡単に手作りできるAI搭載の無料デザインアプリ | Canva(キャンバ) [URL][DOMAIN_NAME]" at bounding box center [210, 286] width 188 height 51
click at [329, 269] on div "ハロウィーンイラスト" at bounding box center [363, 273] width 111 height 8
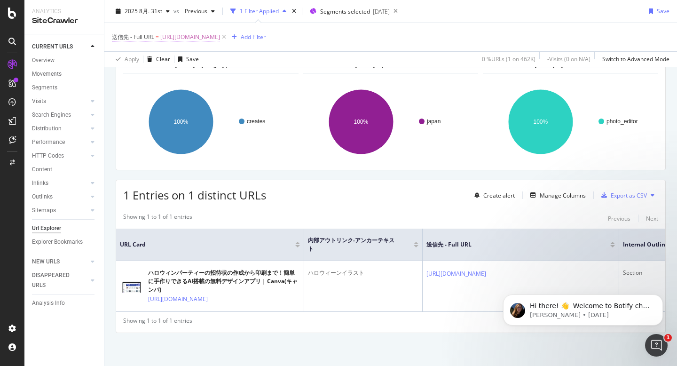
click at [190, 38] on span "[URL][DOMAIN_NAME]" at bounding box center [190, 37] width 60 height 13
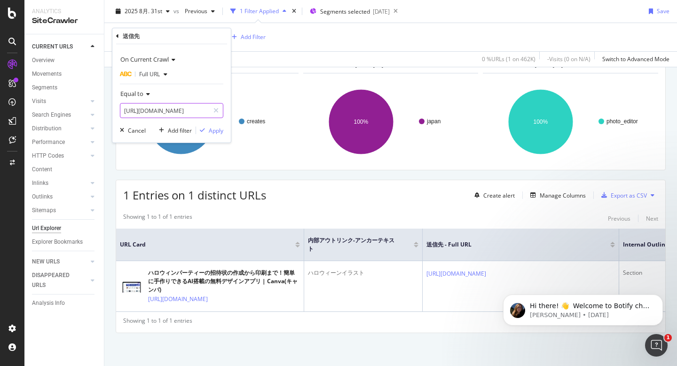
click at [183, 103] on input "[URL][DOMAIN_NAME]" at bounding box center [164, 110] width 89 height 15
paste input "christmas"
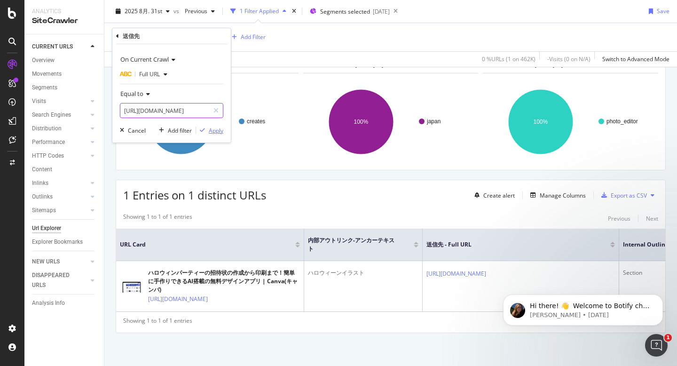
type input "[URL][DOMAIN_NAME]"
click at [213, 128] on div "Apply" at bounding box center [216, 131] width 15 height 8
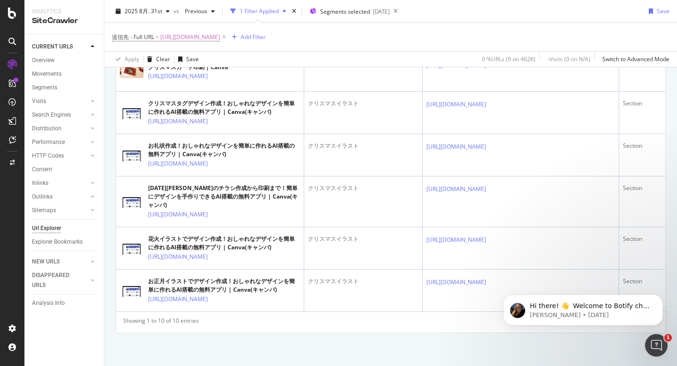
scroll to position [67, 0]
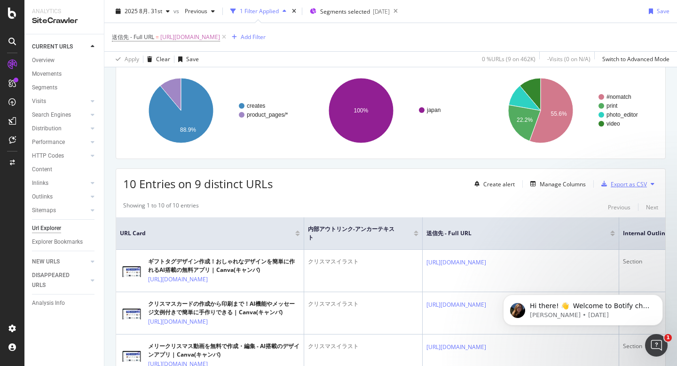
click at [626, 180] on div "Export as CSV" at bounding box center [622, 184] width 49 height 14
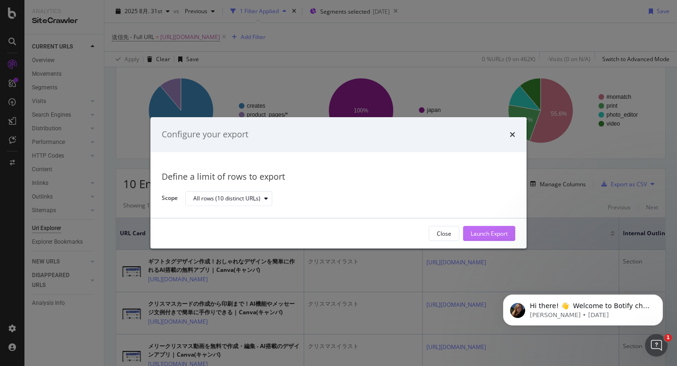
click at [480, 232] on div "Launch Export" at bounding box center [489, 234] width 37 height 8
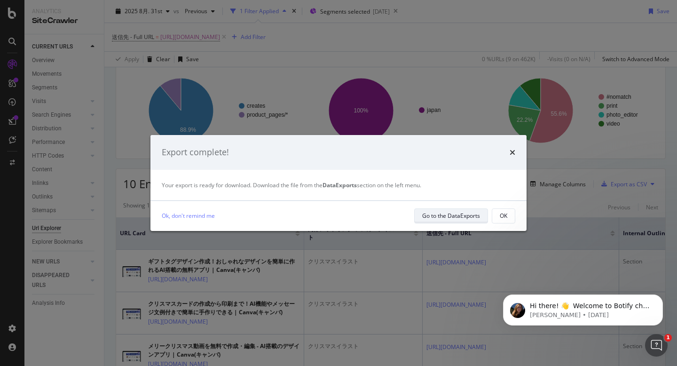
click at [431, 214] on div "Go to the DataExports" at bounding box center [451, 216] width 58 height 8
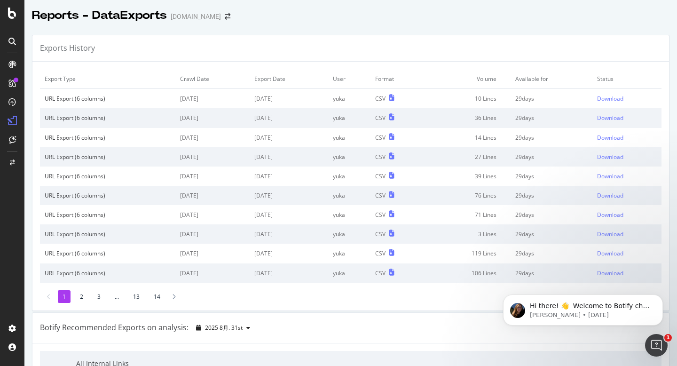
click at [304, 298] on div "1 2 3 ... 13 14" at bounding box center [351, 296] width 622 height 13
click at [616, 100] on div "Download" at bounding box center [610, 99] width 26 height 8
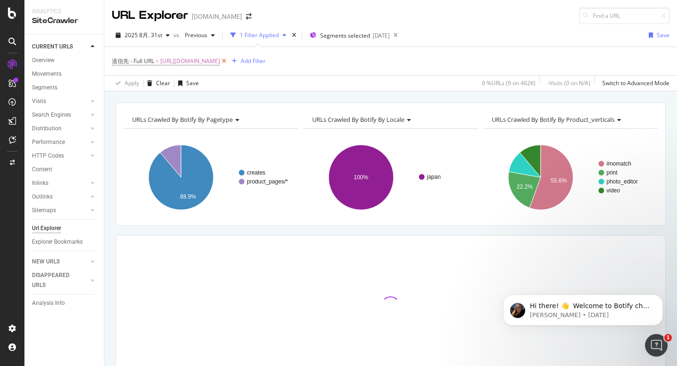
click at [228, 60] on icon at bounding box center [224, 60] width 8 height 9
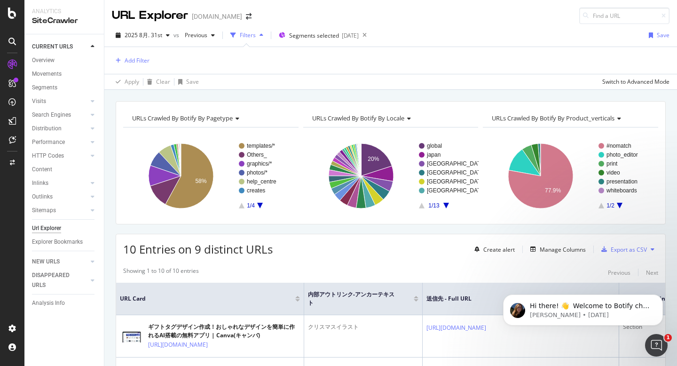
click at [233, 57] on div "Add Filter" at bounding box center [391, 60] width 558 height 27
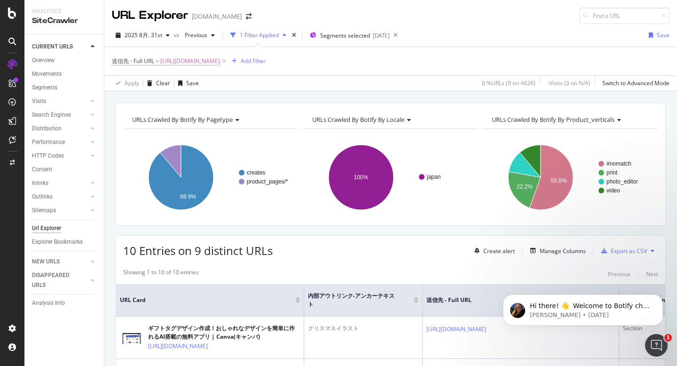
click at [187, 60] on span "[URL][DOMAIN_NAME]" at bounding box center [190, 61] width 60 height 13
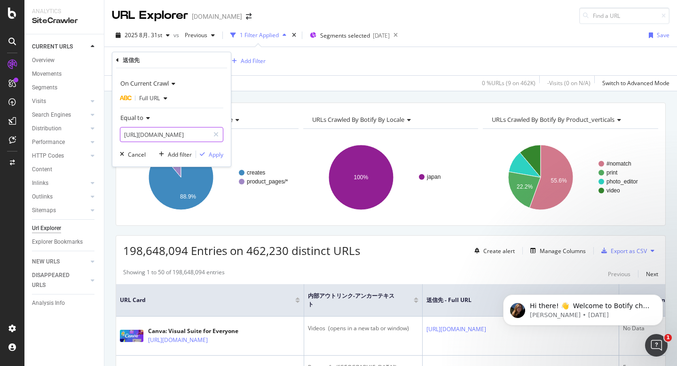
click at [176, 132] on input "[URL][DOMAIN_NAME]" at bounding box center [164, 134] width 89 height 15
paste input "facial-profile"
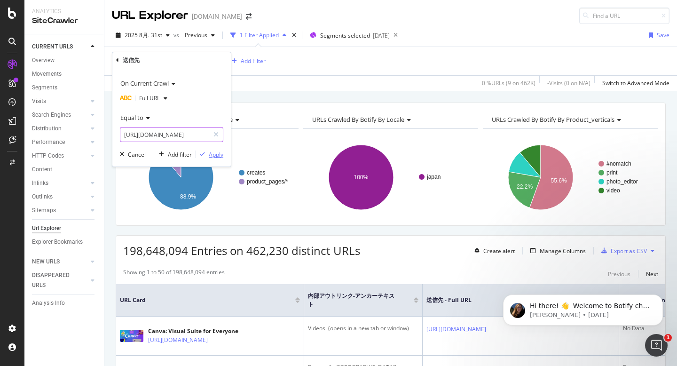
type input "[URL][DOMAIN_NAME]"
click at [221, 154] on div "Apply" at bounding box center [216, 155] width 15 height 8
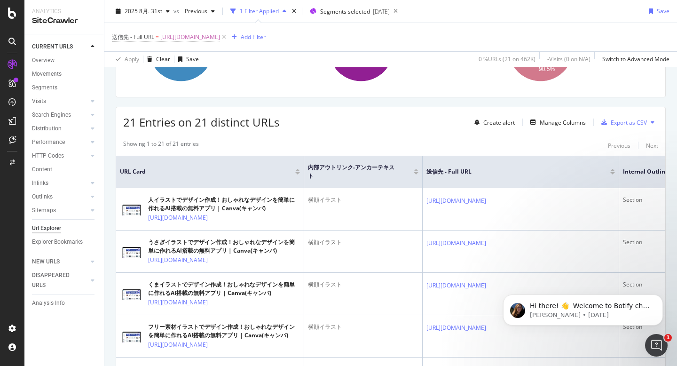
scroll to position [154, 0]
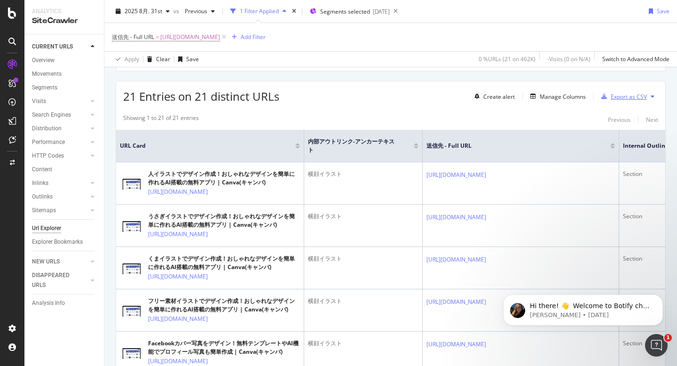
click at [609, 92] on div "Export as CSV" at bounding box center [622, 96] width 49 height 14
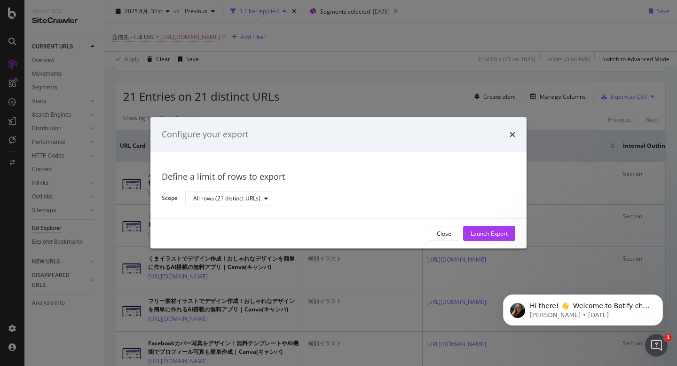
click at [483, 225] on div "Close Launch Export" at bounding box center [339, 234] width 376 height 30
click at [485, 236] on div "Launch Export" at bounding box center [489, 234] width 37 height 8
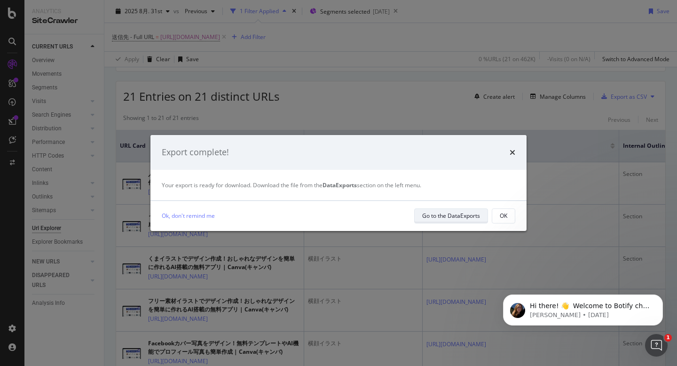
click at [448, 211] on div "Go to the DataExports" at bounding box center [451, 215] width 58 height 13
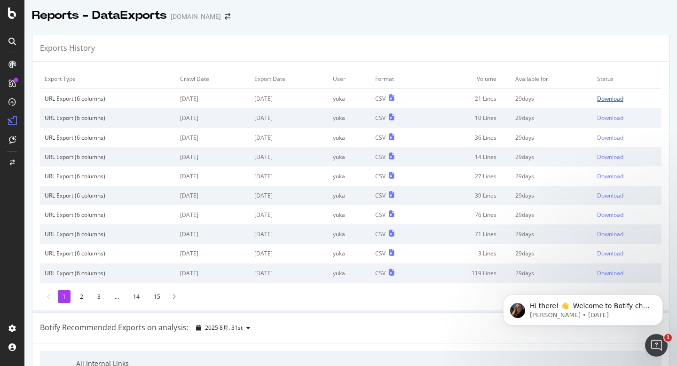
click at [619, 98] on div "Download" at bounding box center [610, 99] width 26 height 8
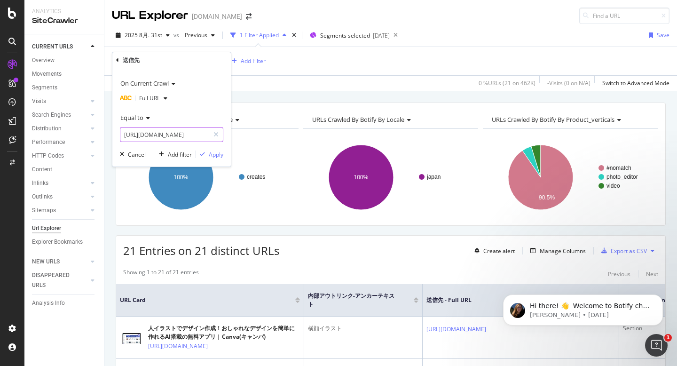
click at [171, 134] on input "[URL][DOMAIN_NAME]" at bounding box center [164, 134] width 89 height 15
paste input "animal"
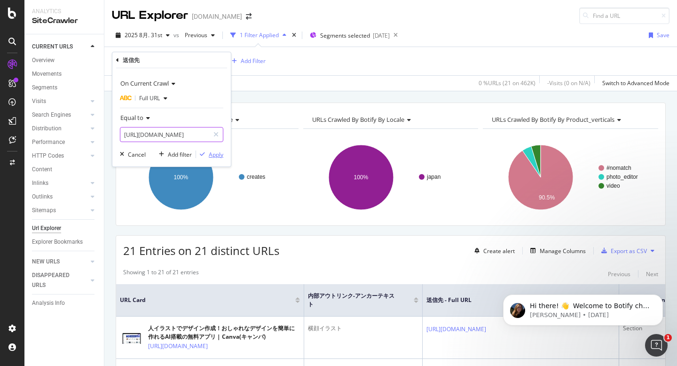
type input "[URL][DOMAIN_NAME]"
drag, startPoint x: 214, startPoint y: 158, endPoint x: 433, endPoint y: 345, distance: 287.5
click at [214, 158] on div "Apply" at bounding box center [216, 155] width 15 height 8
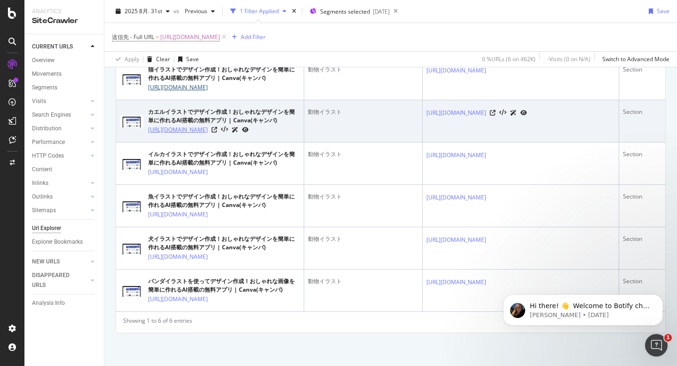
scroll to position [238, 0]
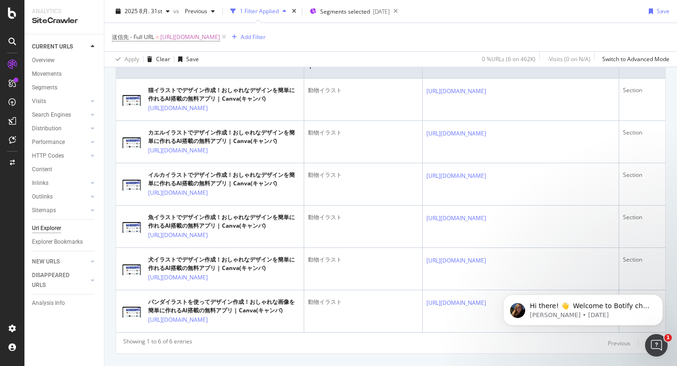
click at [112, 118] on div "URLs Crawled By Botify By pagetype Chart (by Value) Table Expand Export as CSV …" at bounding box center [390, 126] width 573 height 522
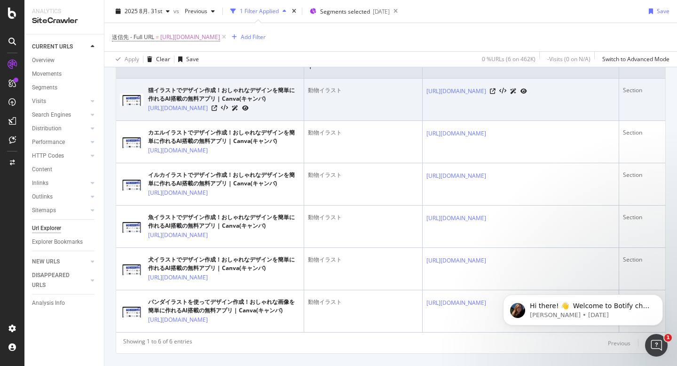
drag, startPoint x: 215, startPoint y: 129, endPoint x: 148, endPoint y: 110, distance: 70.0
click at [148, 110] on td "猫イラストでデザイン作成！おしゃれなデザインを簡単に作れるAI搭載の無料アプリ | Canva(キャンバ) [URL][DOMAIN_NAME]" at bounding box center [210, 100] width 188 height 42
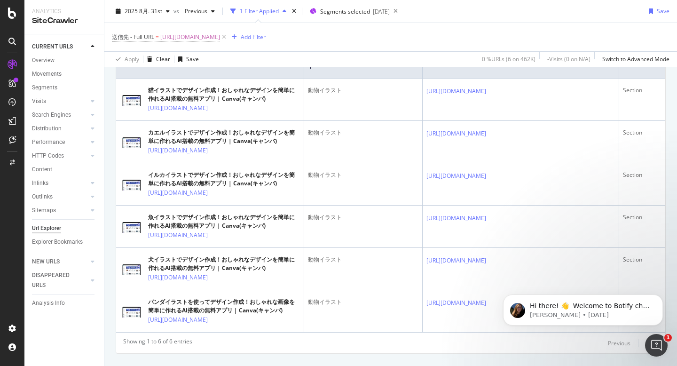
scroll to position [274, 0]
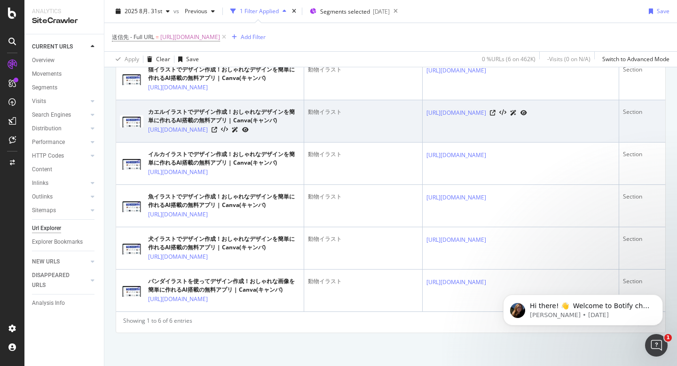
click at [218, 143] on td "カエルイラストでデザイン作成！おしゃれなデザインを簡単に作れるAI搭載の無料アプリ | Canva(キャンバ) [URL][DOMAIN_NAME]" at bounding box center [210, 121] width 188 height 42
drag, startPoint x: 207, startPoint y: 142, endPoint x: 148, endPoint y: 124, distance: 61.6
click at [148, 124] on td "カエルイラストでデザイン作成！おしゃれなデザインを簡単に作れるAI搭載の無料アプリ | Canva(キャンバ) [URL][DOMAIN_NAME]" at bounding box center [210, 121] width 188 height 42
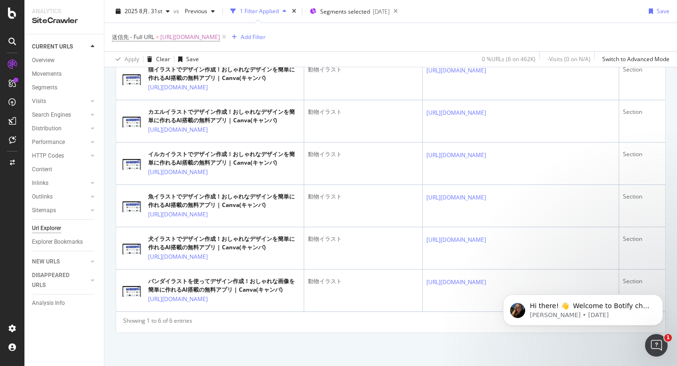
scroll to position [301, 0]
click at [106, 154] on div "URLs Crawled By Botify By pagetype Chart (by Value) Table Expand Export as CSV …" at bounding box center [390, 105] width 573 height 522
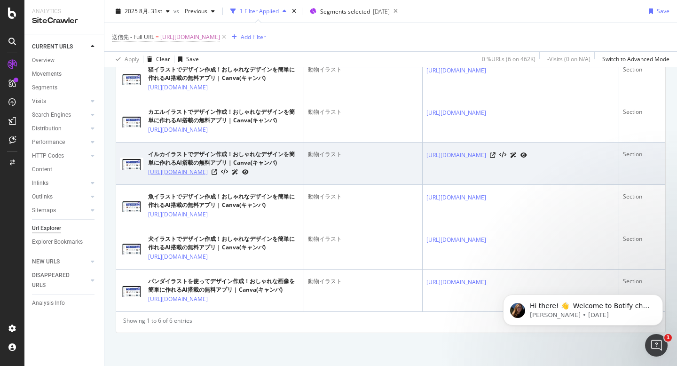
drag, startPoint x: 237, startPoint y: 166, endPoint x: 148, endPoint y: 150, distance: 90.0
click at [148, 150] on td "イルカイラストでデザイン作成！おしゃれなデザインを簡単に作れるAI搭載の無料アプリ | Canva(キャンバ) [URL][DOMAIN_NAME]" at bounding box center [210, 164] width 188 height 42
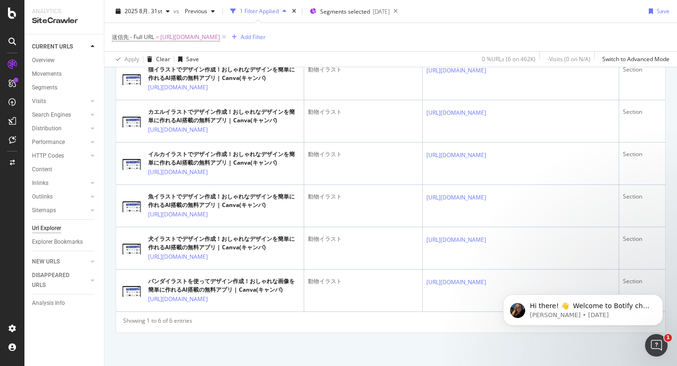
click at [111, 211] on div "URLs Crawled By Botify By pagetype Chart (by Value) Table Expand Export as CSV …" at bounding box center [390, 105] width 573 height 522
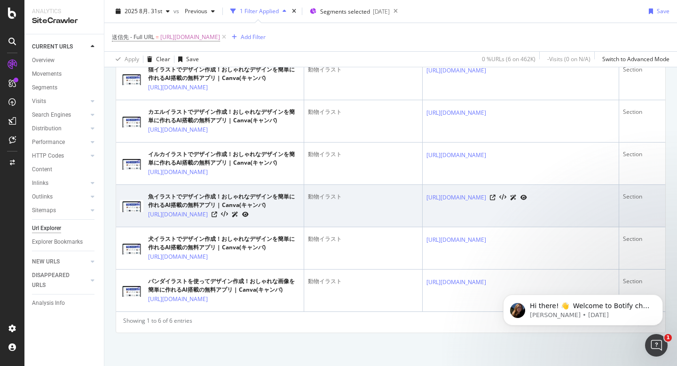
drag, startPoint x: 216, startPoint y: 214, endPoint x: 146, endPoint y: 202, distance: 71.6
click at [146, 202] on td "魚イラストでデザイン作成！おしゃれなデザインを簡単に作れるAI搭載の無料アプリ | Canva(キャンバ) [URL][DOMAIN_NAME]" at bounding box center [210, 206] width 188 height 42
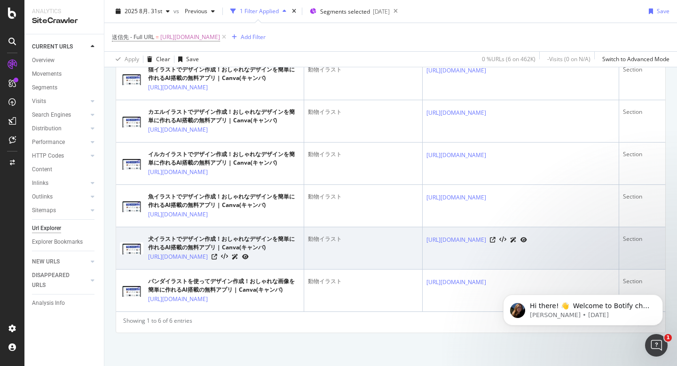
drag, startPoint x: 198, startPoint y: 266, endPoint x: 148, endPoint y: 252, distance: 52.1
click at [148, 252] on td "犬イラストでデザイン作成！おしゃれなデザインを簡単に作れるAI搭載の無料アプリ | Canva(キャンバ) [URL][DOMAIN_NAME]" at bounding box center [210, 248] width 188 height 42
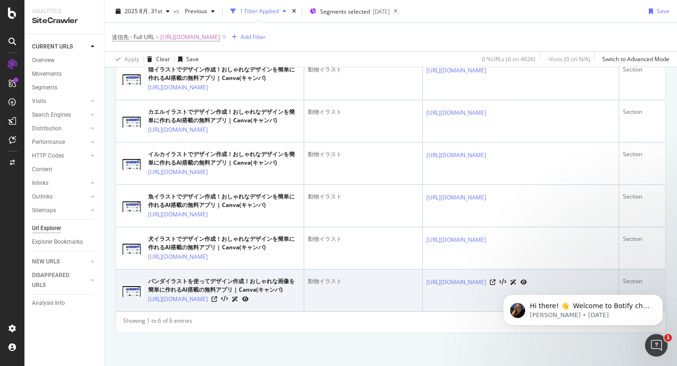
drag, startPoint x: 206, startPoint y: 317, endPoint x: 147, endPoint y: 303, distance: 60.2
click at [147, 303] on td "パンダイラストを使ってデザイン作成！おしゃれな画像を簡単に作れるAI搭載の無料アプリ | Canva(キャンバ) [URL][DOMAIN_NAME]" at bounding box center [210, 290] width 188 height 42
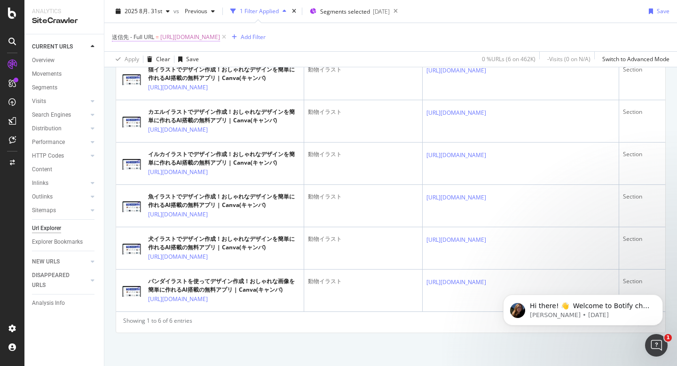
scroll to position [220, 0]
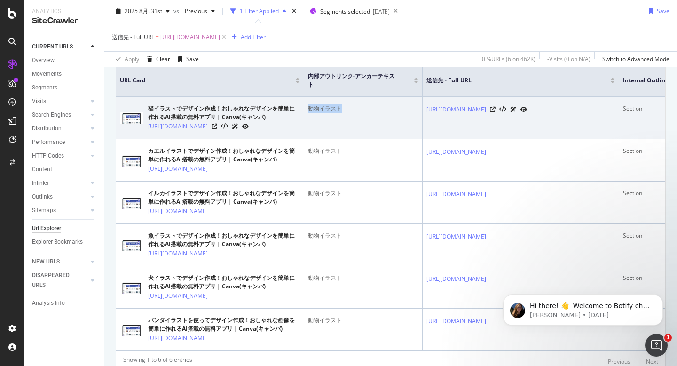
drag, startPoint x: 307, startPoint y: 109, endPoint x: 340, endPoint y: 109, distance: 32.9
click at [340, 109] on td "動物イラスト" at bounding box center [363, 118] width 119 height 42
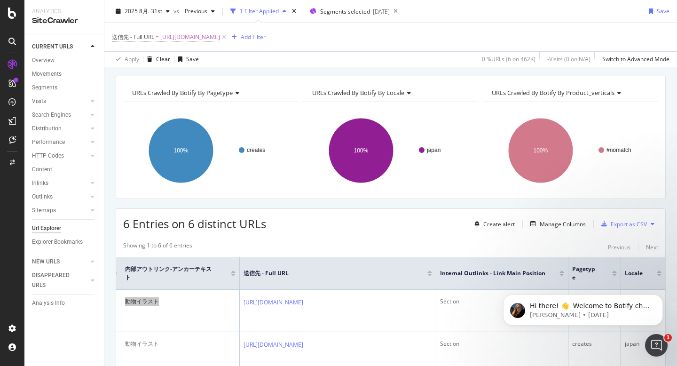
scroll to position [0, 0]
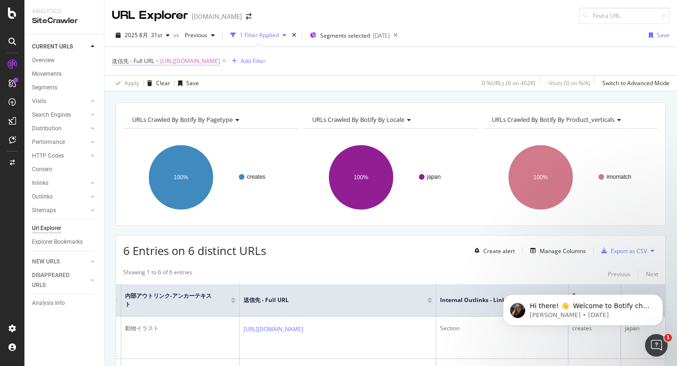
click at [220, 61] on span "[URL][DOMAIN_NAME]" at bounding box center [190, 61] width 60 height 13
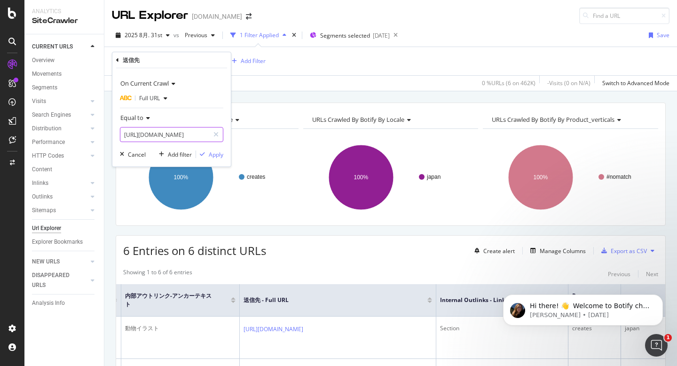
click at [182, 134] on input "[URL][DOMAIN_NAME]" at bounding box center [164, 134] width 89 height 15
paste input "summer"
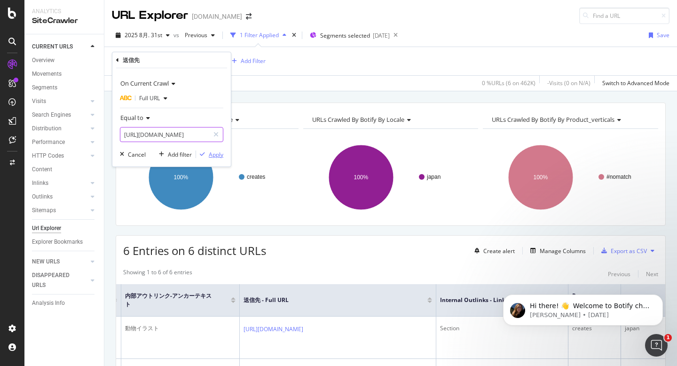
type input "[URL][DOMAIN_NAME]"
click at [214, 154] on div "Apply" at bounding box center [216, 155] width 15 height 8
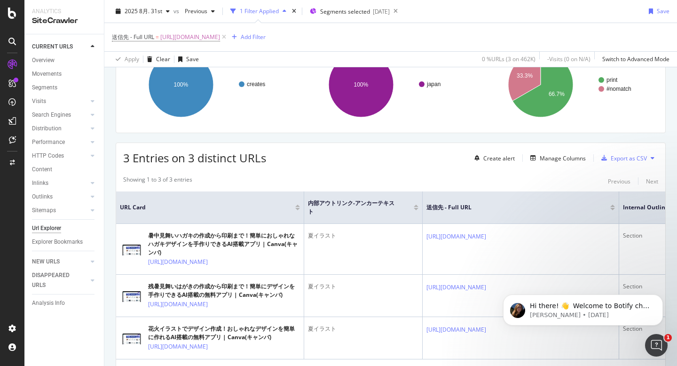
scroll to position [167, 0]
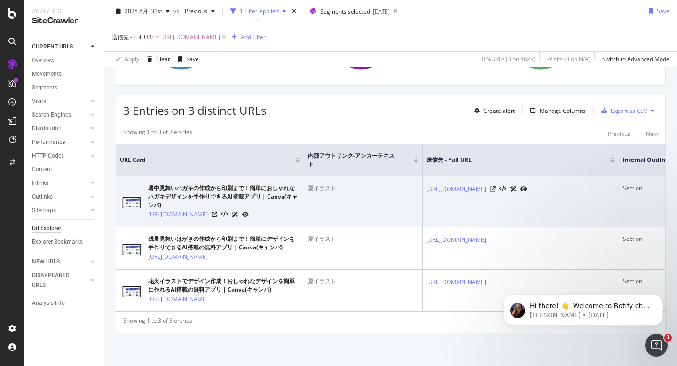
drag, startPoint x: 225, startPoint y: 203, endPoint x: 148, endPoint y: 186, distance: 79.5
click at [148, 186] on td "暑中見舞いハガキの作成から印刷まで！簡単におしゃれなハガキデザインを手作りできるAI搭載アプリ | Canva(キャンバ) [URL][DOMAIN_NAME]" at bounding box center [210, 201] width 188 height 51
click at [324, 184] on div "夏イラスト" at bounding box center [363, 188] width 111 height 8
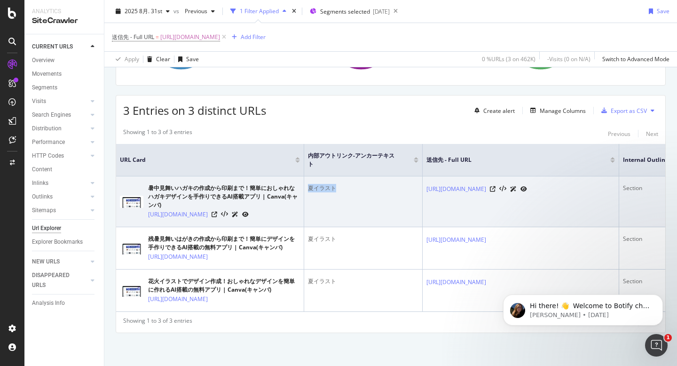
drag, startPoint x: 343, startPoint y: 160, endPoint x: 306, endPoint y: 161, distance: 37.2
click at [306, 176] on td "夏イラスト" at bounding box center [363, 201] width 119 height 51
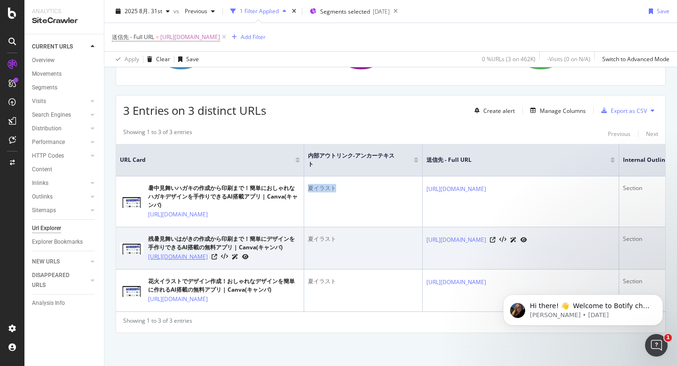
drag, startPoint x: 202, startPoint y: 255, endPoint x: 148, endPoint y: 241, distance: 55.9
click at [148, 241] on td "残暑見舞いはがきの作成から印刷まで！簡単にデザインを手作りできるAI搭載の無料アプリ | Canva(キャンバ) [URL][DOMAIN_NAME]" at bounding box center [210, 248] width 188 height 42
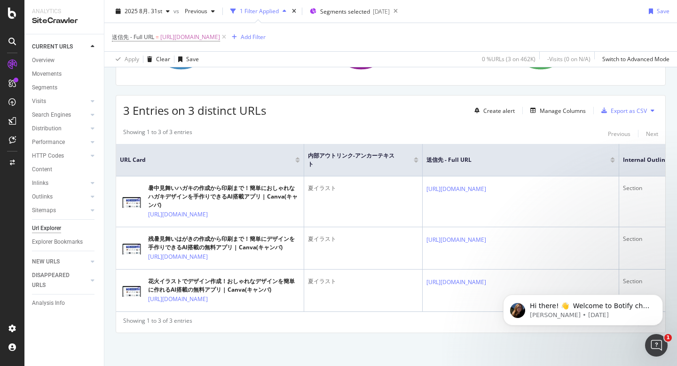
click at [236, 339] on div "URLs Crawled By Botify By pagetype Chart (by Value) Table Expand Export as CSV …" at bounding box center [390, 164] width 573 height 404
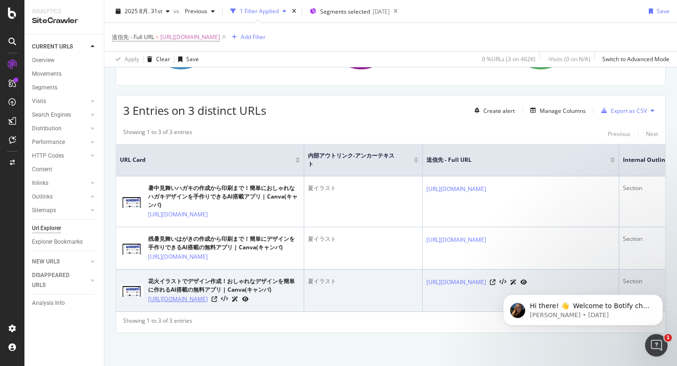
drag, startPoint x: 224, startPoint y: 308, endPoint x: 149, endPoint y: 291, distance: 77.6
click at [149, 291] on td "花火イラストでデザイン作成！おしゃれなデザインを簡単に作れるAI搭載の無料アプリ | Canva(キャンバ) [URL][DOMAIN_NAME]" at bounding box center [210, 290] width 188 height 42
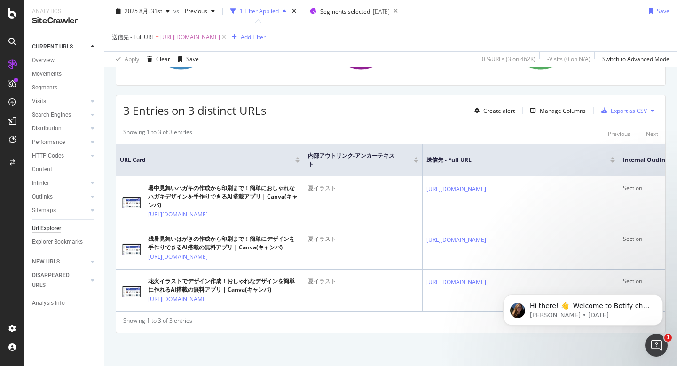
scroll to position [0, 0]
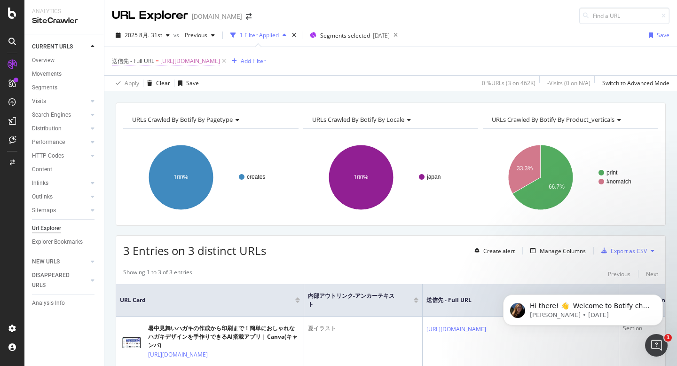
click at [220, 60] on span "[URL][DOMAIN_NAME]" at bounding box center [190, 61] width 60 height 13
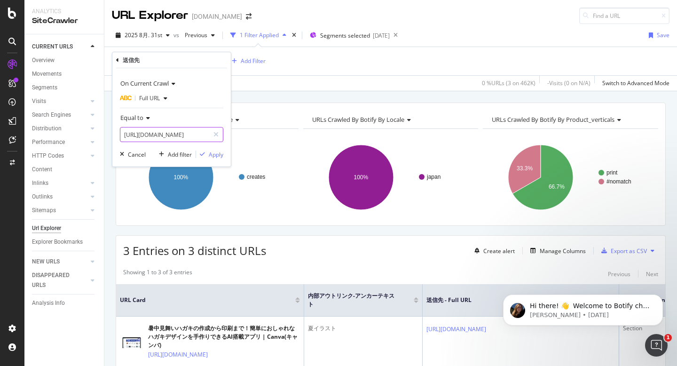
click at [179, 135] on input "[URL][DOMAIN_NAME]" at bounding box center [164, 134] width 89 height 15
paste input "penguin"
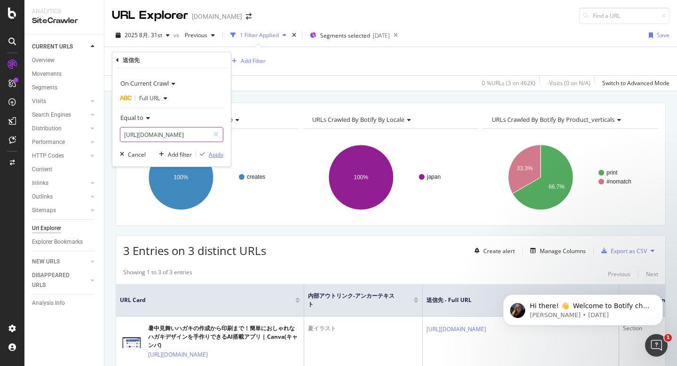
type input "[URL][DOMAIN_NAME]"
click at [213, 151] on div "Apply" at bounding box center [216, 155] width 15 height 8
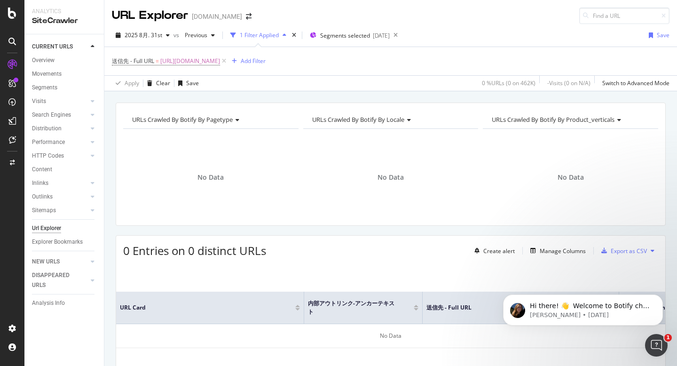
scroll to position [6, 0]
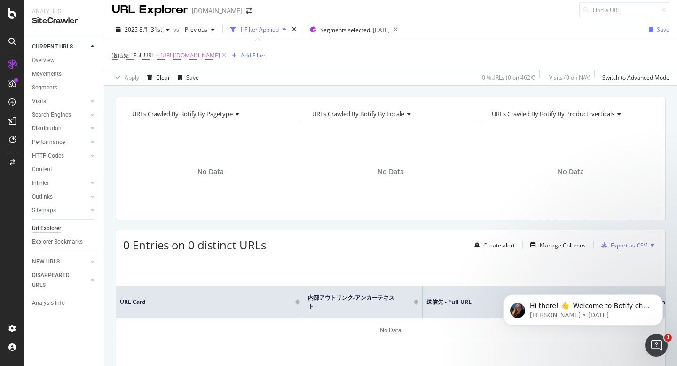
click at [220, 56] on span "[URL][DOMAIN_NAME]" at bounding box center [190, 55] width 60 height 13
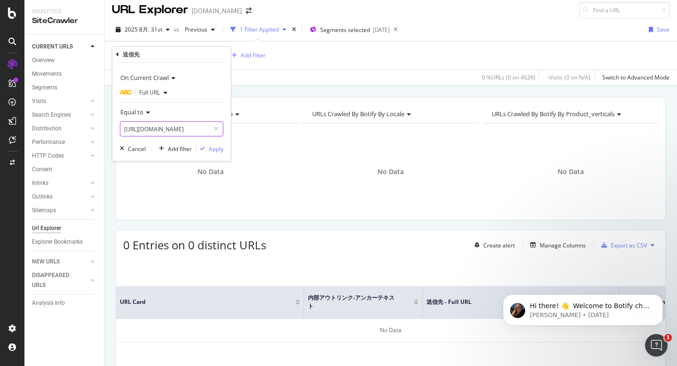
click at [186, 127] on input "[URL][DOMAIN_NAME]" at bounding box center [164, 128] width 89 height 15
paste input "sunflower"
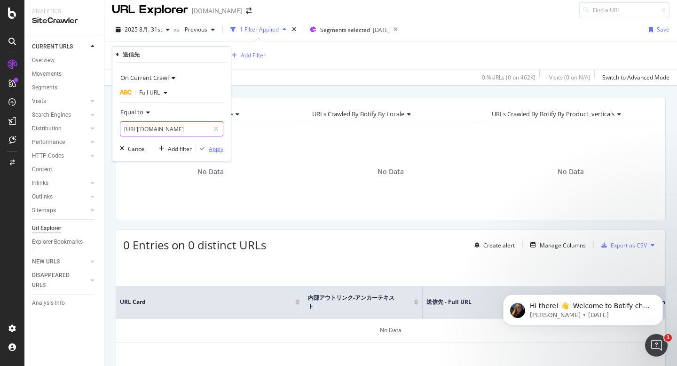
type input "[URL][DOMAIN_NAME]"
click at [214, 152] on div "Apply" at bounding box center [216, 149] width 15 height 8
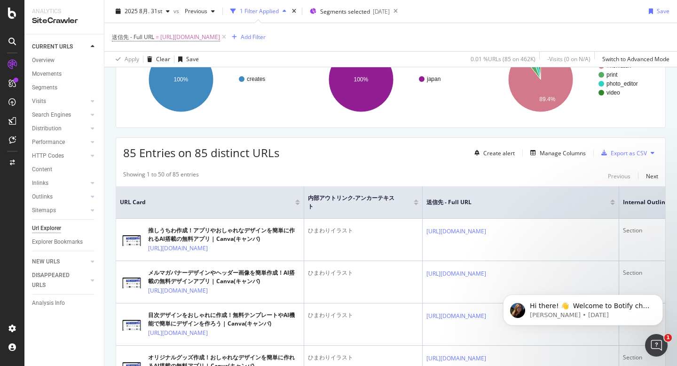
scroll to position [118, 0]
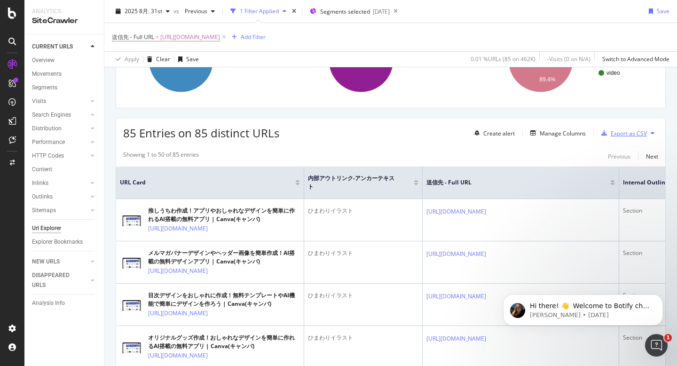
click at [625, 134] on div "Export as CSV" at bounding box center [629, 133] width 36 height 8
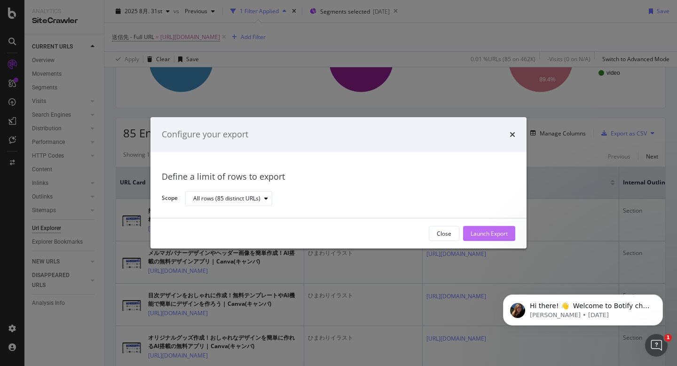
click at [479, 229] on div "Launch Export" at bounding box center [489, 234] width 37 height 14
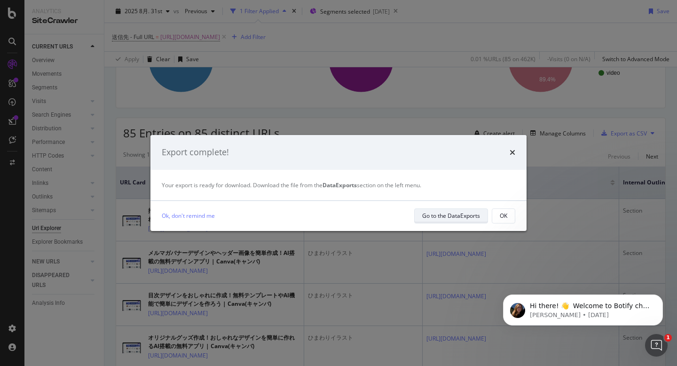
click at [456, 218] on div "Go to the DataExports" at bounding box center [451, 216] width 58 height 8
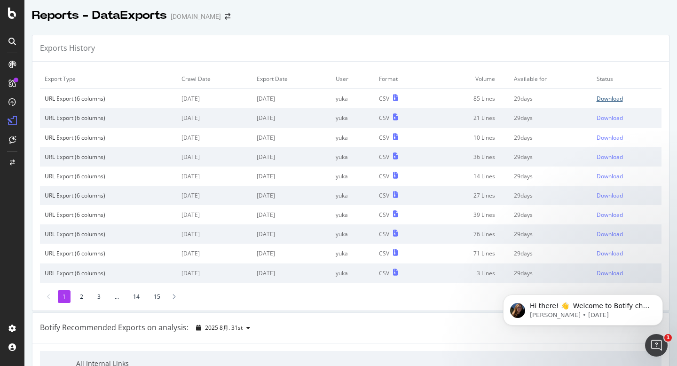
click at [613, 97] on div "Download" at bounding box center [610, 99] width 26 height 8
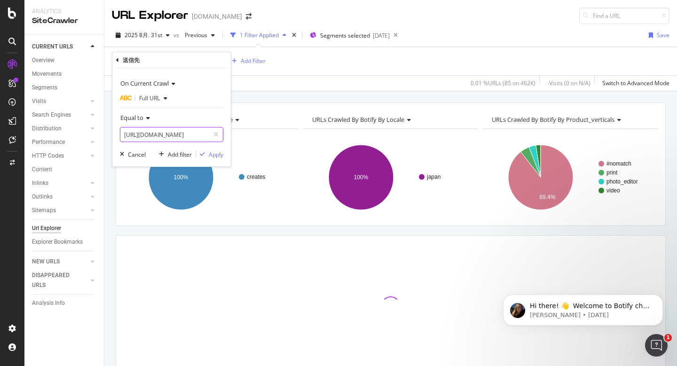
click at [152, 137] on input "[URL][DOMAIN_NAME]" at bounding box center [164, 134] width 89 height 15
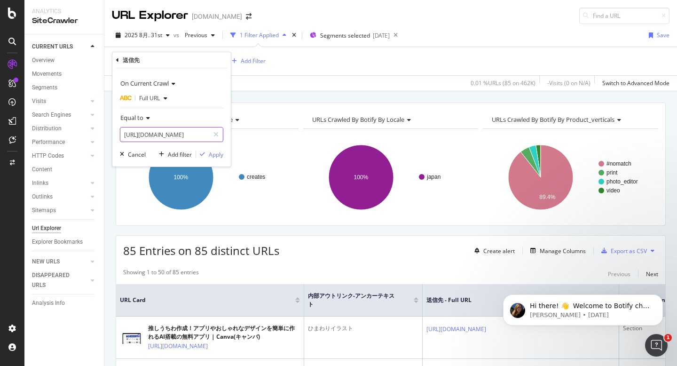
paste input "features/tulip"
type input "[URL][DOMAIN_NAME]"
click at [214, 154] on div "Apply" at bounding box center [216, 155] width 15 height 8
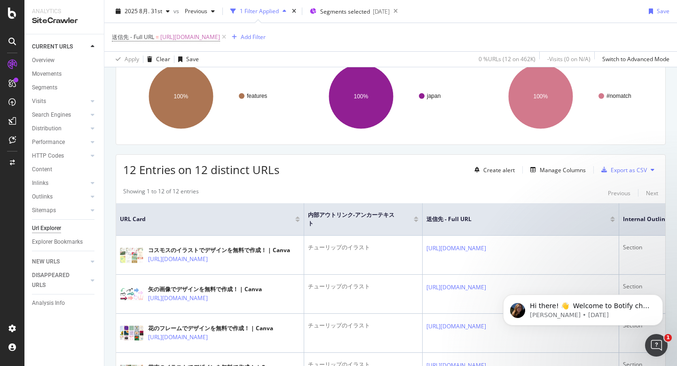
scroll to position [85, 0]
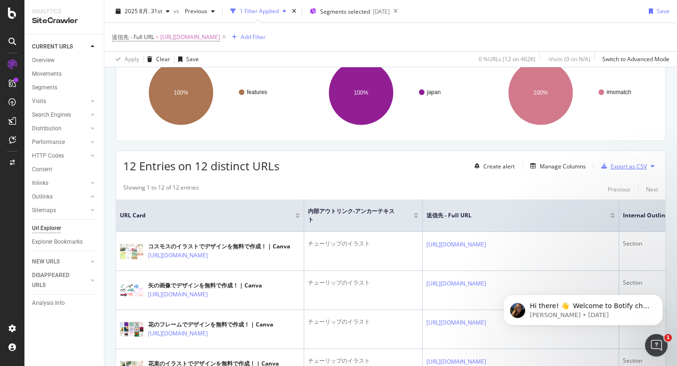
click at [625, 166] on div "Export as CSV" at bounding box center [629, 166] width 36 height 8
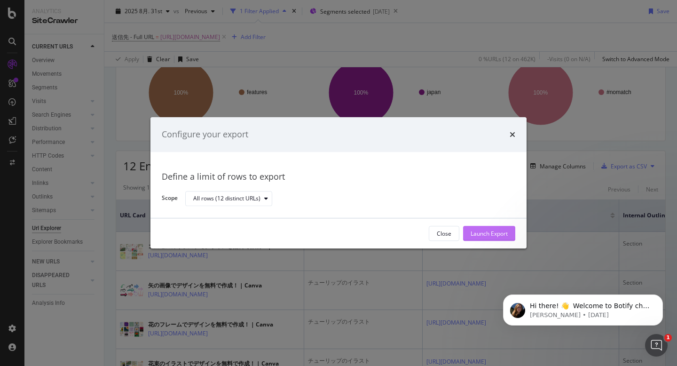
click at [484, 236] on div "Launch Export" at bounding box center [489, 234] width 37 height 8
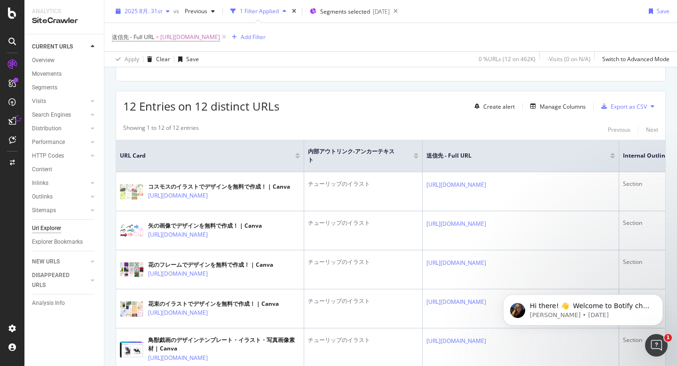
scroll to position [158, 0]
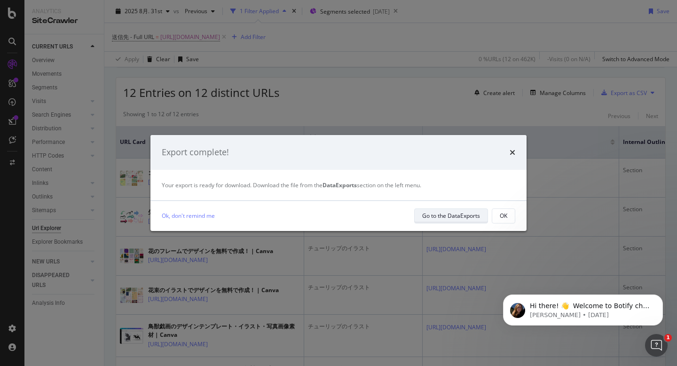
click at [460, 213] on div "Go to the DataExports" at bounding box center [451, 216] width 58 height 8
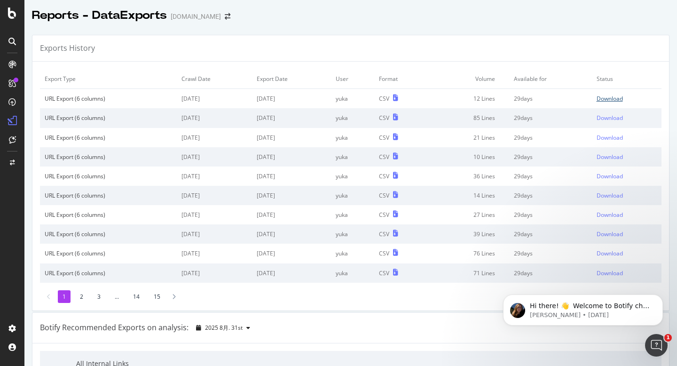
click at [602, 98] on div "Download" at bounding box center [610, 99] width 26 height 8
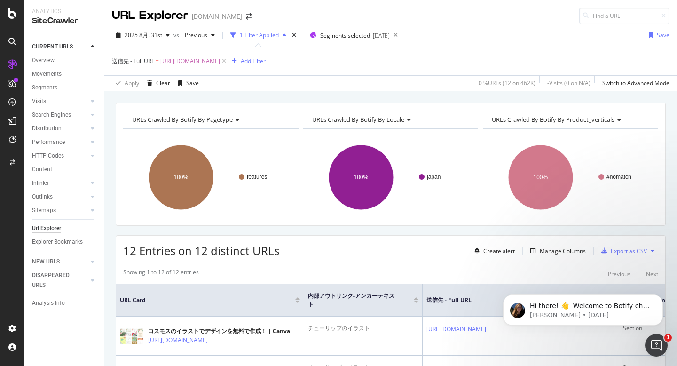
click at [220, 62] on span "[URL][DOMAIN_NAME]" at bounding box center [190, 61] width 60 height 13
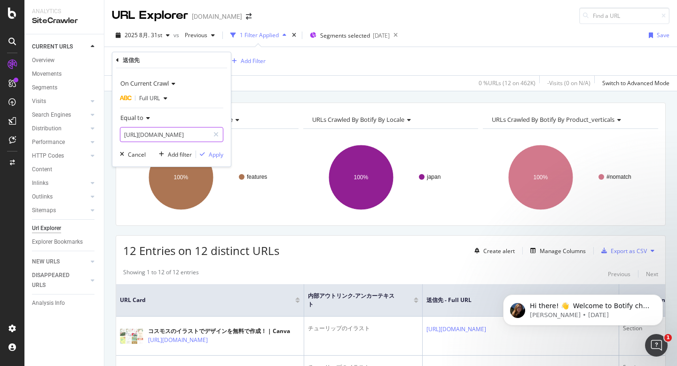
click at [186, 134] on input "[URL][DOMAIN_NAME]" at bounding box center [164, 134] width 89 height 15
paste input "carnation"
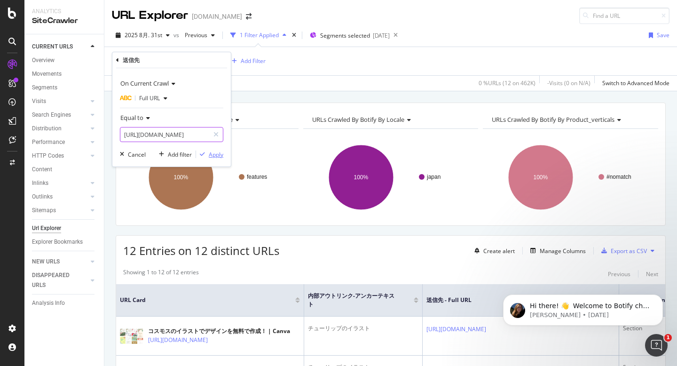
type input "[URL][DOMAIN_NAME]"
click at [217, 150] on div "Apply" at bounding box center [209, 154] width 27 height 8
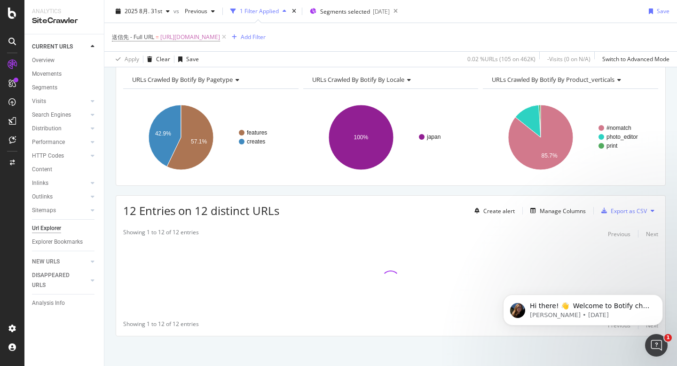
scroll to position [43, 0]
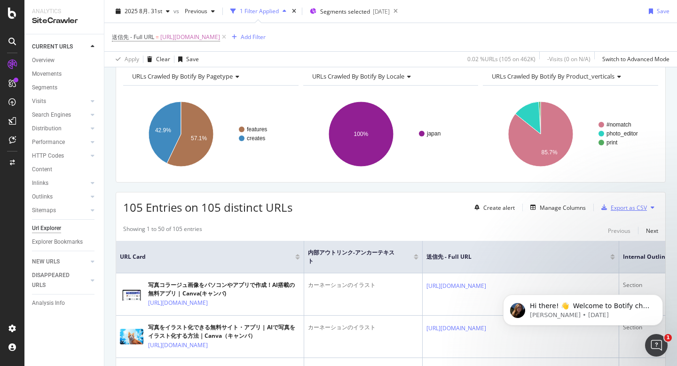
click at [616, 204] on div "Export as CSV" at bounding box center [629, 208] width 36 height 8
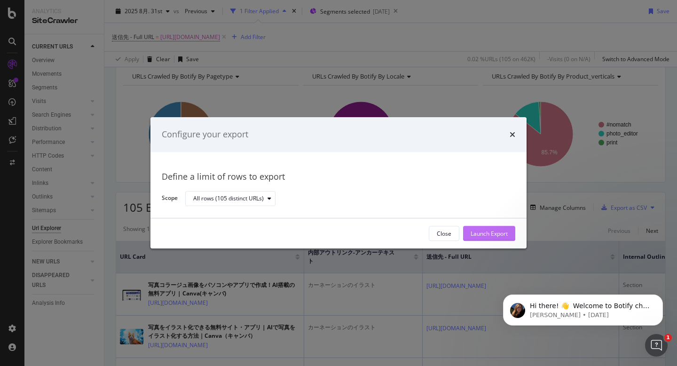
click at [491, 230] on div "Launch Export" at bounding box center [489, 234] width 37 height 8
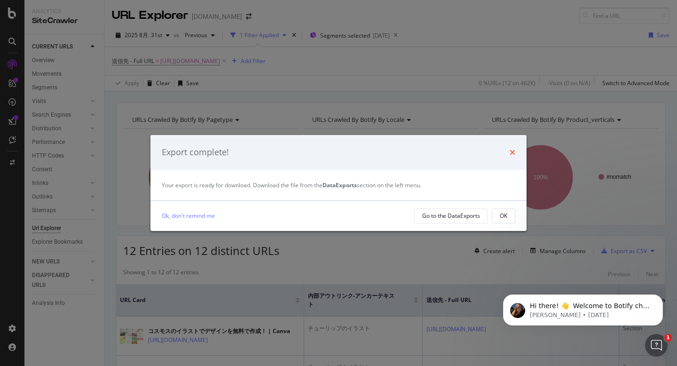
click at [511, 151] on icon "times" at bounding box center [513, 153] width 6 height 8
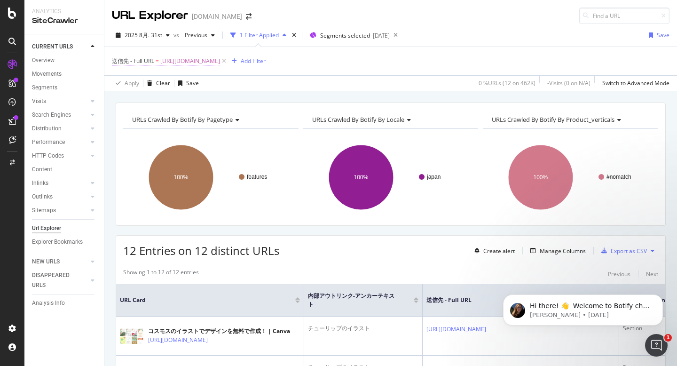
click at [220, 58] on span "[URL][DOMAIN_NAME]" at bounding box center [190, 61] width 60 height 13
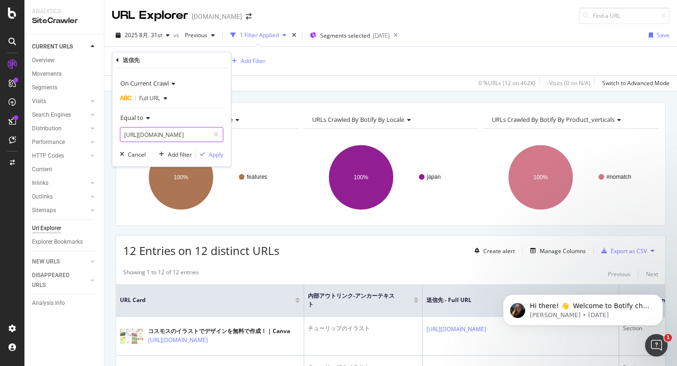
click at [185, 132] on input "[URL][DOMAIN_NAME]" at bounding box center [164, 134] width 89 height 15
paste input "carnation"
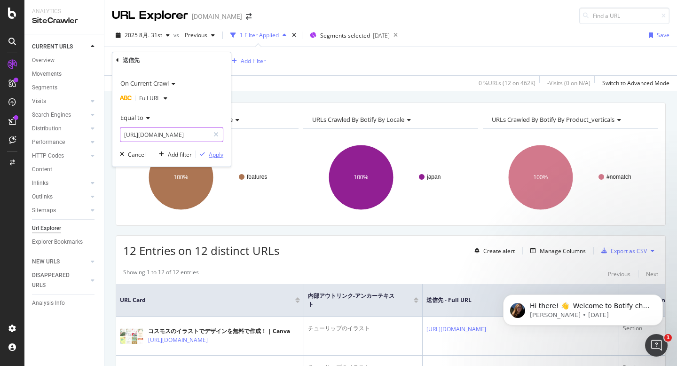
type input "[URL][DOMAIN_NAME]"
click at [215, 152] on div "Apply" at bounding box center [216, 155] width 15 height 8
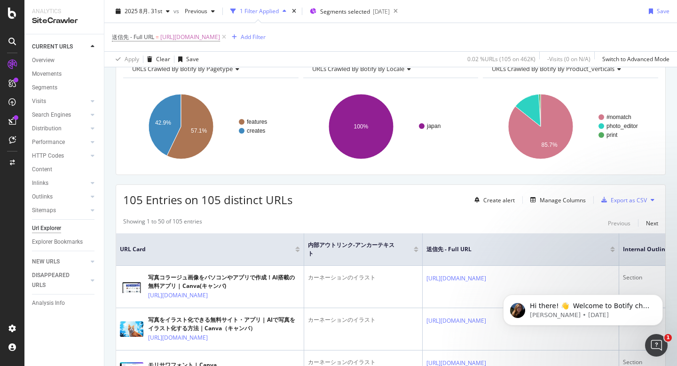
scroll to position [59, 0]
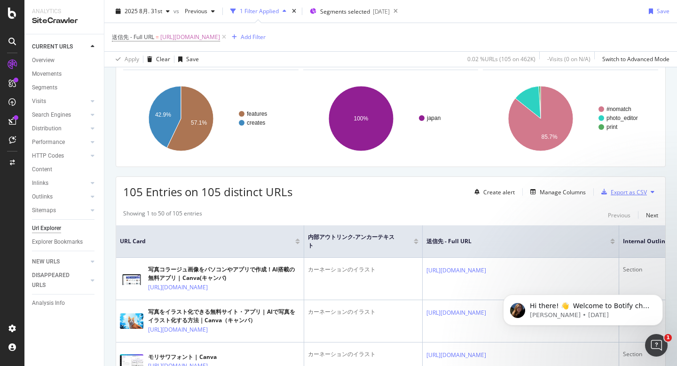
click at [620, 194] on div "Export as CSV" at bounding box center [629, 192] width 36 height 8
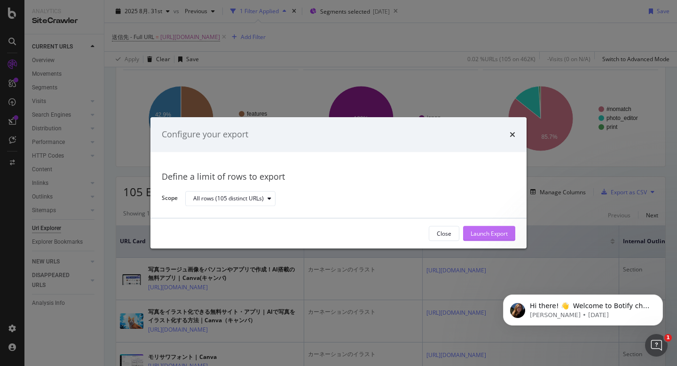
click at [485, 230] on div "Launch Export" at bounding box center [489, 234] width 37 height 8
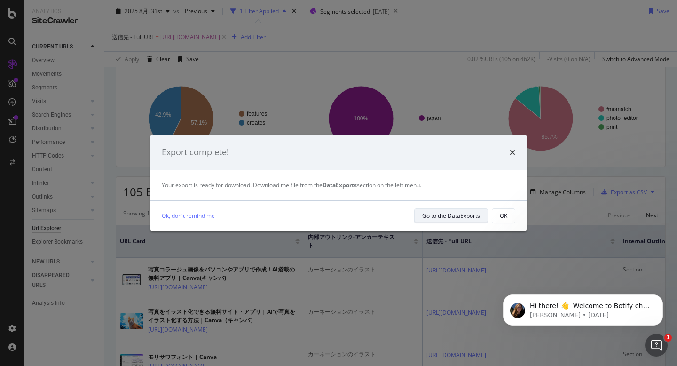
click at [424, 216] on div "Go to the DataExports" at bounding box center [451, 216] width 58 height 8
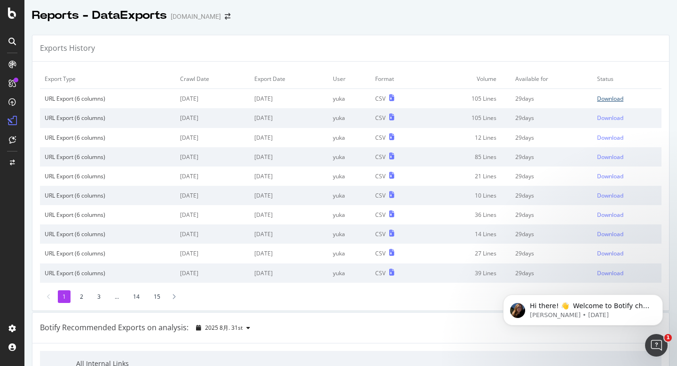
click at [605, 100] on div "Download" at bounding box center [610, 99] width 26 height 8
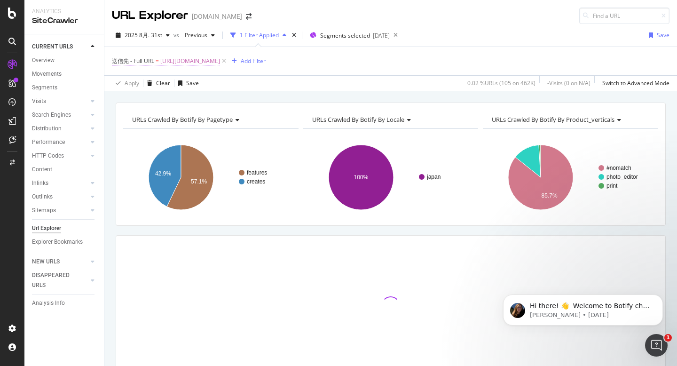
click at [220, 59] on span "[URL][DOMAIN_NAME]" at bounding box center [190, 61] width 60 height 13
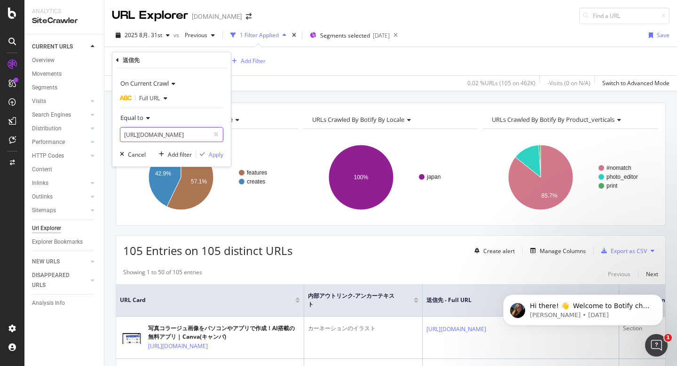
click at [179, 129] on input "[URL][DOMAIN_NAME]" at bounding box center [164, 134] width 89 height 15
paste input "hibiscus"
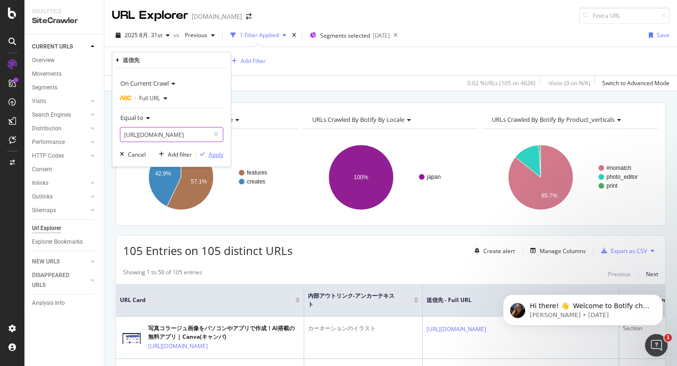
type input "[URL][DOMAIN_NAME]"
click at [214, 156] on div "Apply" at bounding box center [216, 155] width 15 height 8
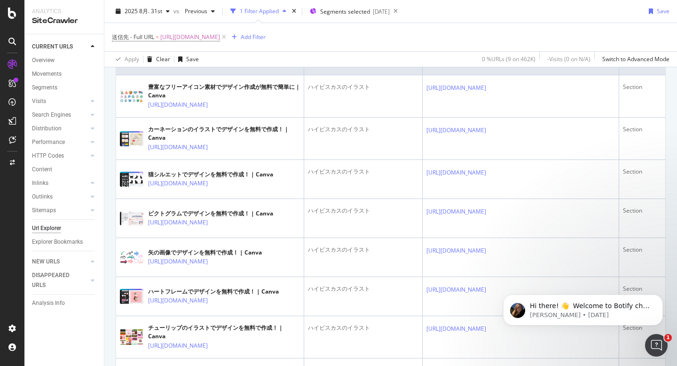
scroll to position [246, 0]
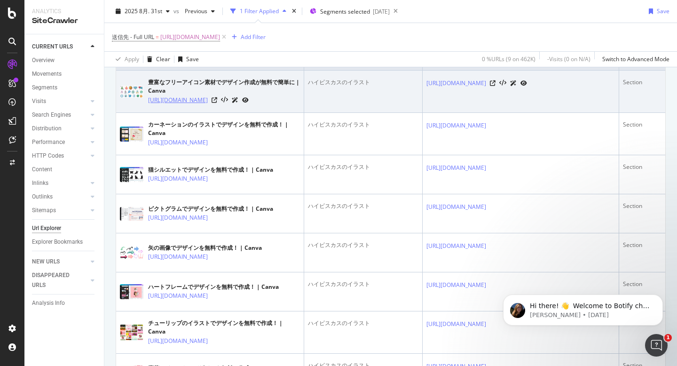
drag, startPoint x: 194, startPoint y: 115, endPoint x: 148, endPoint y: 102, distance: 48.5
click at [147, 102] on td "豊富なフリーアイコン素材でデザイン作成が無料で簡単に | Canva [URL][DOMAIN_NAME]" at bounding box center [210, 92] width 188 height 42
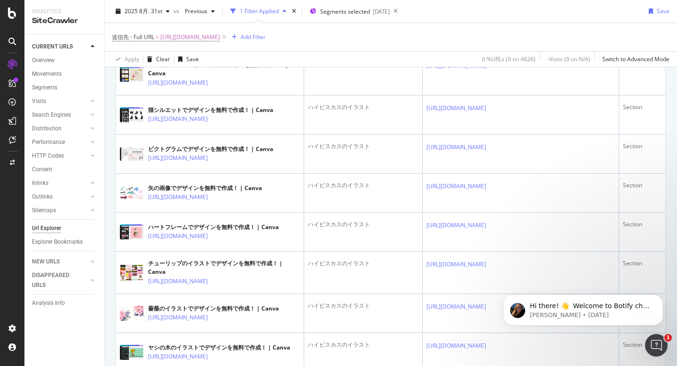
scroll to position [316, 0]
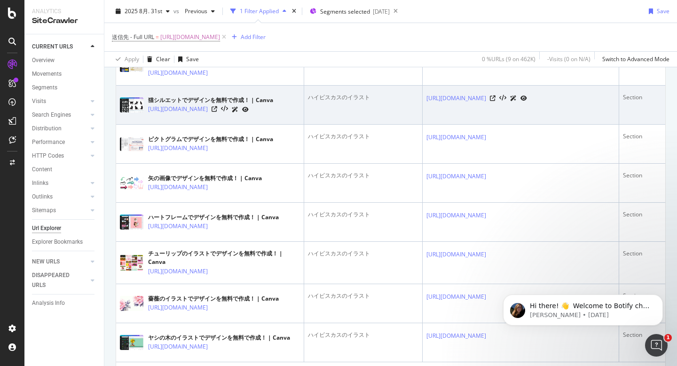
drag, startPoint x: 195, startPoint y: 139, endPoint x: 148, endPoint y: 127, distance: 49.2
click at [147, 125] on td "猫シルエットでデザインを無料で作成！ | Canva [URL][DOMAIN_NAME]" at bounding box center [210, 105] width 188 height 39
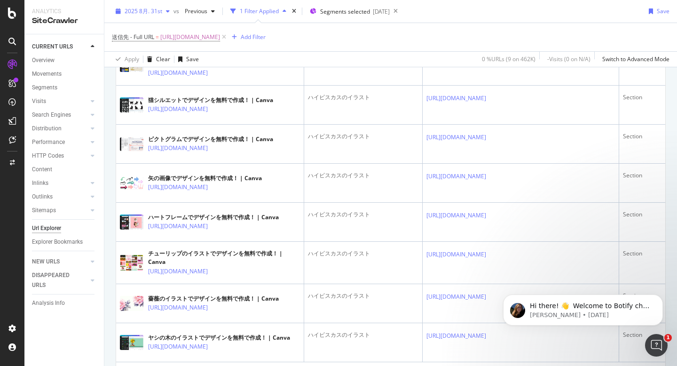
scroll to position [343, 0]
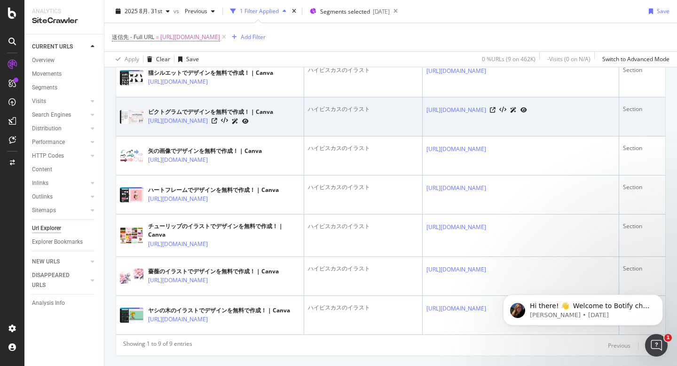
drag, startPoint x: 182, startPoint y: 155, endPoint x: 146, endPoint y: 142, distance: 38.1
click at [146, 136] on td "ピクトグラムでデザインを無料で作成！ | Canva [URL][DOMAIN_NAME]" at bounding box center [210, 116] width 188 height 39
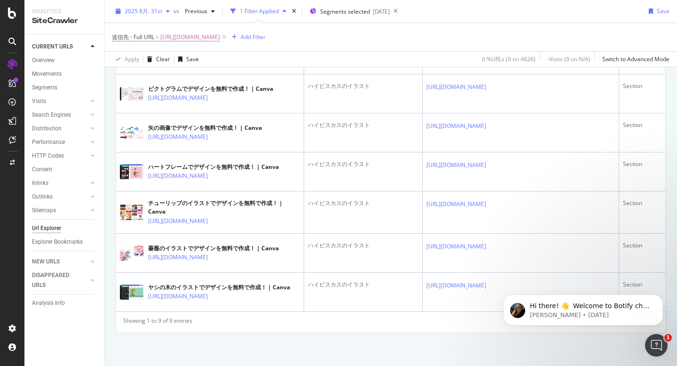
scroll to position [396, 0]
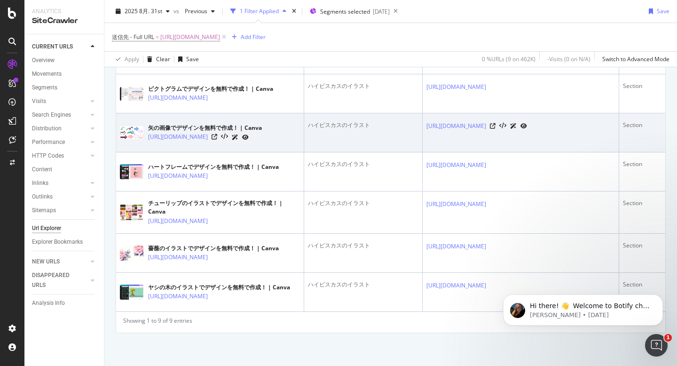
click at [194, 144] on td "矢の画像でデザインを無料で作成！ | Canva [URL][DOMAIN_NAME]" at bounding box center [210, 132] width 188 height 39
drag, startPoint x: 193, startPoint y: 144, endPoint x: 148, endPoint y: 131, distance: 47.0
click at [148, 131] on td "矢の画像でデザインを無料で作成！ | Canva [URL][DOMAIN_NAME]" at bounding box center [210, 132] width 188 height 39
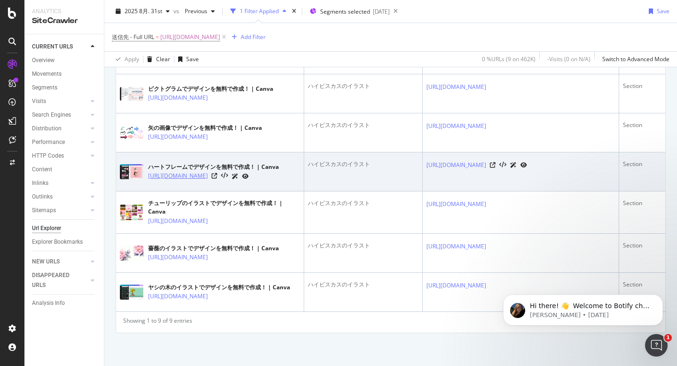
click at [198, 181] on link "[URL][DOMAIN_NAME]" at bounding box center [178, 175] width 60 height 9
drag, startPoint x: 185, startPoint y: 187, endPoint x: 147, endPoint y: 174, distance: 40.2
click at [147, 174] on td "ハートフレームでデザインを無料で作成！ | Canva [URL][DOMAIN_NAME]" at bounding box center [210, 171] width 188 height 39
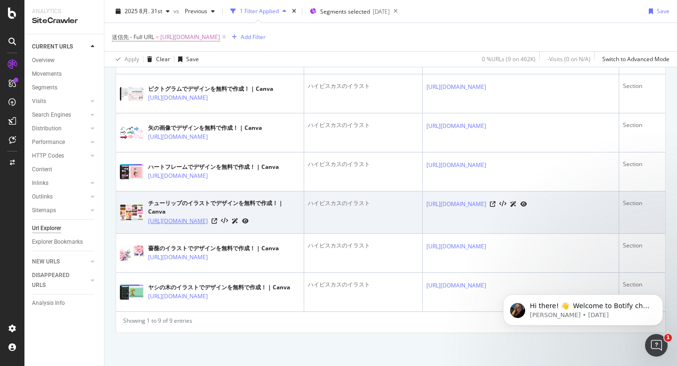
drag, startPoint x: 198, startPoint y: 238, endPoint x: 148, endPoint y: 224, distance: 51.7
click at [148, 224] on td "チューリップのイラストでデザインを無料で作成！ | Canva [URL][DOMAIN_NAME]" at bounding box center [210, 212] width 188 height 42
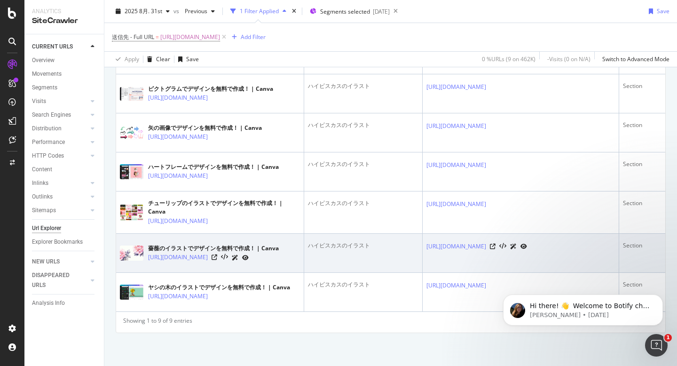
drag, startPoint x: 201, startPoint y: 282, endPoint x: 147, endPoint y: 269, distance: 55.7
click at [147, 269] on td "薔薇のイラストでデザインを無料で作成！ | Canva [URL][DOMAIN_NAME]" at bounding box center [210, 253] width 188 height 39
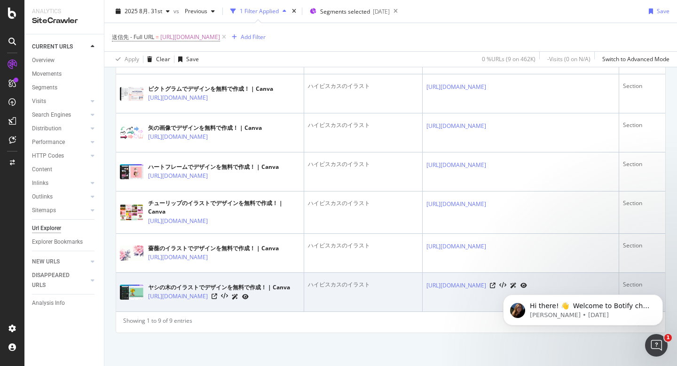
drag, startPoint x: 214, startPoint y: 323, endPoint x: 148, endPoint y: 311, distance: 66.9
click at [147, 311] on td "ヤシの木のイラストでデザインを無料で作成！ | Canva [URL][DOMAIN_NAME]" at bounding box center [210, 292] width 188 height 39
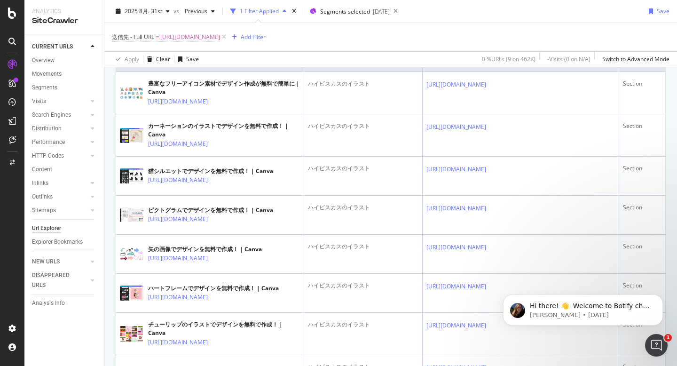
scroll to position [244, 0]
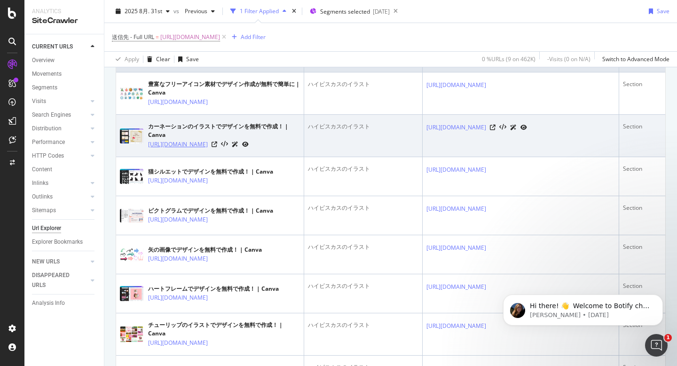
drag, startPoint x: 224, startPoint y: 168, endPoint x: 149, endPoint y: 153, distance: 76.3
click at [149, 153] on td "カーネーションのイラストでデザインを無料で作成！ | Canva [URL][DOMAIN_NAME]" at bounding box center [210, 136] width 188 height 42
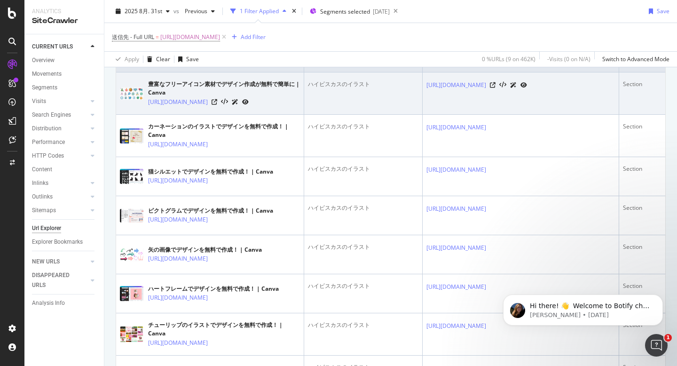
click at [332, 83] on div "ハイビスカスのイラスト" at bounding box center [363, 84] width 111 height 8
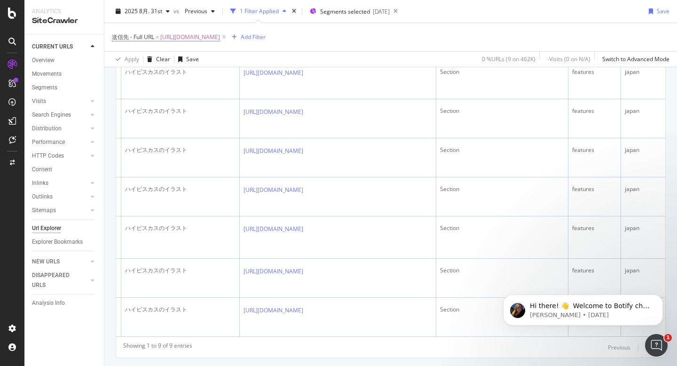
scroll to position [371, 0]
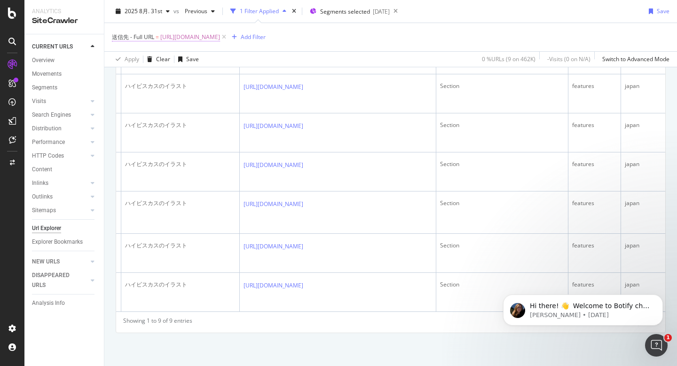
click at [220, 36] on span "[URL][DOMAIN_NAME]" at bounding box center [190, 37] width 60 height 13
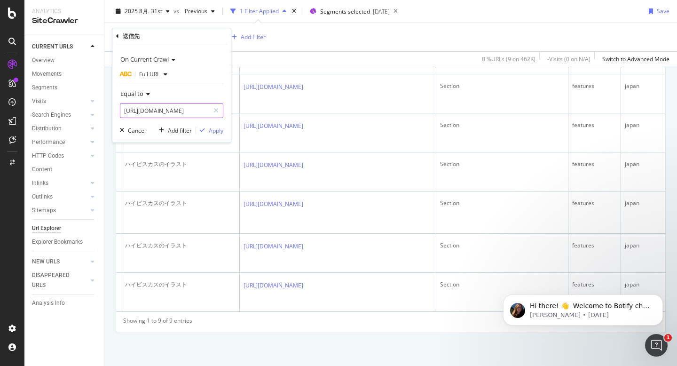
click at [188, 110] on input "[URL][DOMAIN_NAME]" at bounding box center [164, 110] width 89 height 15
paste input "cosmo"
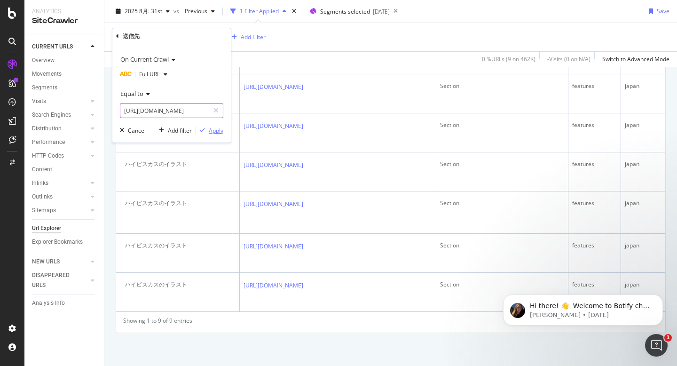
type input "[URL][DOMAIN_NAME]"
click at [217, 131] on div "Apply" at bounding box center [216, 131] width 15 height 8
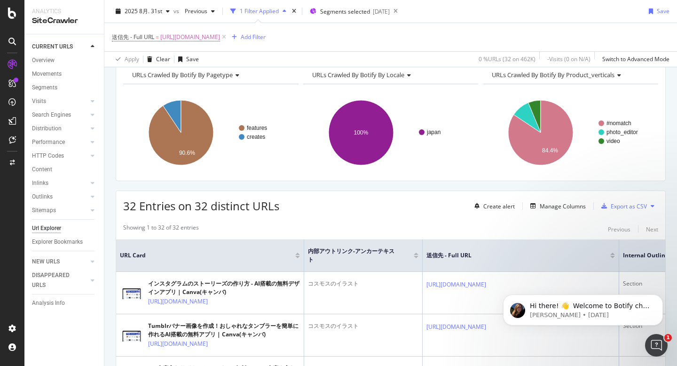
scroll to position [99, 0]
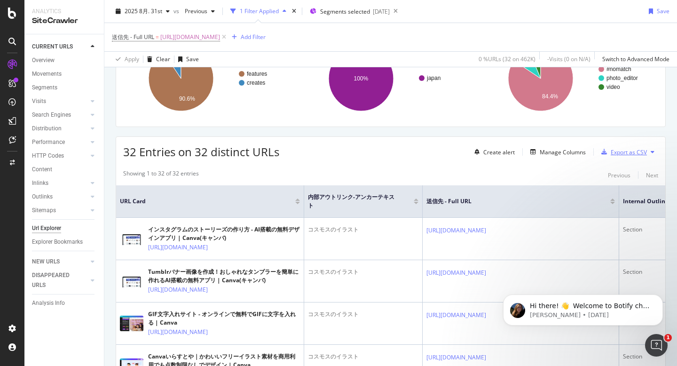
click at [617, 152] on div "Export as CSV" at bounding box center [629, 152] width 36 height 8
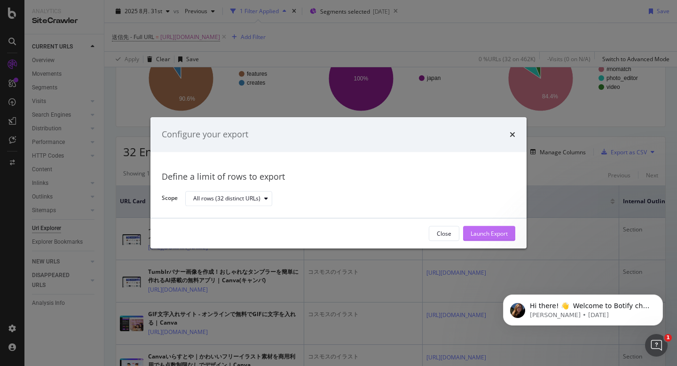
click at [488, 231] on div "Launch Export" at bounding box center [489, 234] width 37 height 8
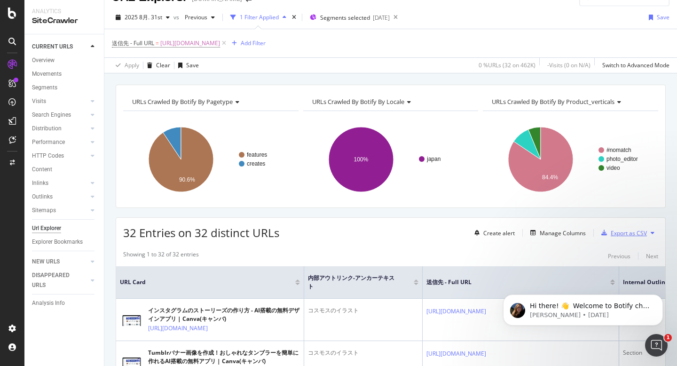
scroll to position [17, 0]
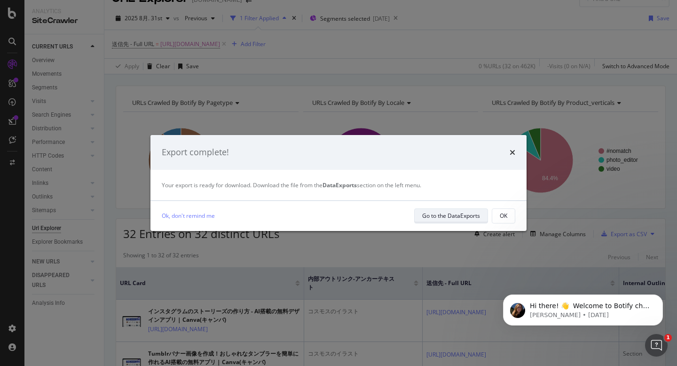
click at [438, 216] on div "Go to the DataExports" at bounding box center [451, 216] width 58 height 8
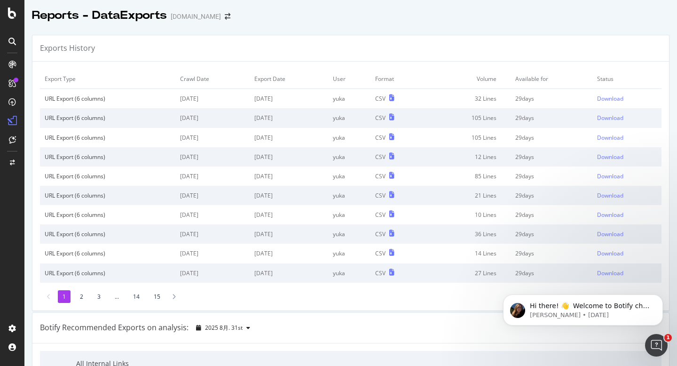
click at [629, 58] on div "Exports History" at bounding box center [350, 48] width 637 height 26
click at [618, 99] on div "Download" at bounding box center [610, 99] width 26 height 8
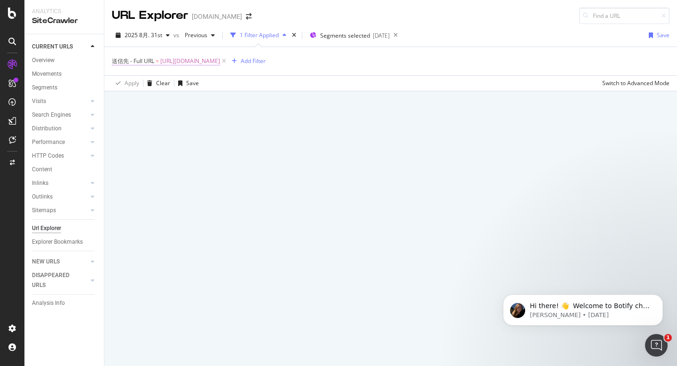
click at [208, 64] on span "[URL][DOMAIN_NAME]" at bounding box center [190, 61] width 60 height 13
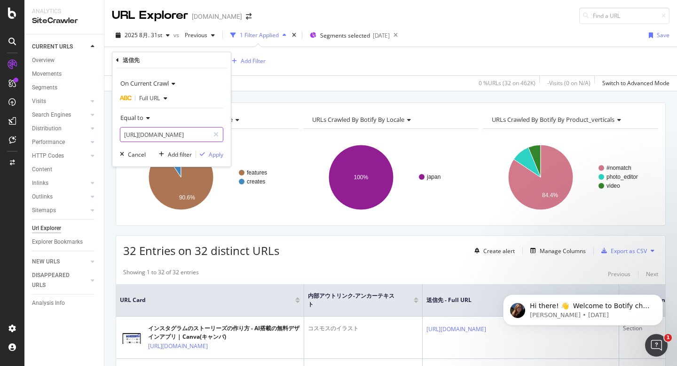
click at [181, 133] on input "[URL][DOMAIN_NAME]" at bounding box center [164, 134] width 89 height 15
paste input "create/ai-presentations"
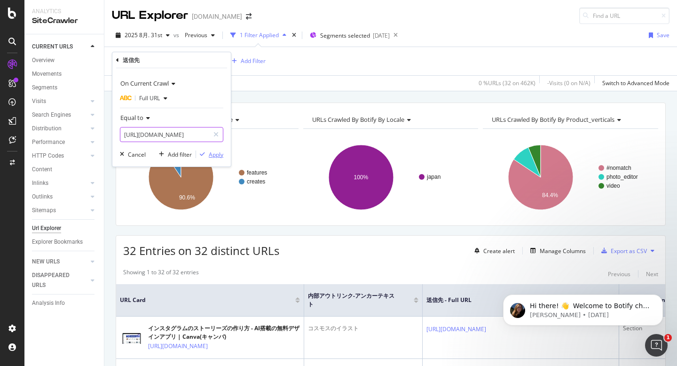
type input "[URL][DOMAIN_NAME]"
click at [218, 151] on div "Apply" at bounding box center [216, 155] width 15 height 8
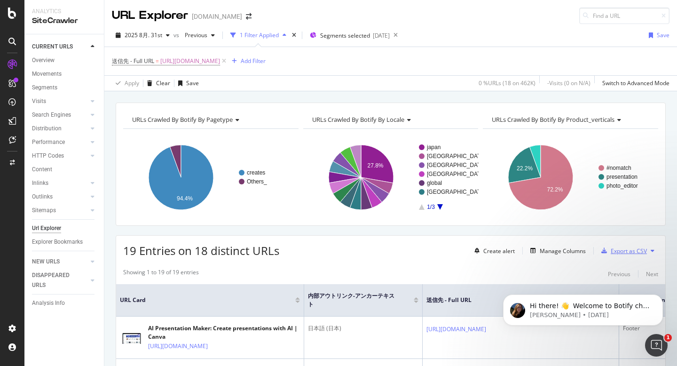
click at [625, 248] on div "Export as CSV" at bounding box center [629, 251] width 36 height 8
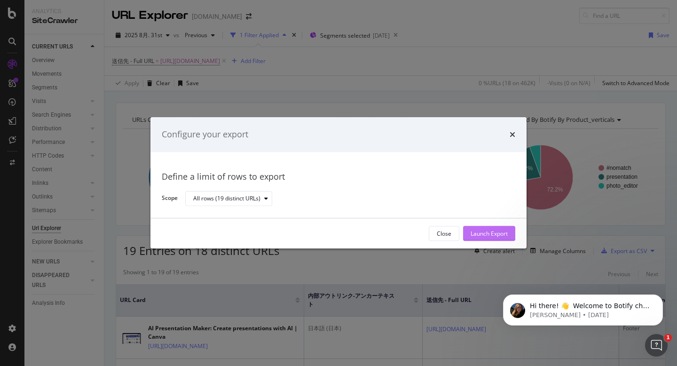
click at [479, 228] on div "Launch Export" at bounding box center [489, 234] width 37 height 14
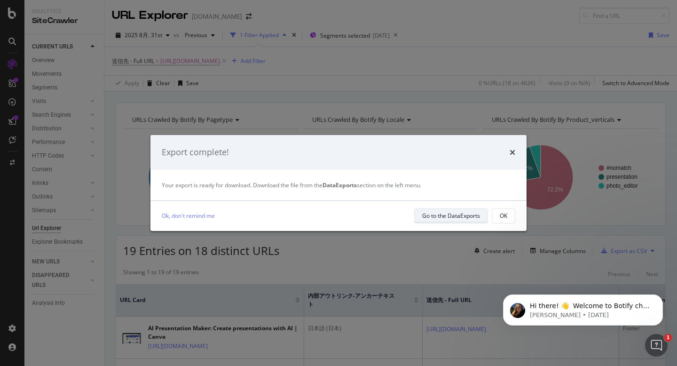
click at [443, 214] on div "Go to the DataExports" at bounding box center [451, 216] width 58 height 8
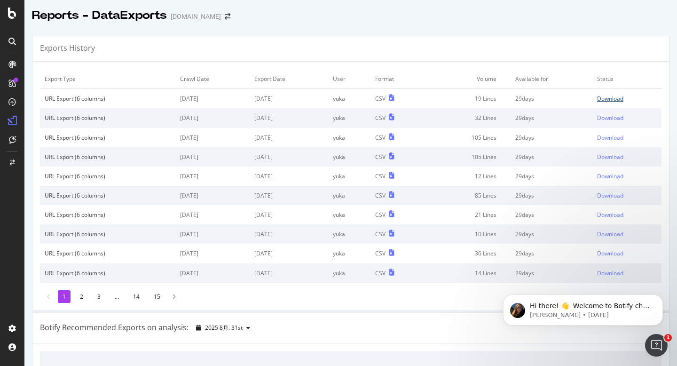
click at [607, 99] on div "Download" at bounding box center [610, 99] width 26 height 8
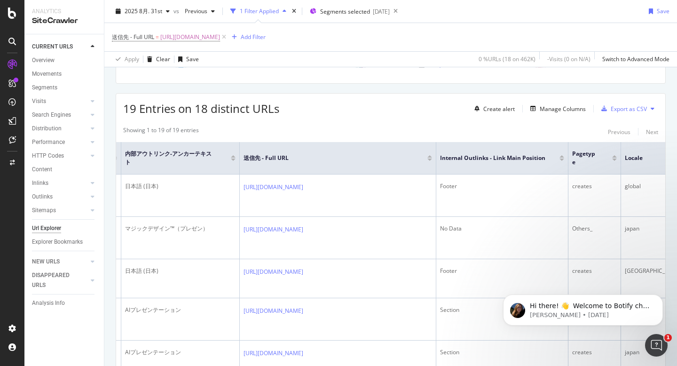
scroll to position [134, 0]
